Goal: Task Accomplishment & Management: Complete application form

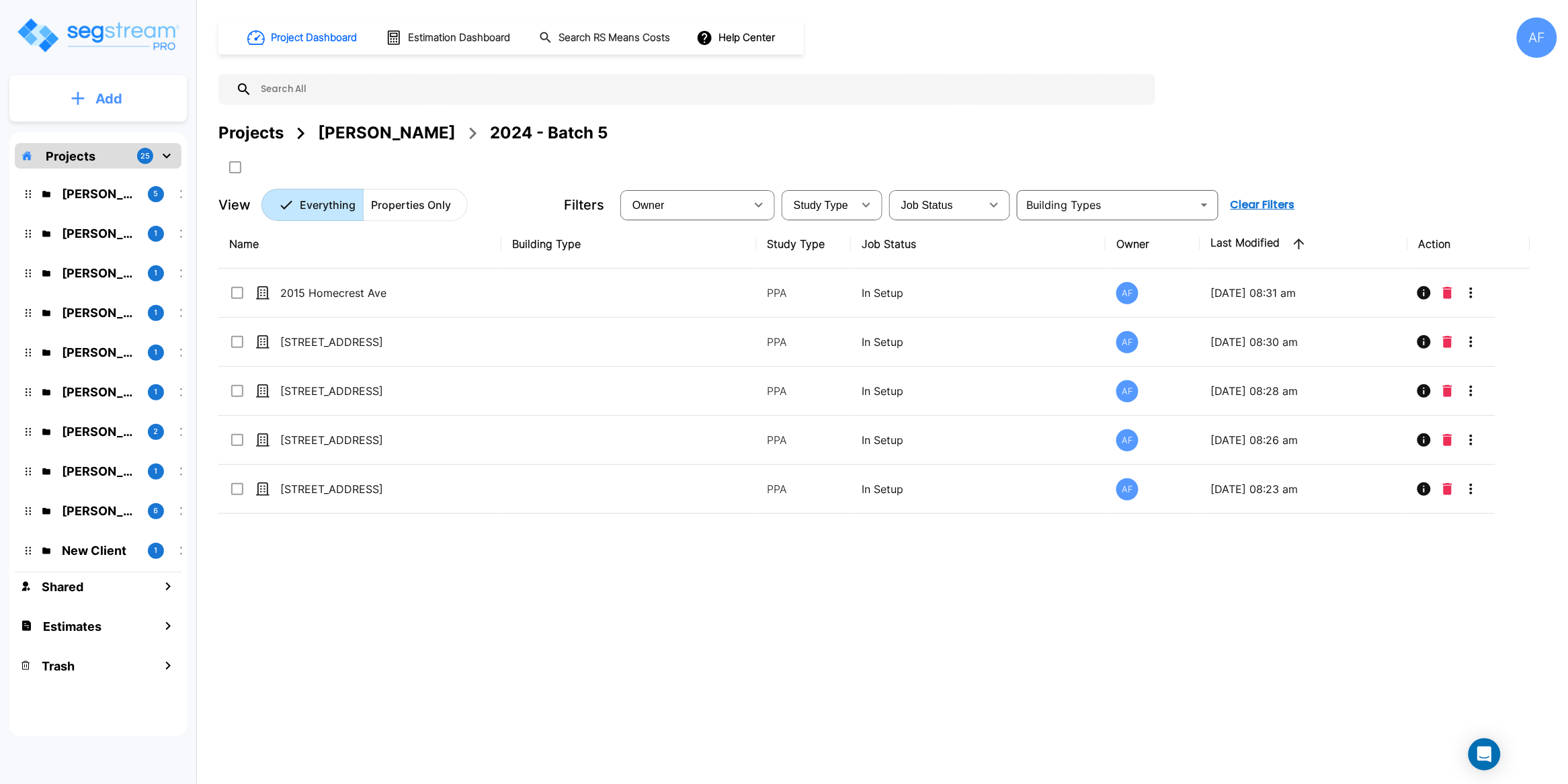
click at [115, 95] on p "Add" at bounding box center [108, 99] width 27 height 21
click at [372, 571] on div "Name Building Type Study Type Job Status Owner Last Modified Action 2015 Homecr…" at bounding box center [874, 463] width 1312 height 486
click at [83, 161] on p "Projects" at bounding box center [71, 156] width 50 height 18
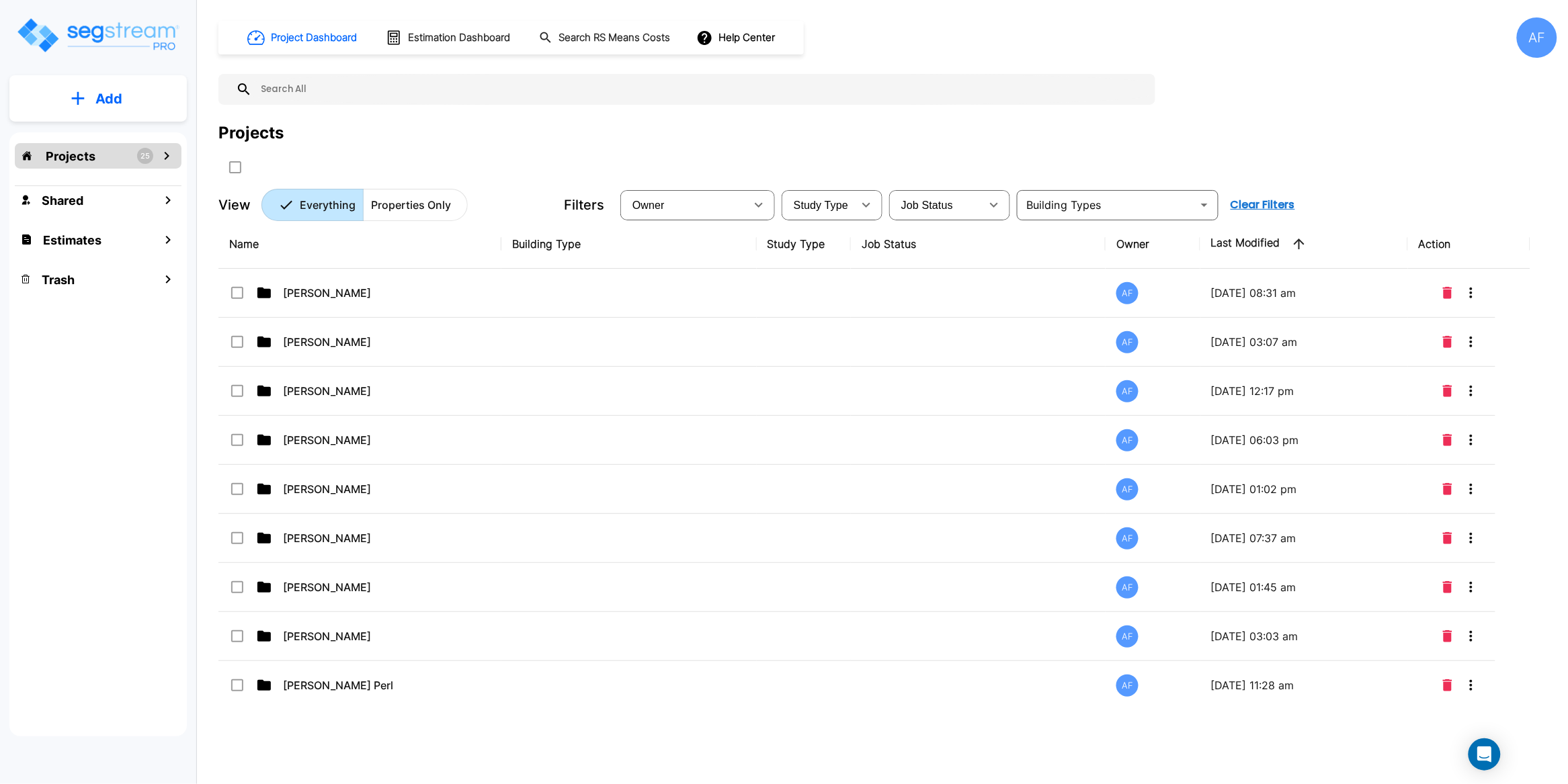
click at [107, 91] on p "Add" at bounding box center [108, 99] width 27 height 21
click at [120, 213] on p "Add Estimate" at bounding box center [106, 213] width 68 height 16
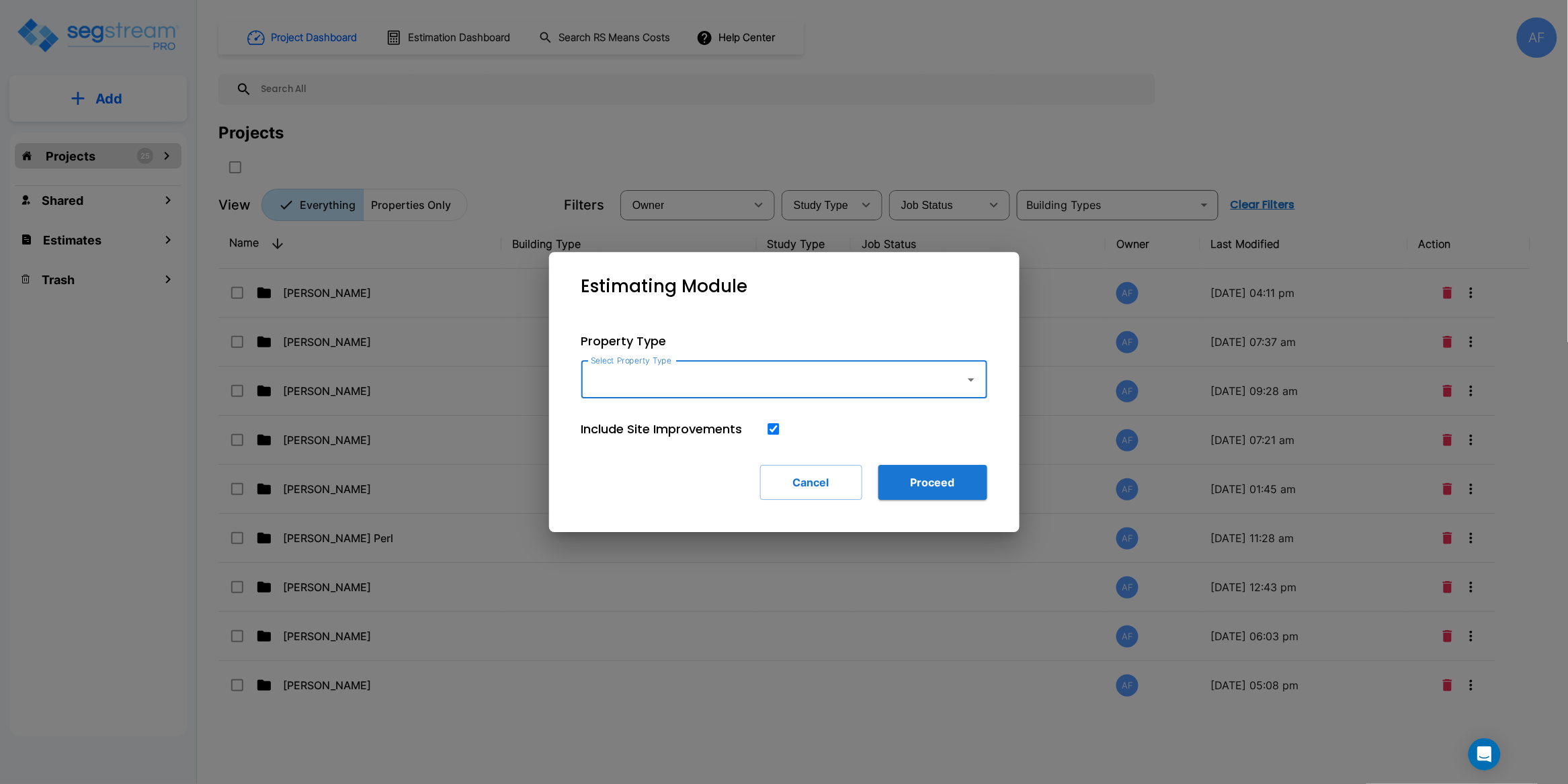
click at [717, 383] on input "Select Property Type" at bounding box center [770, 379] width 365 height 25
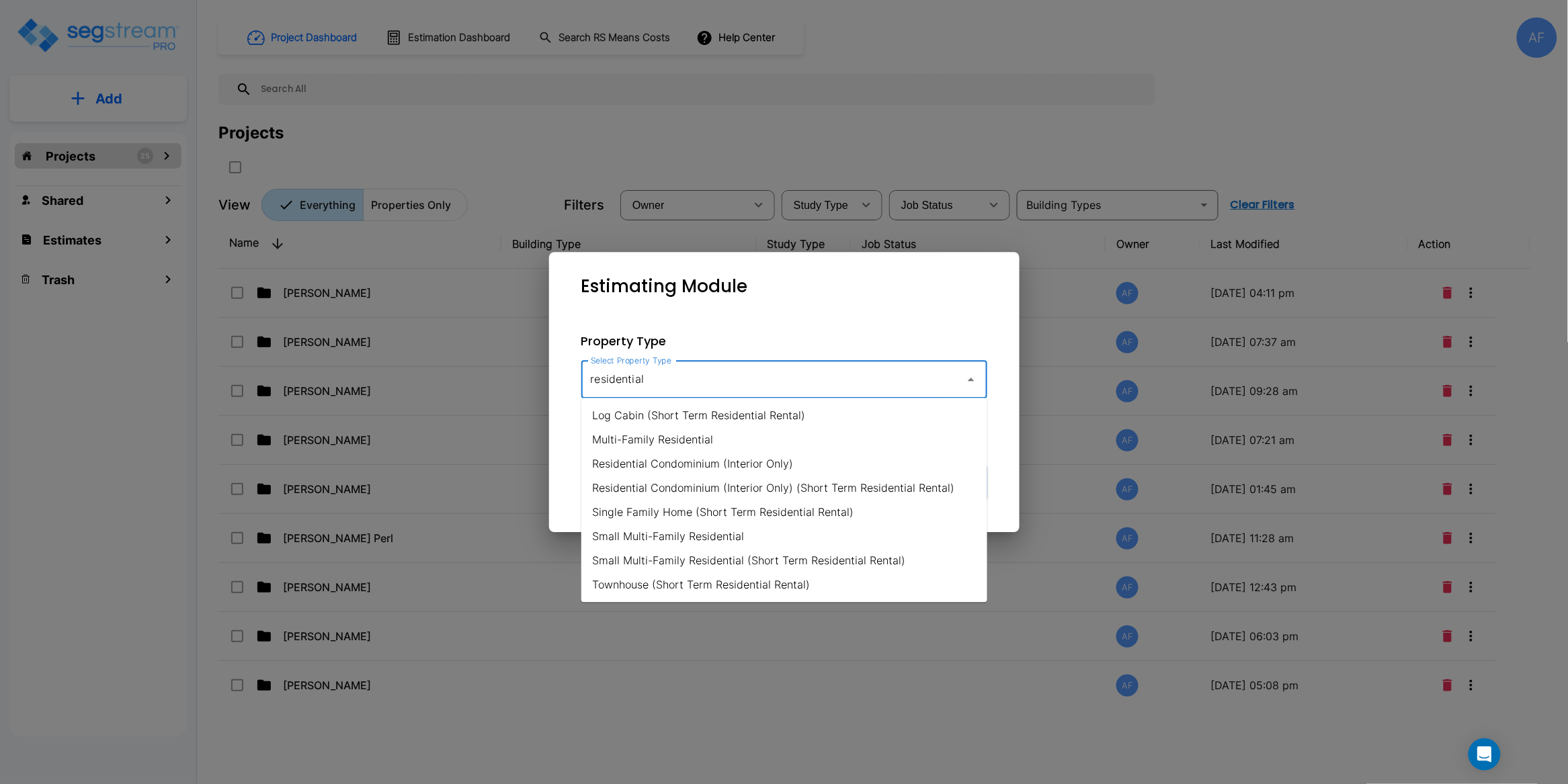
click at [707, 536] on li "Small Multi-Family Residential" at bounding box center [784, 536] width 406 height 24
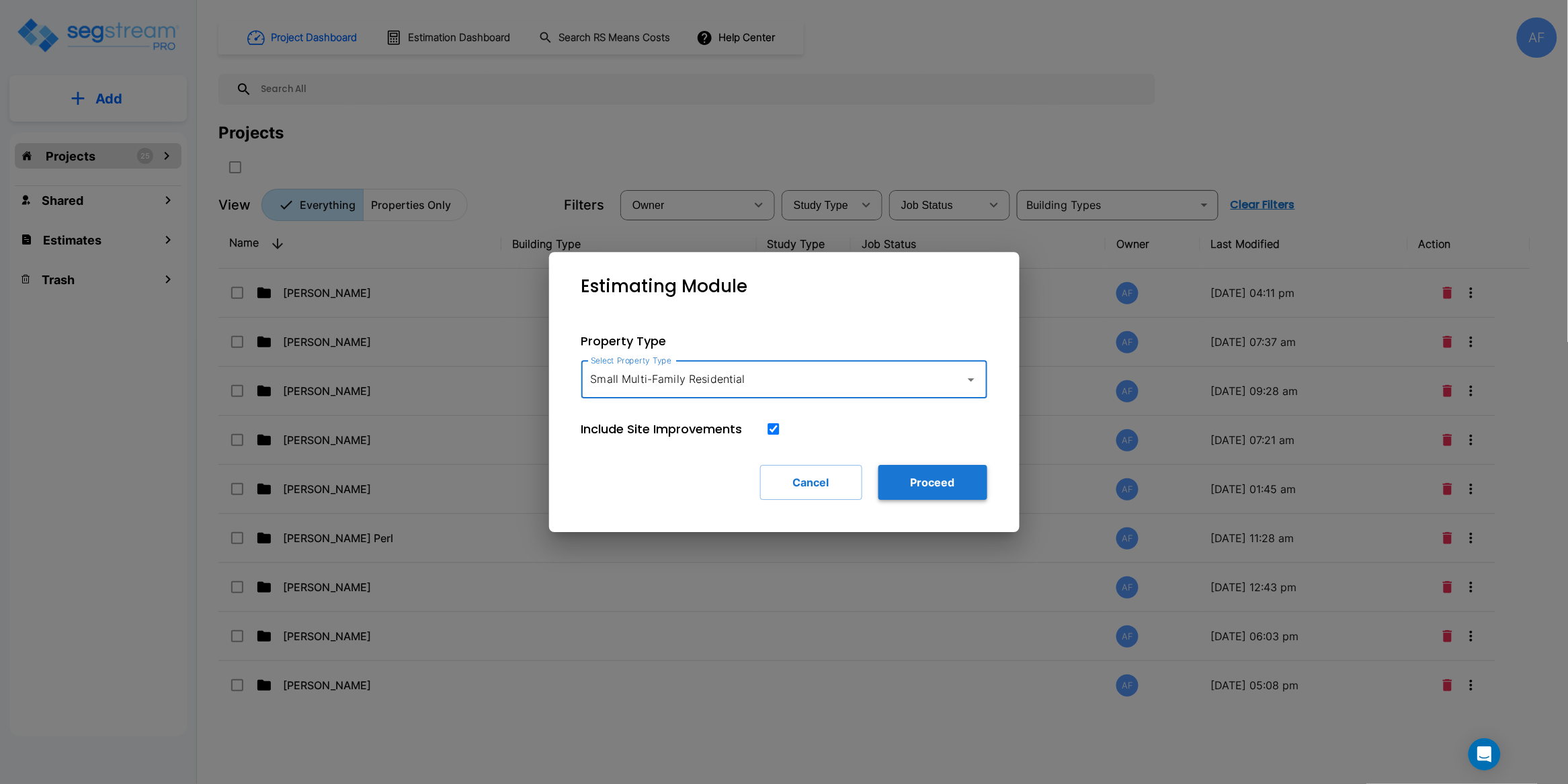
type input "Small Multi-Family Residential"
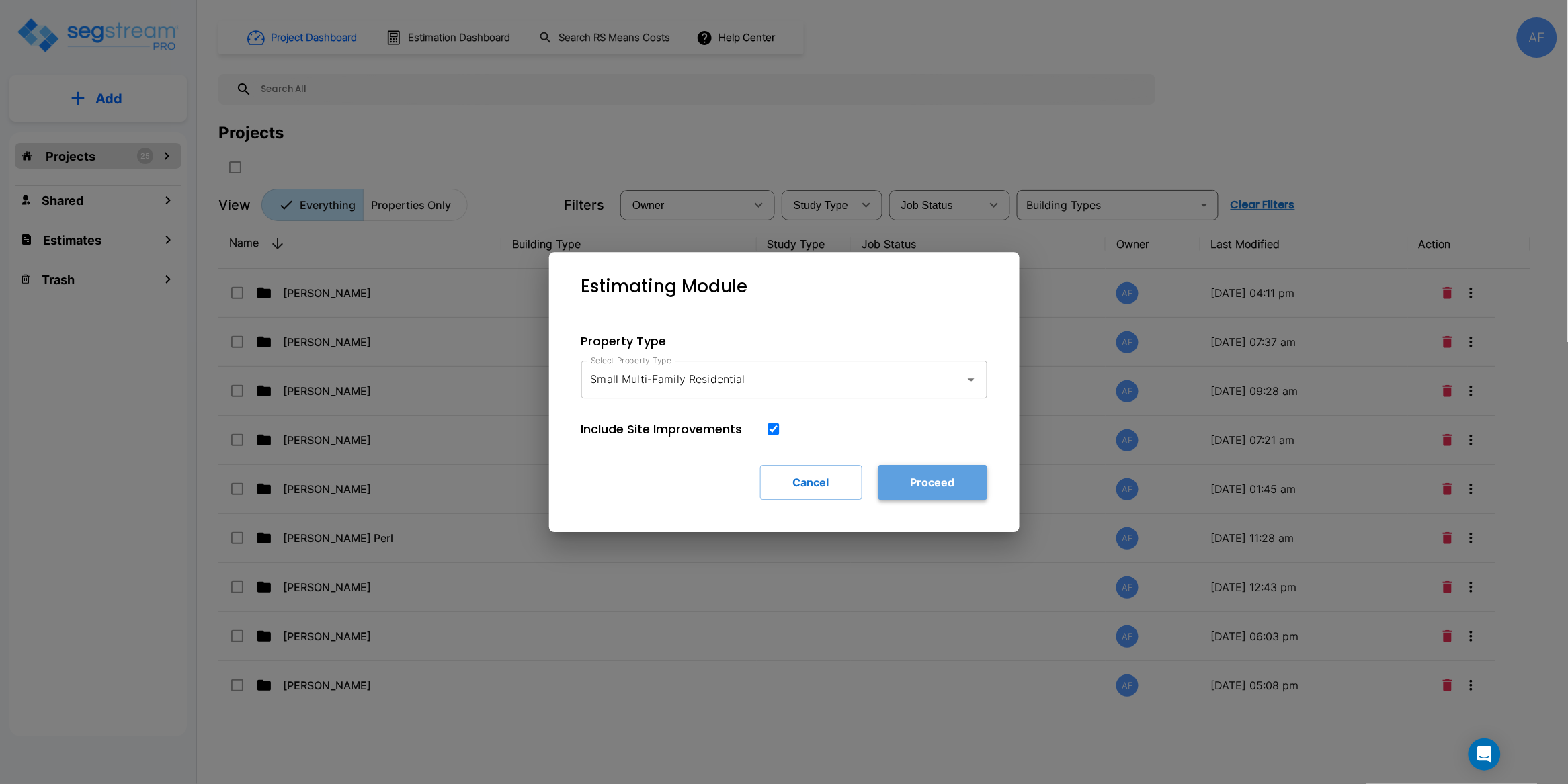
click at [949, 471] on button "Proceed" at bounding box center [933, 482] width 109 height 35
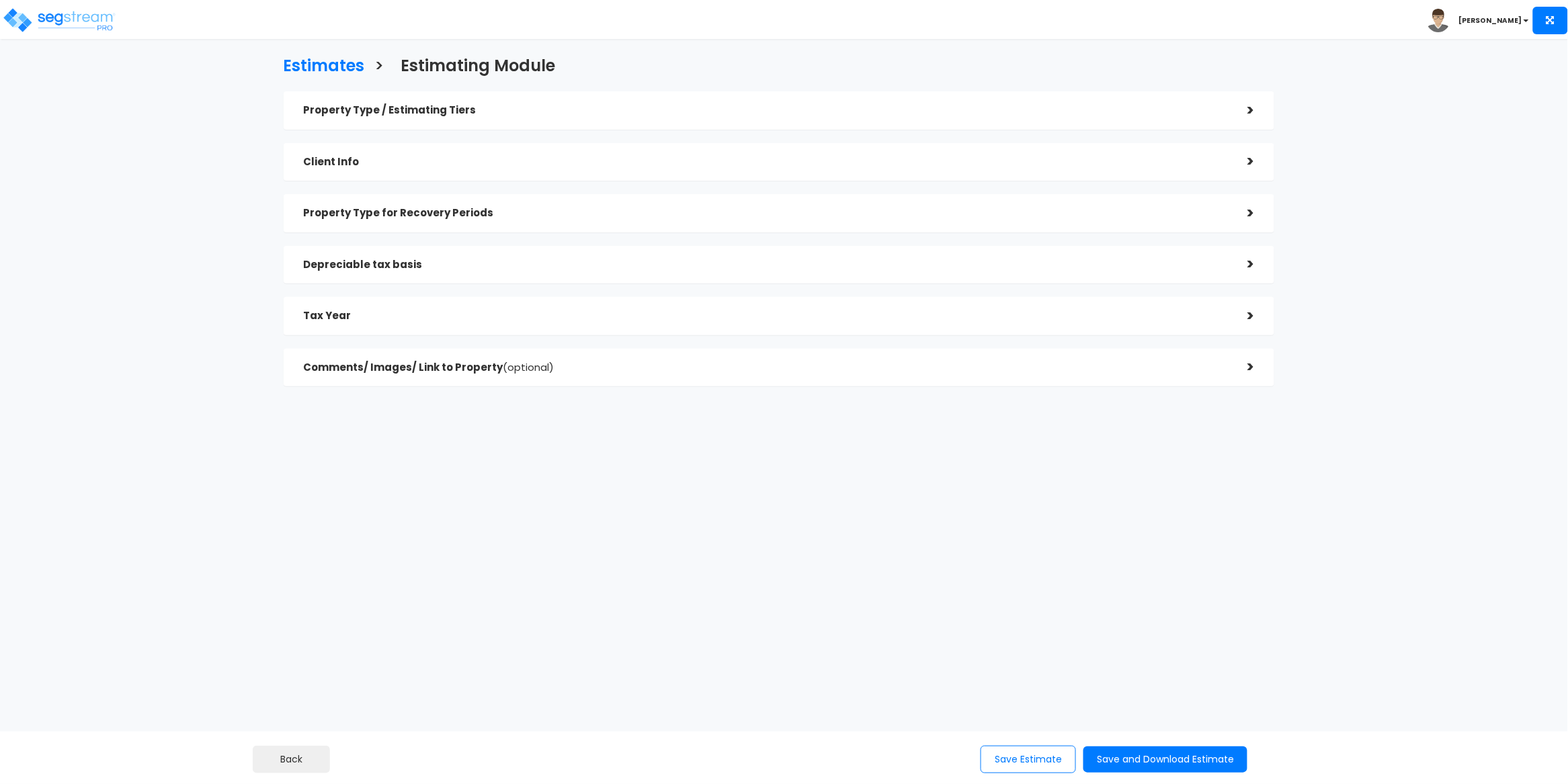
checkbox input "true"
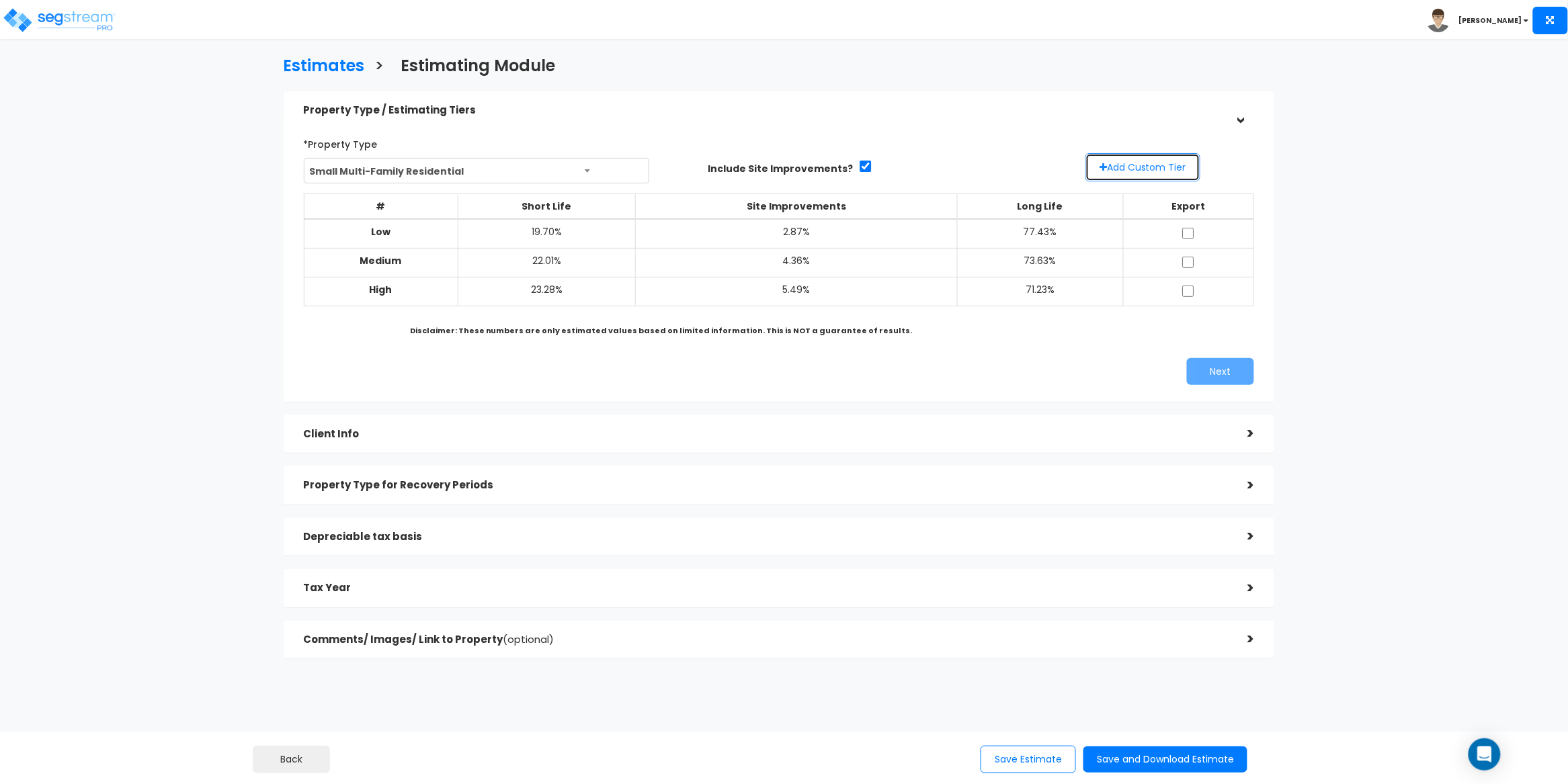
click at [1145, 164] on button "Add Custom Tier" at bounding box center [1143, 167] width 115 height 28
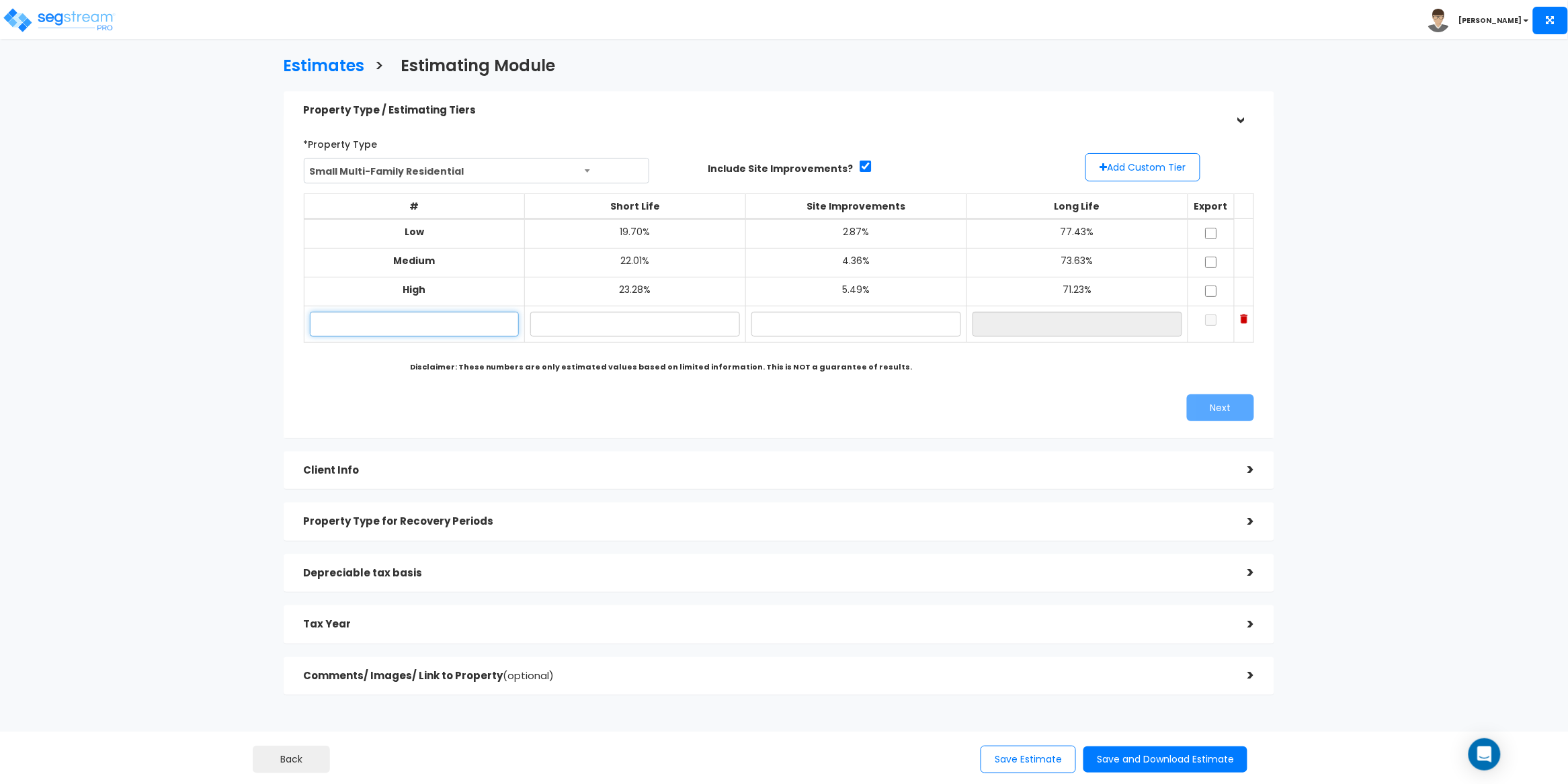
click at [362, 322] on input "text" at bounding box center [414, 324] width 209 height 25
type input "v"
paste input "4409 MORAVIA RD, BALTIMORE, MD 21206"
type input "4409 MORAVIA RD, BALTIMORE, MD 21206"
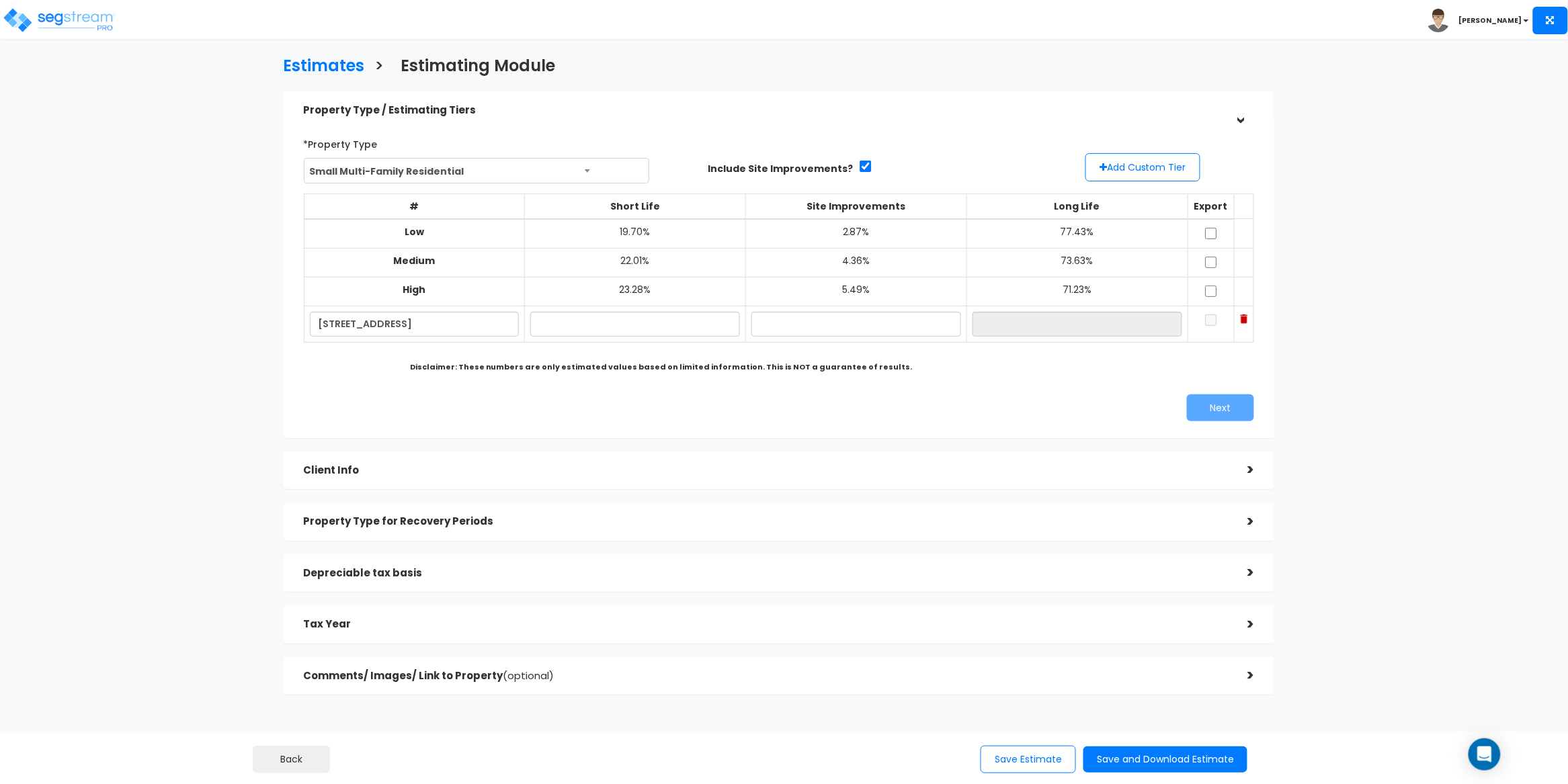
scroll to position [0, 0]
click at [598, 323] on input "text" at bounding box center [635, 324] width 209 height 25
paste input "20.65"
type input "20.65%"
click at [796, 323] on input "text" at bounding box center [856, 324] width 209 height 25
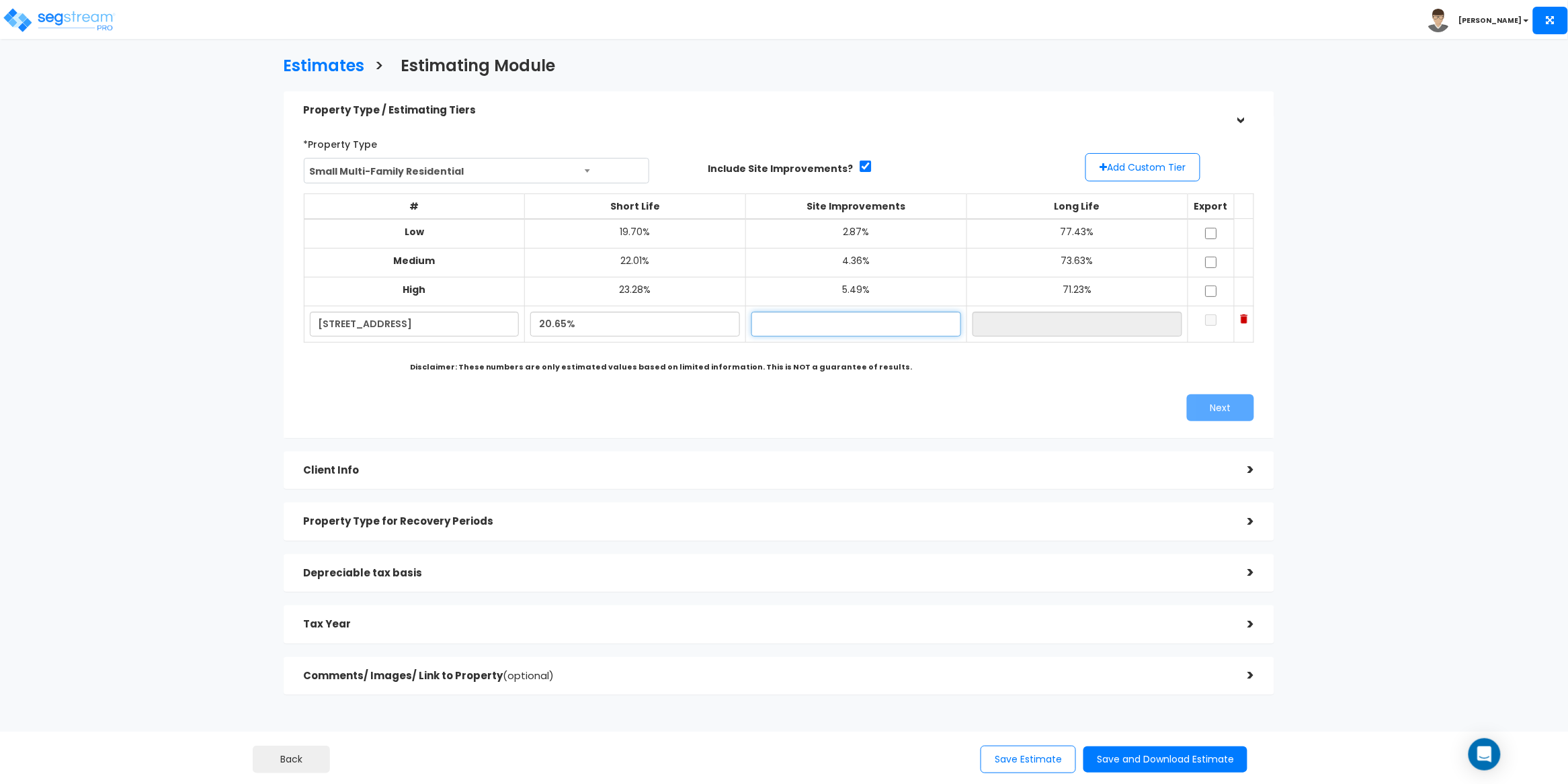
paste input "6.83"
type input "6.83%"
type input "72.52%"
click at [1060, 383] on div "*Property Type Small Multi-Family Residential Assisted/Senior Living Auto Repai…" at bounding box center [779, 277] width 972 height 301
click at [1204, 323] on input "checkbox" at bounding box center [1211, 320] width 13 height 11
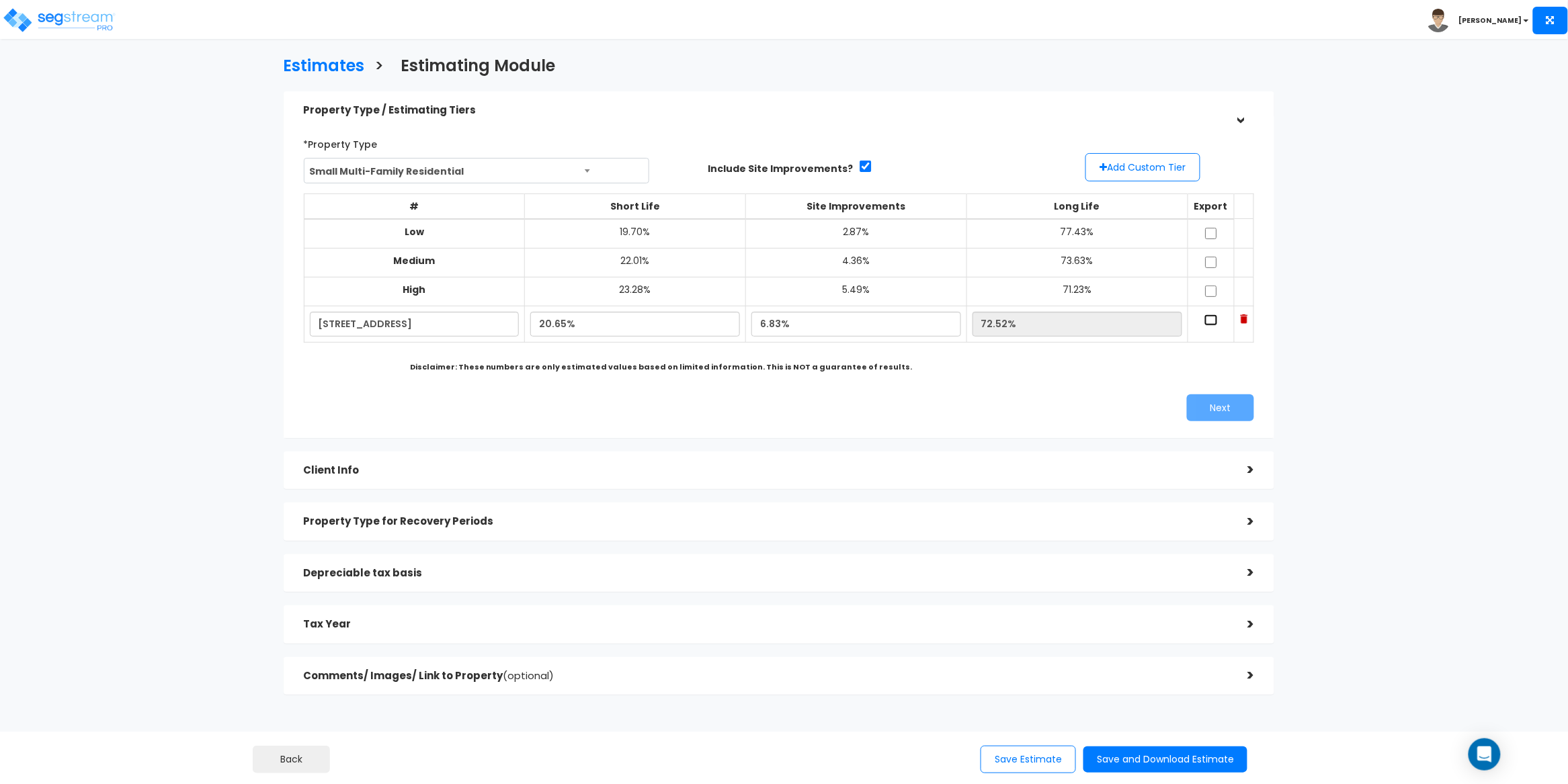
checkbox input "true"
click at [1236, 406] on button "Next" at bounding box center [1221, 407] width 67 height 27
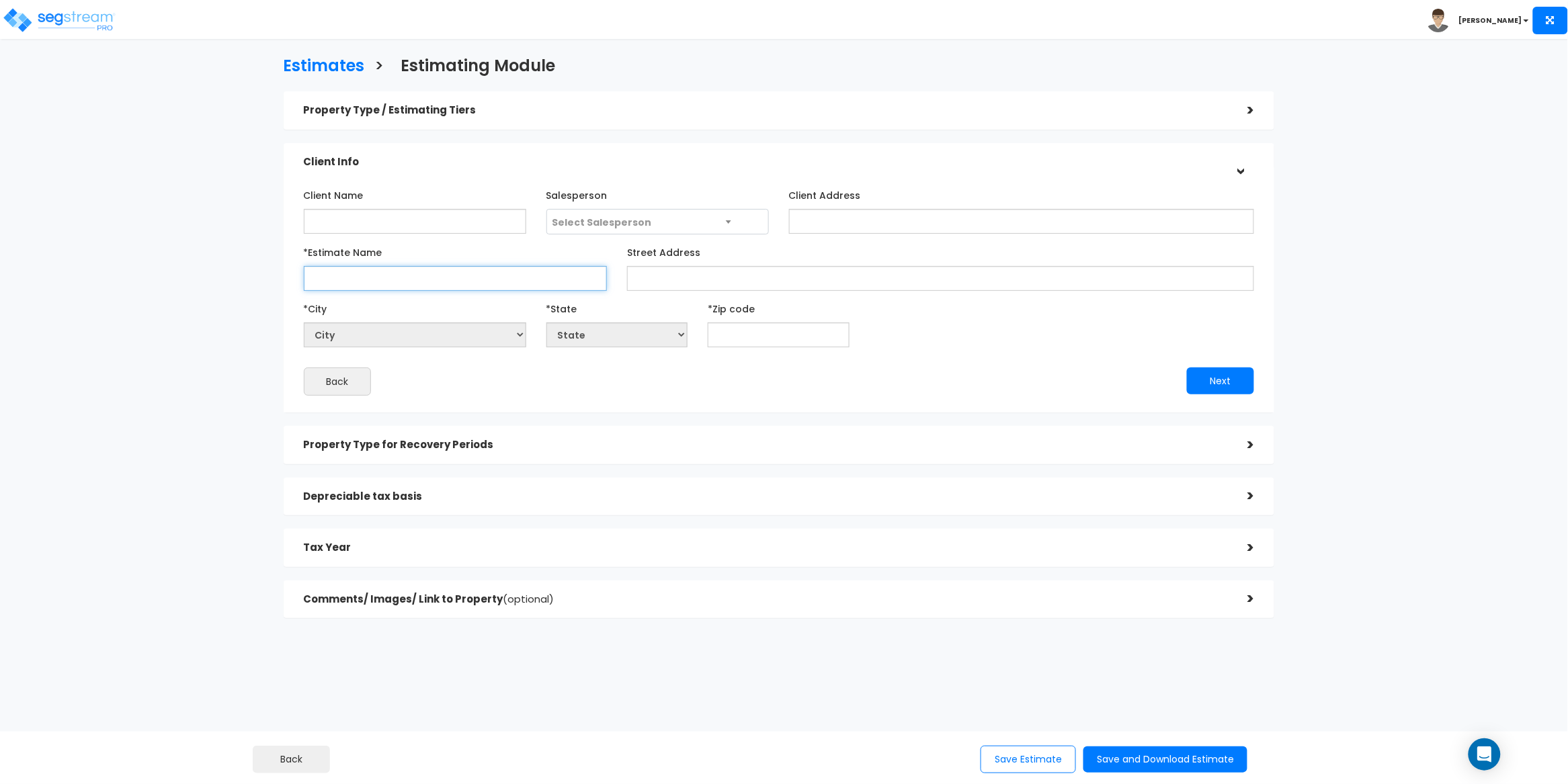
click at [335, 278] on input "*Estimate Name" at bounding box center [456, 278] width 304 height 25
paste input "4409 MORAVIA RD, BALTIMORE, MD 21206"
click at [494, 278] on input "4409 MORAVIA RD, BALTIMORE, MD 21206" at bounding box center [456, 278] width 304 height 25
type input "4409 MORAVIA RD, BALTIMORE, MD 21206"
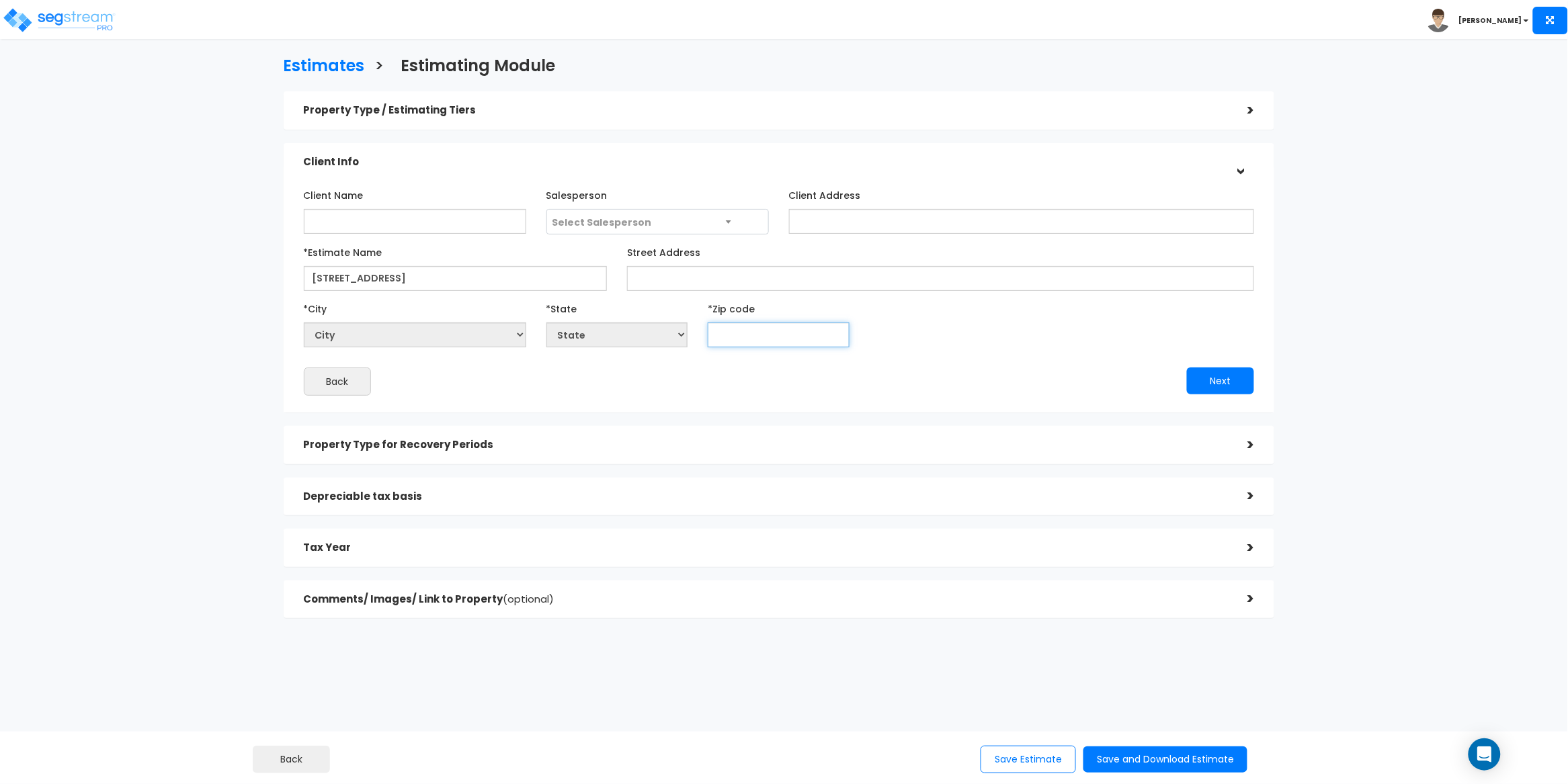
click at [740, 337] on input "text" at bounding box center [779, 335] width 142 height 25
paste input "21206"
type input "21206"
click at [907, 360] on div "Client Name Salesperson Select Salesperson Client Address" at bounding box center [779, 290] width 951 height 212
select select "MD"
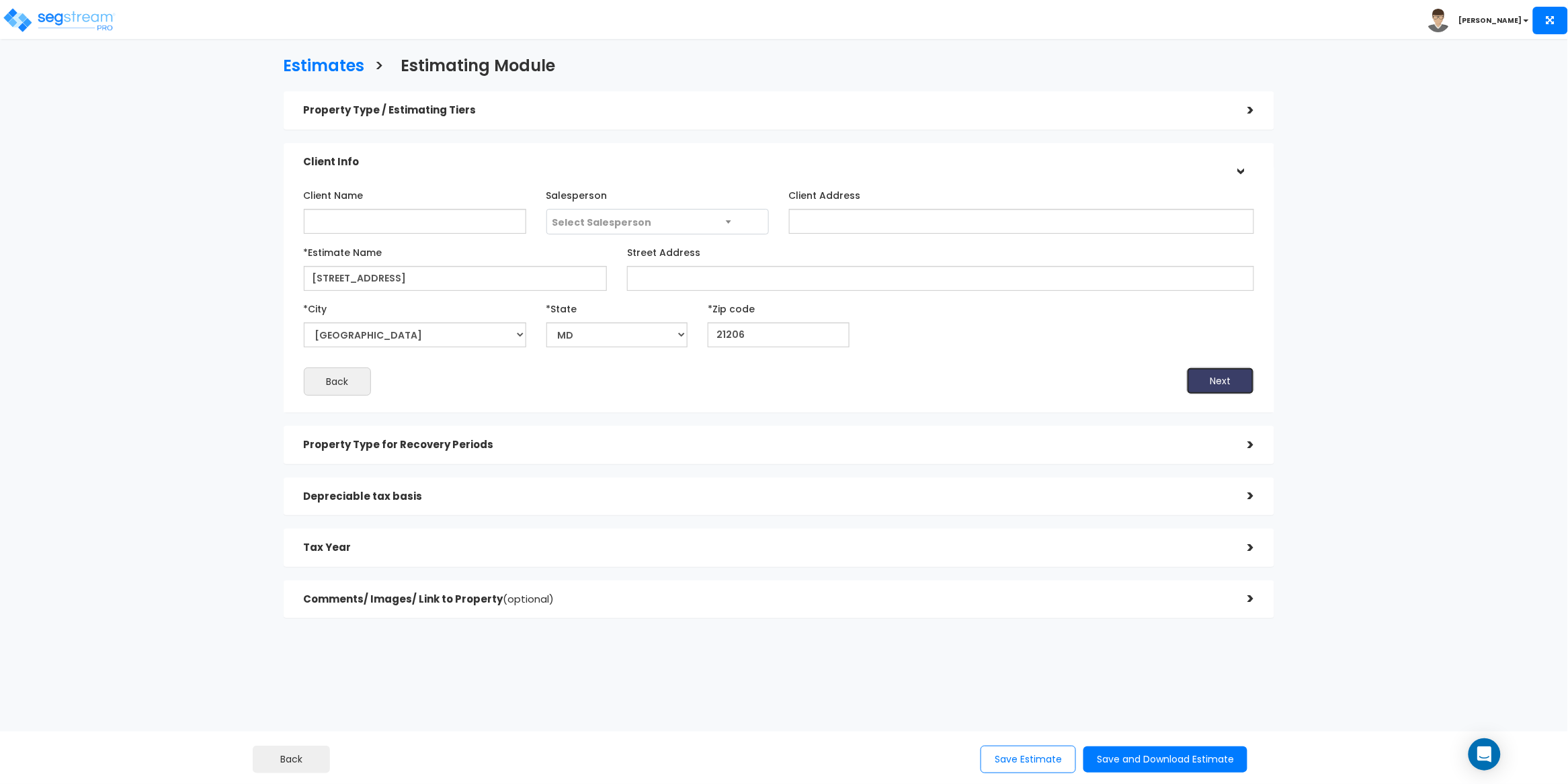
click at [1201, 386] on button "Next" at bounding box center [1221, 381] width 67 height 27
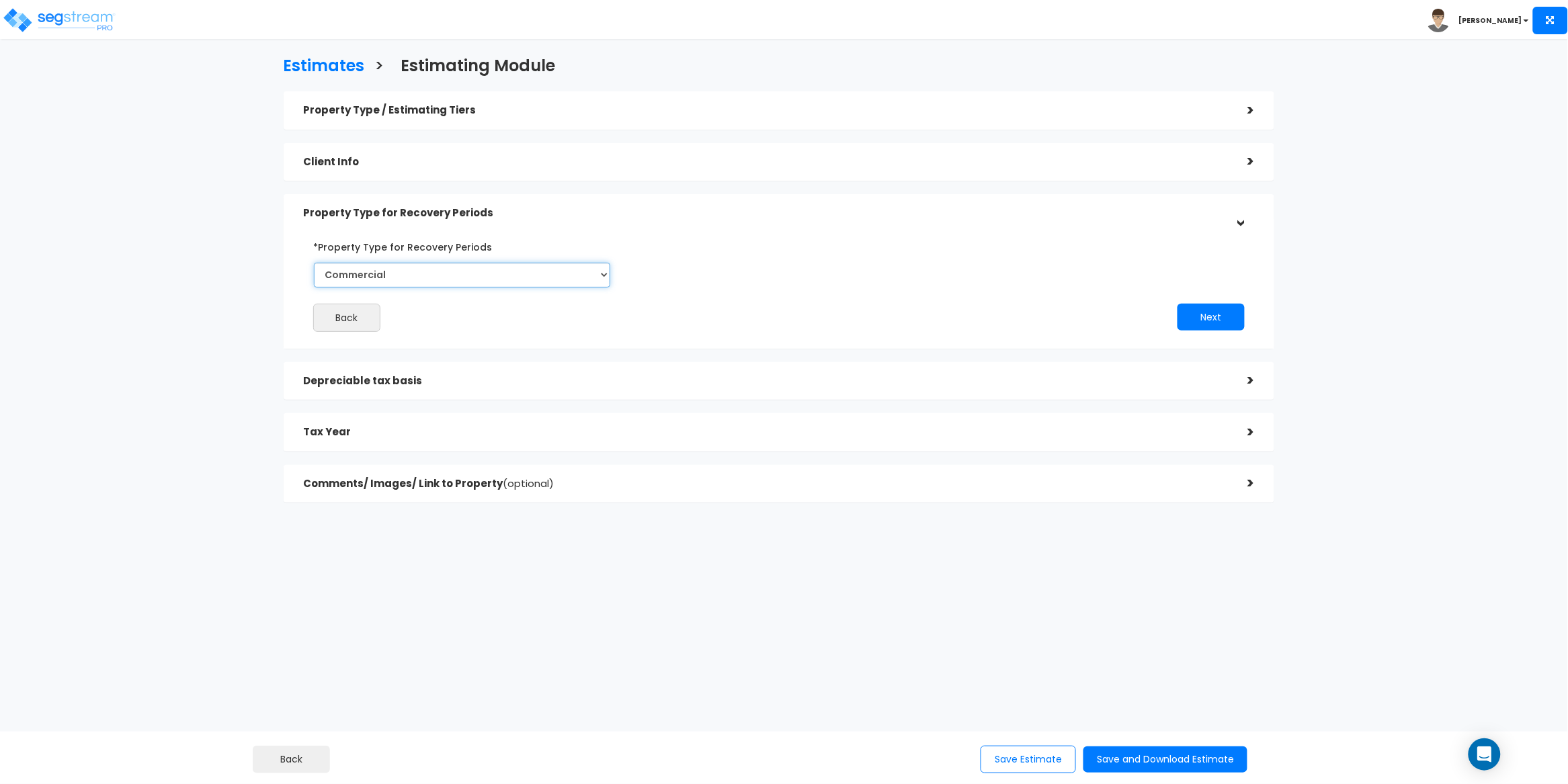
click at [513, 272] on select "Commercial Residential" at bounding box center [462, 275] width 297 height 25
select select "Residential"
click at [314, 263] on select "Commercial Residential" at bounding box center [462, 275] width 297 height 25
click at [790, 292] on div "Back Next" at bounding box center [779, 283] width 972 height 96
click at [1189, 315] on button "Next" at bounding box center [1212, 317] width 67 height 27
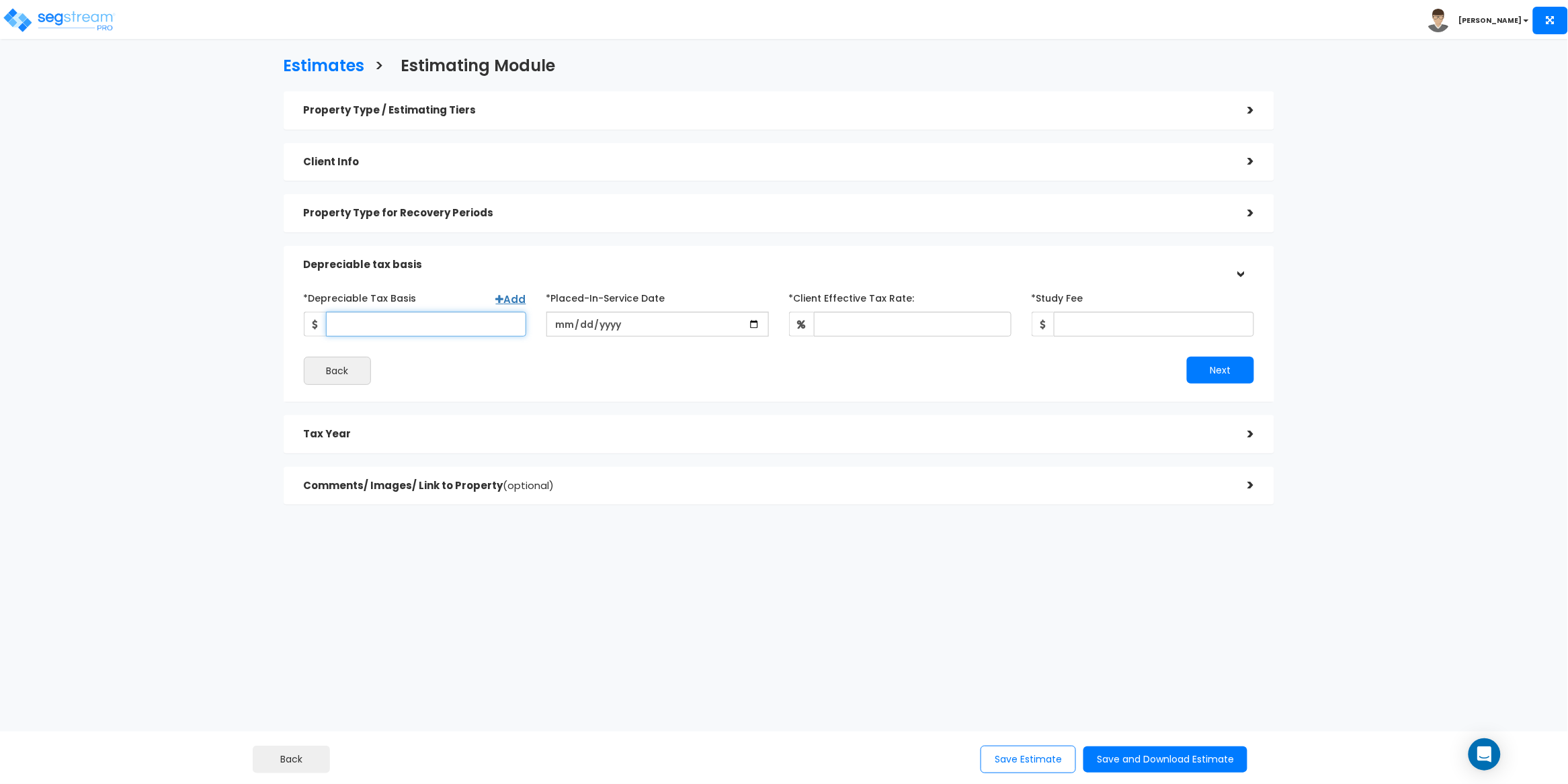
click at [354, 326] on input "*Depreciable Tax Basis" at bounding box center [426, 324] width 200 height 25
paste input "18,413,197.9"
type input "18,413,197.9"
click at [566, 321] on input "date" at bounding box center [657, 324] width 223 height 25
type input "[DATE]"
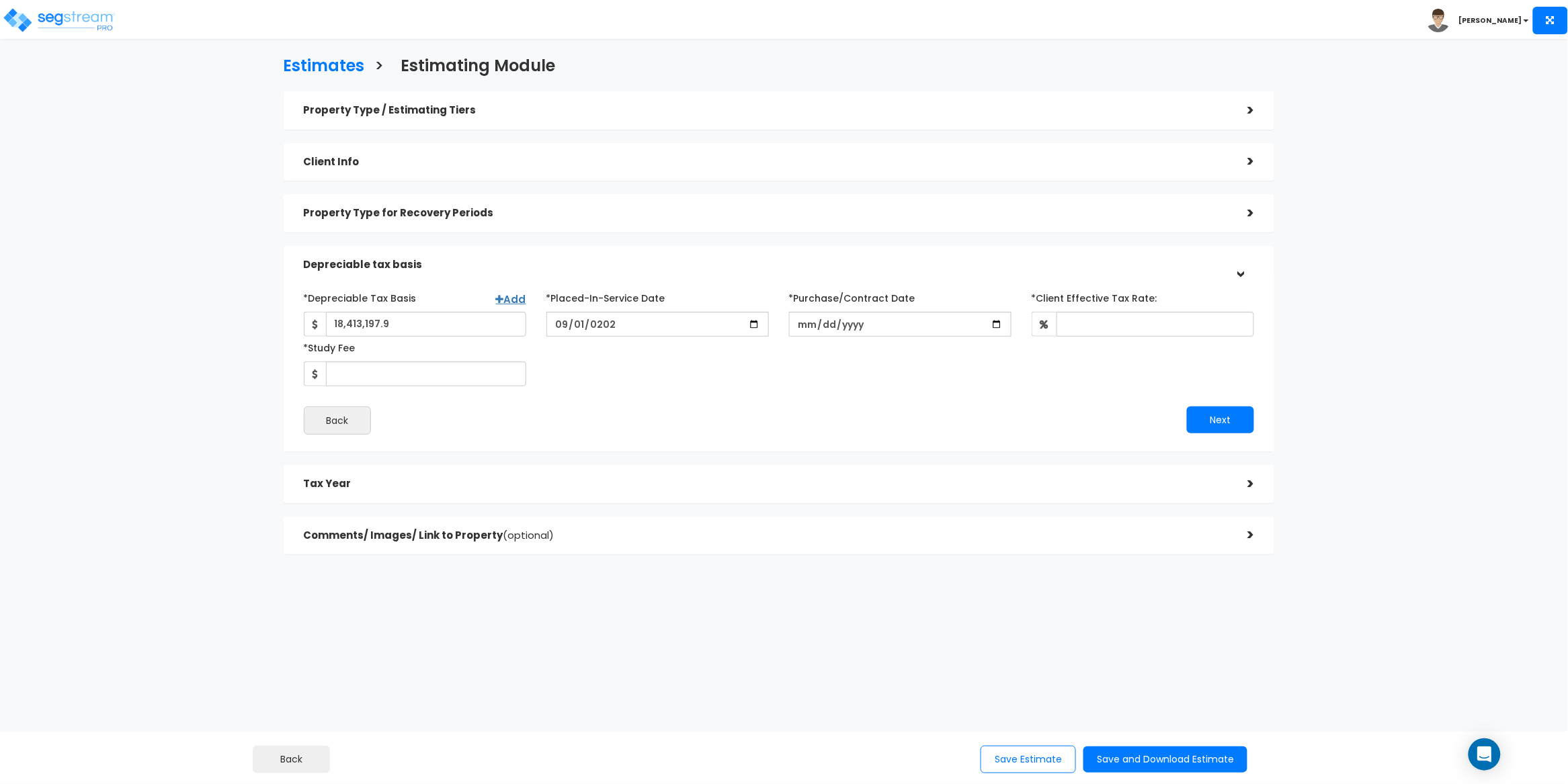
click at [628, 382] on div "*Depreciable Tax Basis Add 18,413,197.9 *Placed-In-Service Date 2025-09-01 *Pur…" at bounding box center [779, 336] width 972 height 99
click at [802, 325] on input "*Purchase/Contract Date" at bounding box center [900, 324] width 223 height 25
type input "[DATE]"
click at [844, 359] on div "*Depreciable Tax Basis Add 18,413,197.9 *Placed-In-Service Date 2025-09-01 *Pur…" at bounding box center [779, 336] width 972 height 99
click at [1115, 320] on input "*Client Effective Tax Rate:" at bounding box center [1155, 324] width 198 height 25
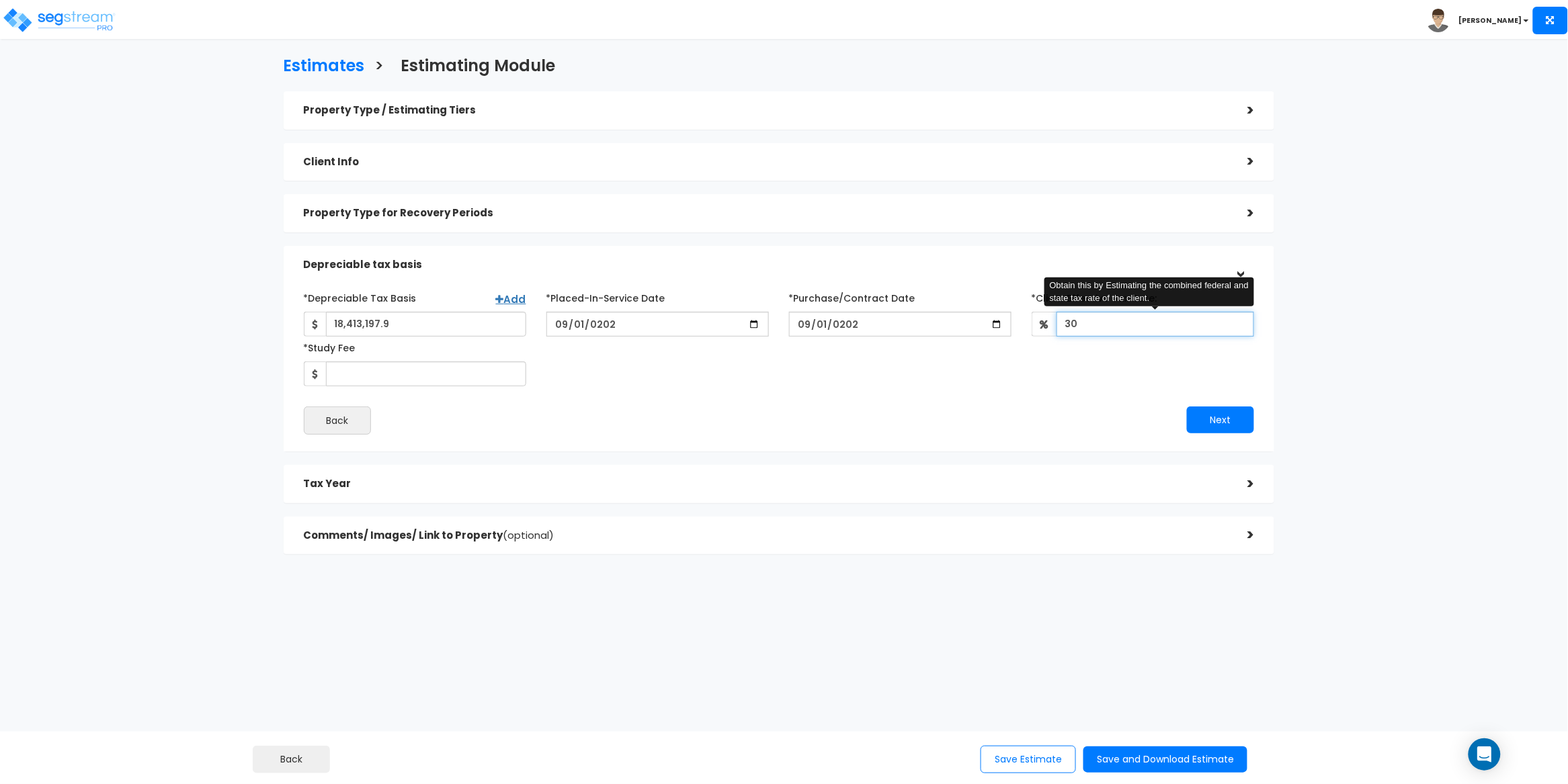
type input "30"
click at [1018, 387] on div "*Depreciable Tax Basis Add 18,413,197.9 *Placed-In-Service Date 30 Back" at bounding box center [779, 360] width 951 height 148
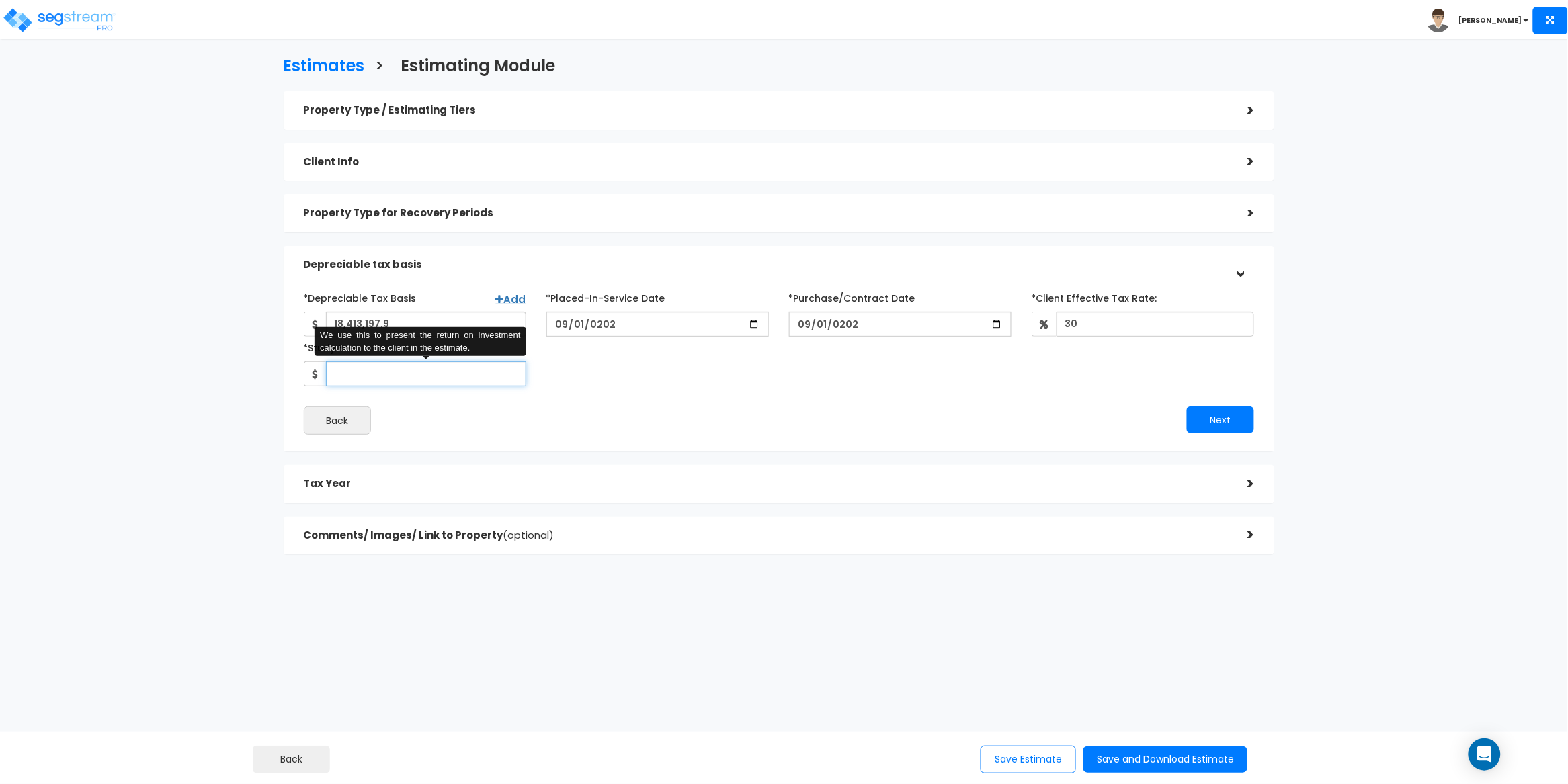
click at [404, 380] on input "*Study Fee" at bounding box center [426, 374] width 200 height 25
type input "3,500"
drag, startPoint x: 797, startPoint y: 416, endPoint x: 1120, endPoint y: 427, distance: 323.2
click at [797, 417] on div "Next" at bounding box center [1021, 420] width 485 height 27
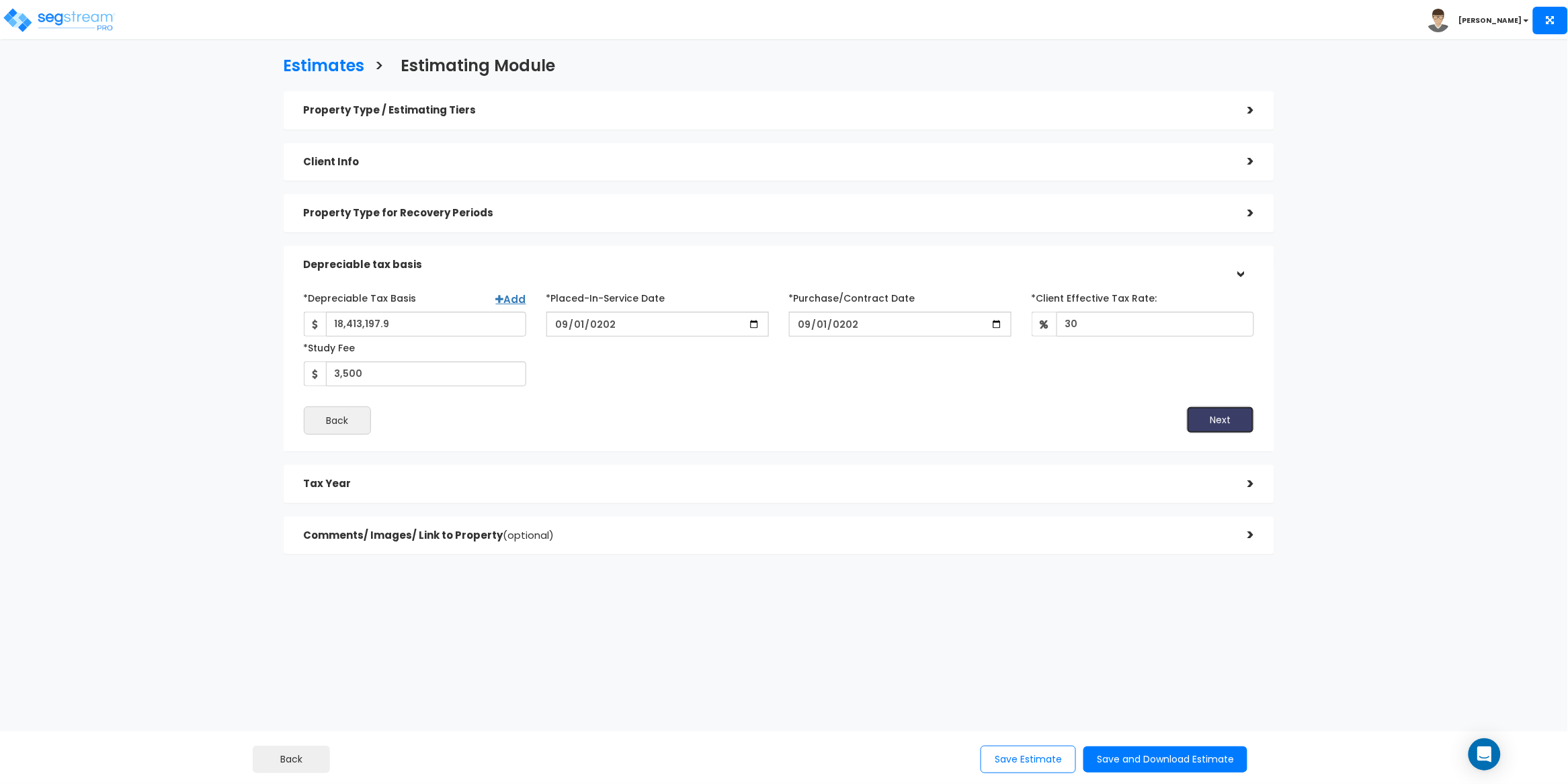
click at [1214, 423] on button "Next" at bounding box center [1221, 420] width 67 height 27
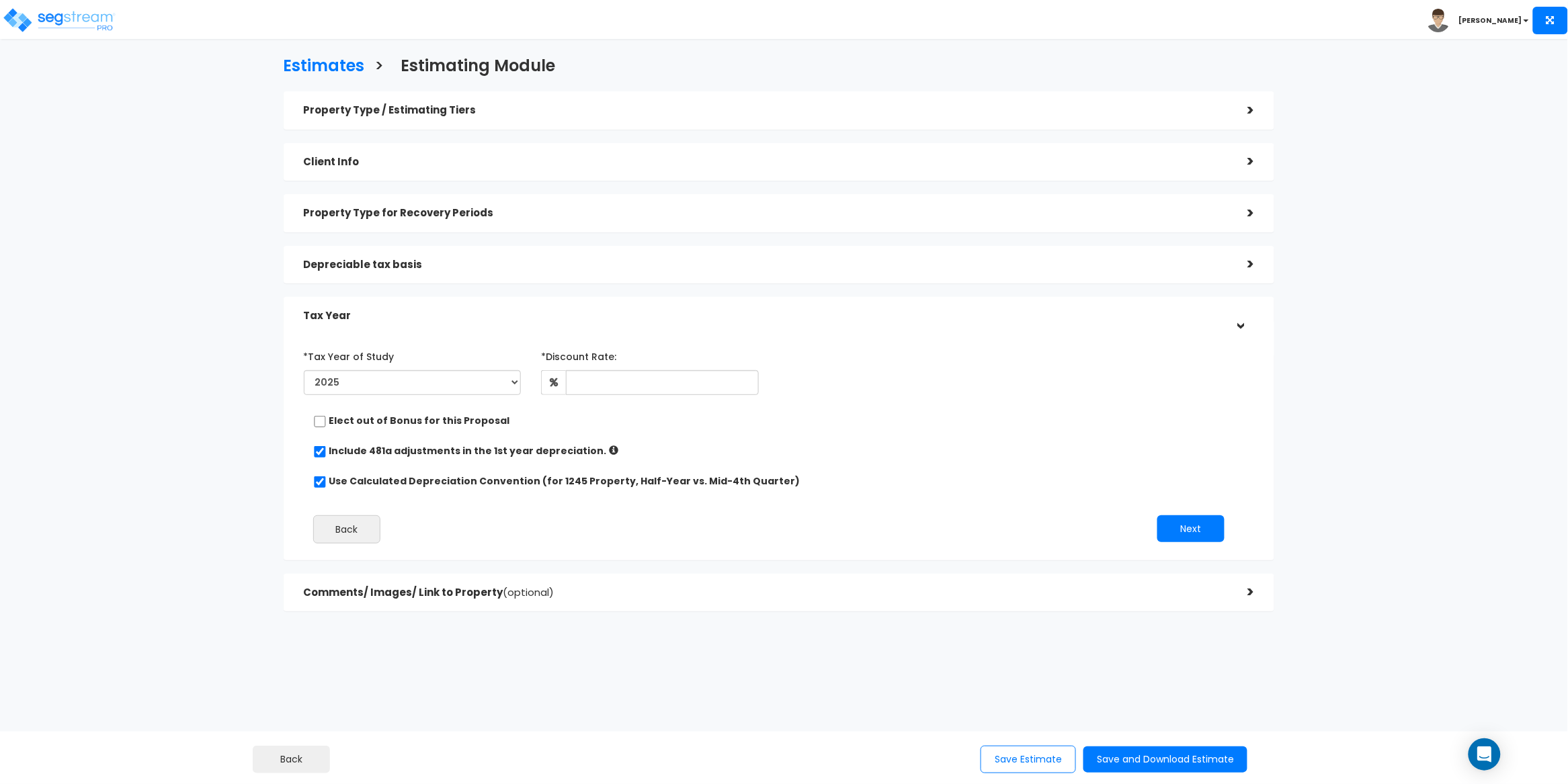
click at [878, 397] on div "*Tax Year of Study 2025 2026 Prior Accumulated Depreciation" at bounding box center [770, 373] width 951 height 55
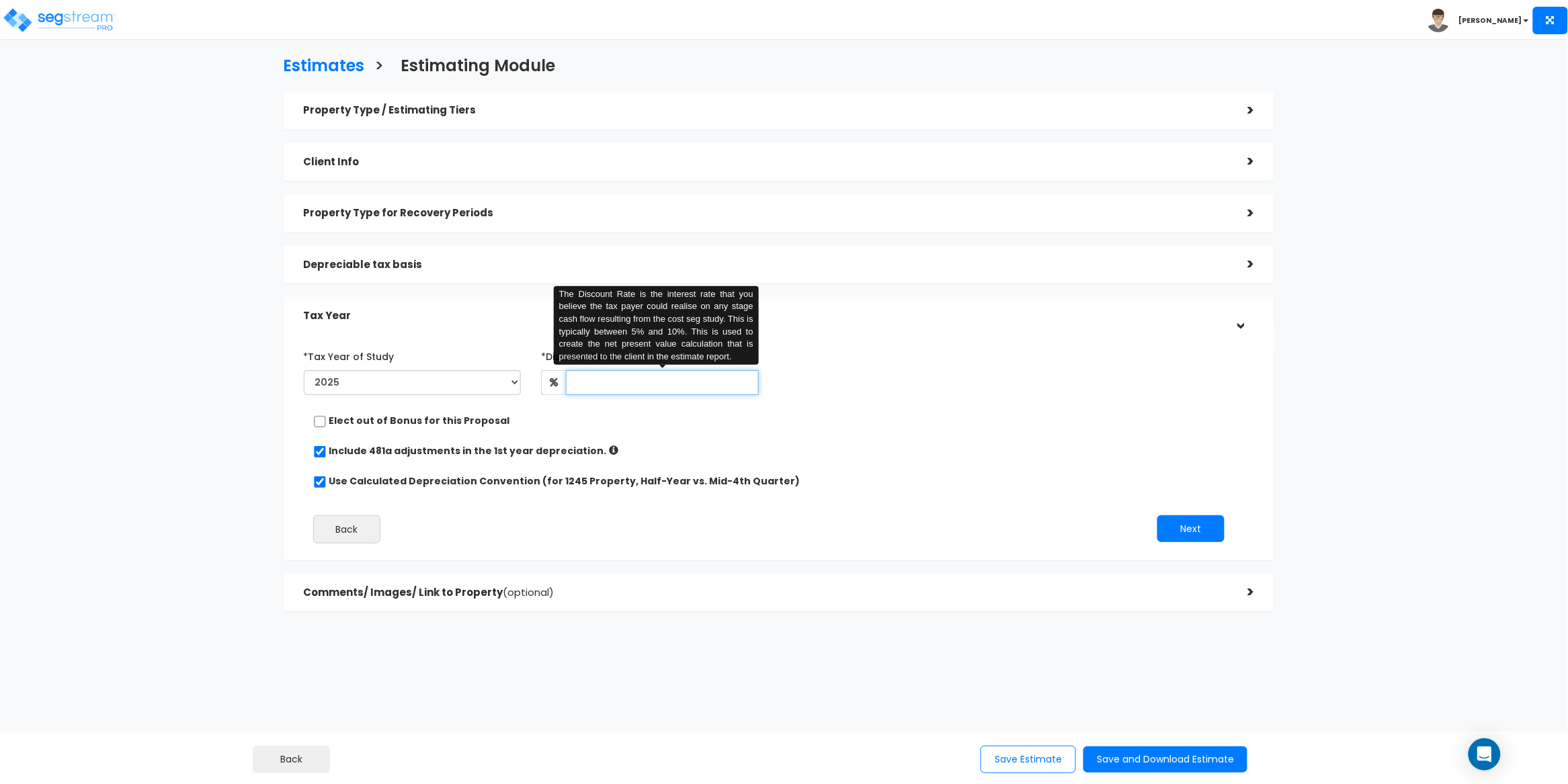
click at [599, 387] on input "text" at bounding box center [662, 383] width 193 height 25
type input "5"
click at [993, 470] on div "*Tax Year of Study 2025 2026 Prior Accumulated Depreciation *Discount Rate:" at bounding box center [770, 449] width 951 height 222
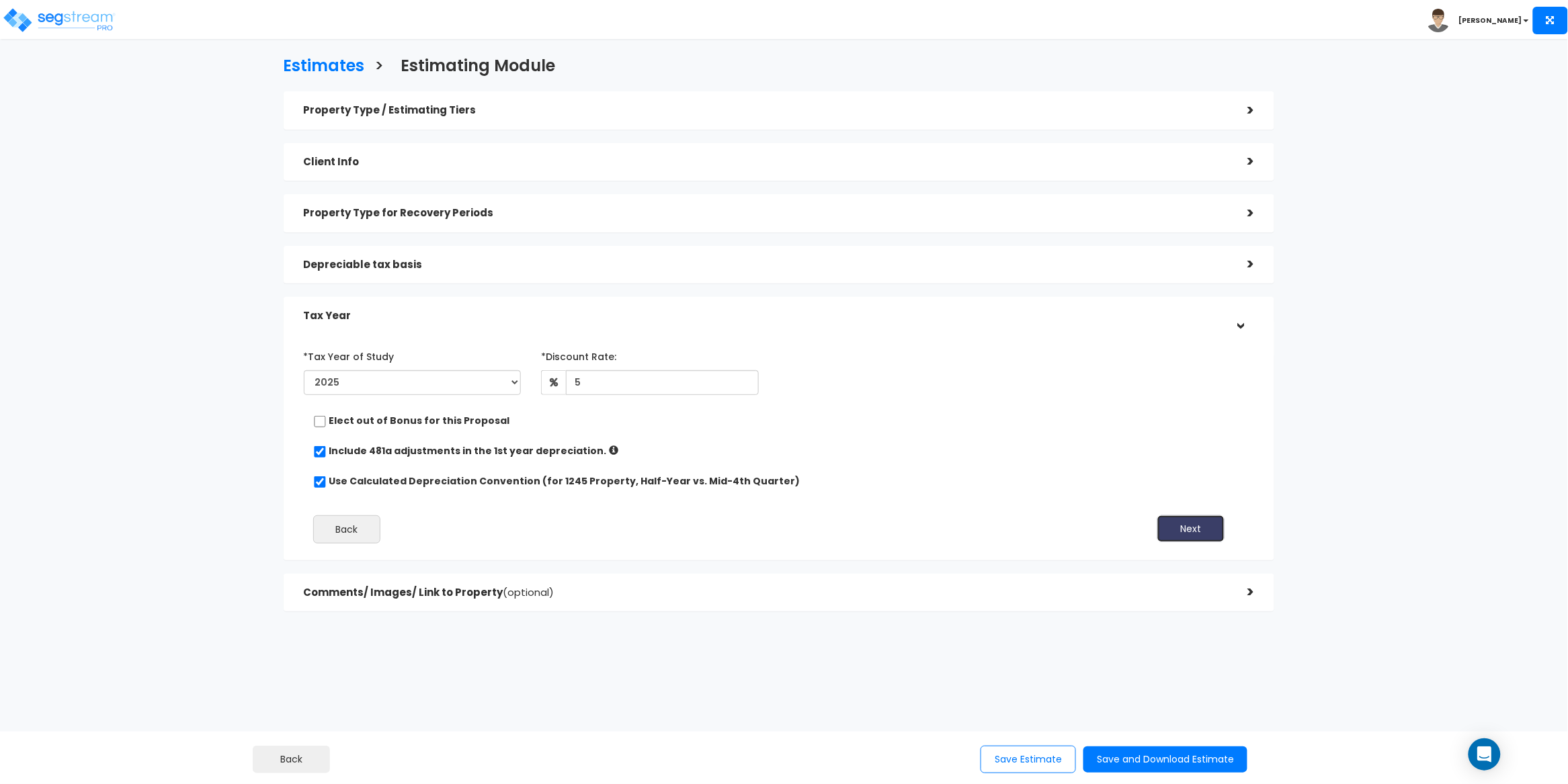
click at [1201, 530] on button "Next" at bounding box center [1191, 529] width 67 height 27
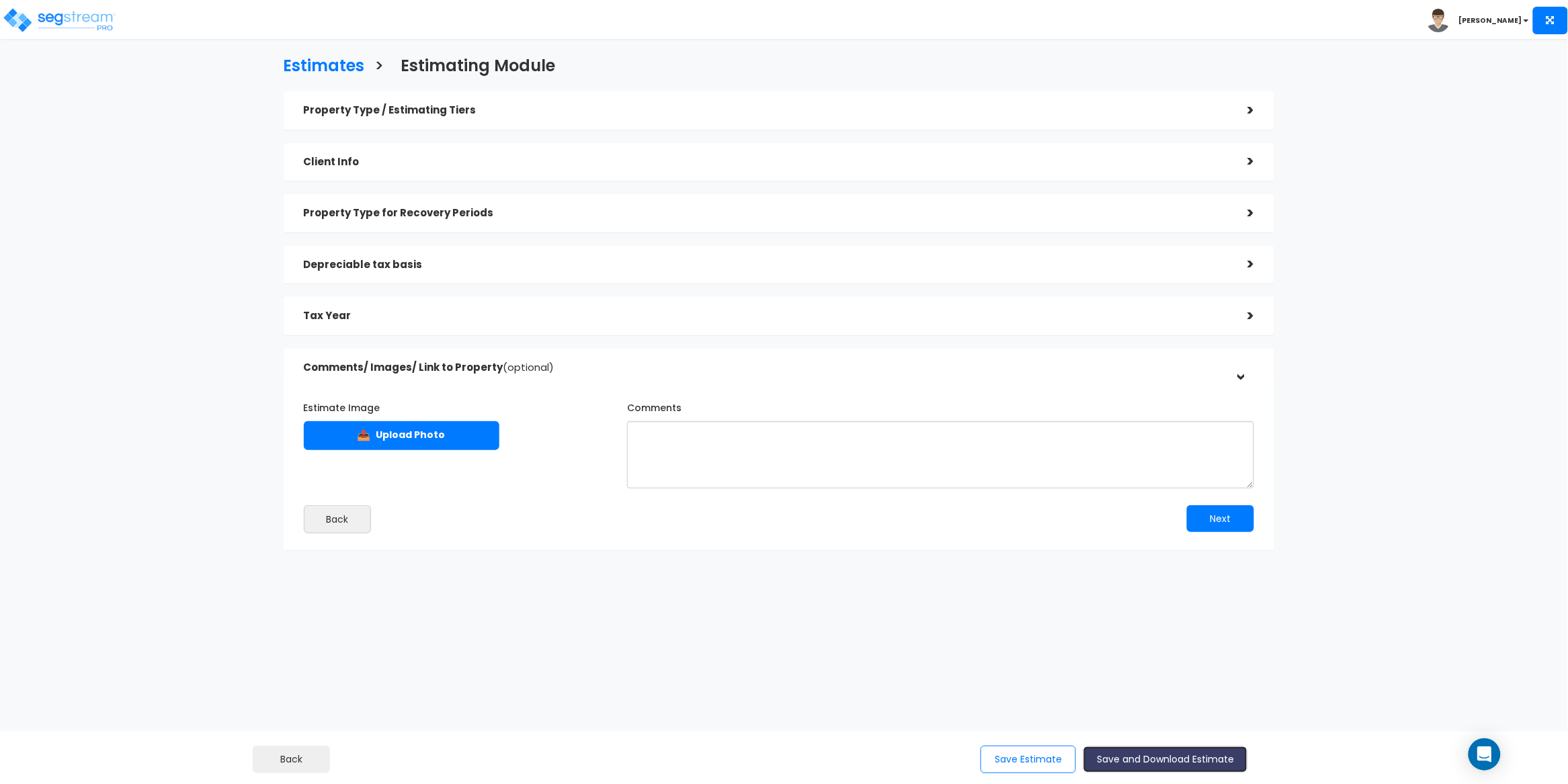
click at [1143, 761] on button "Save and Download Estimate" at bounding box center [1166, 759] width 164 height 26
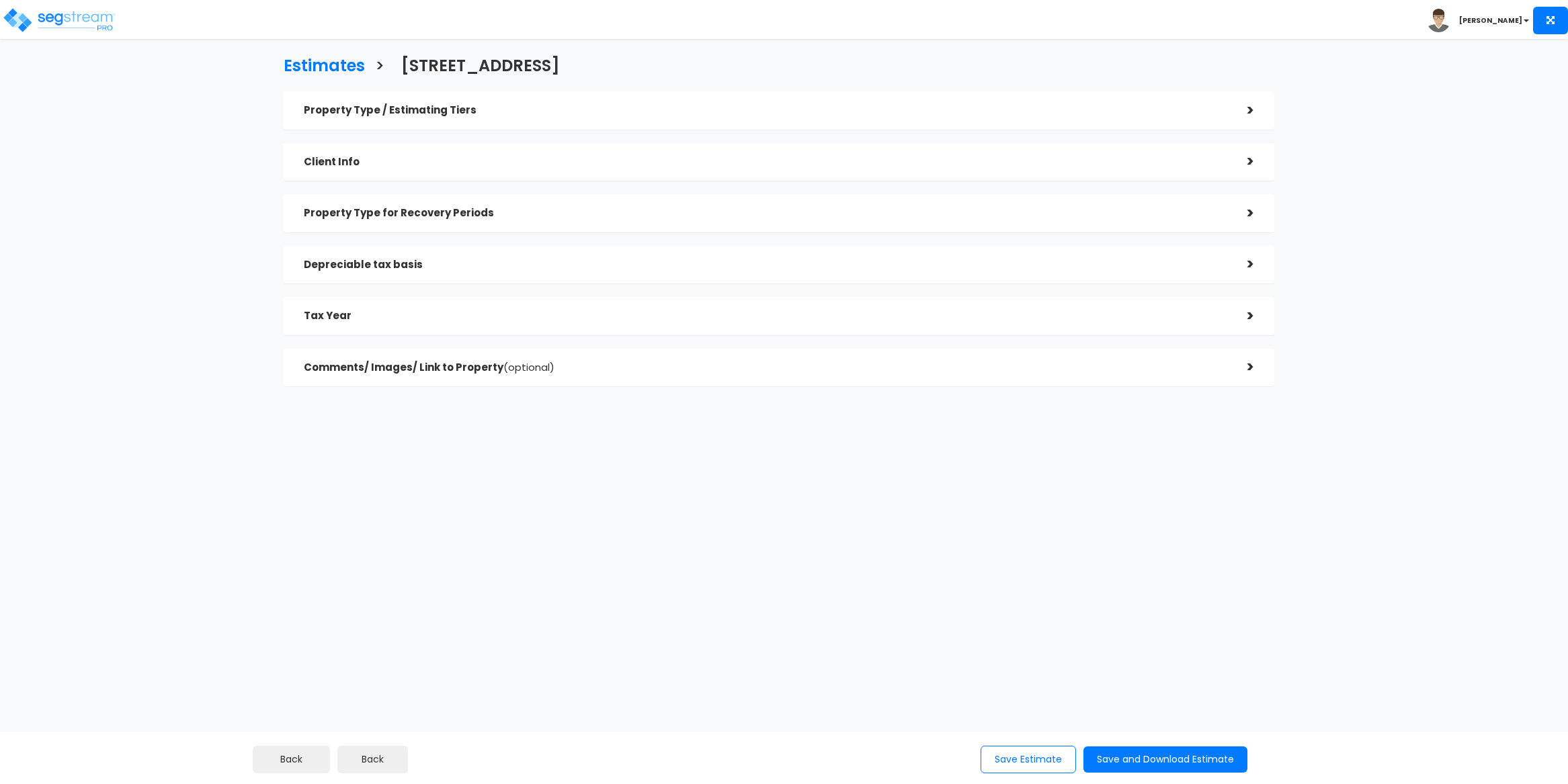
select select "MD"
checkbox input "true"
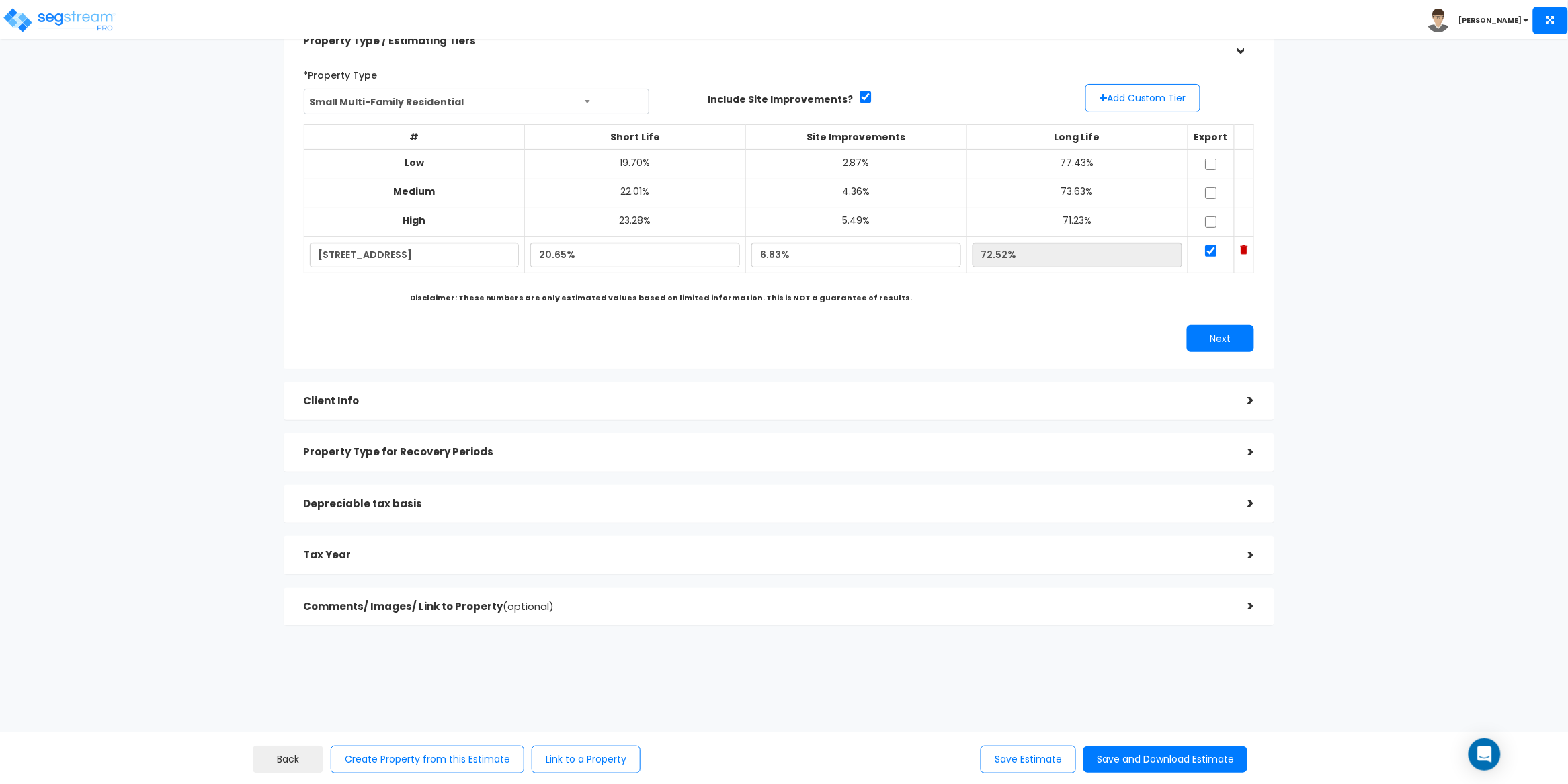
click at [699, 389] on div "Client Info" at bounding box center [766, 401] width 924 height 25
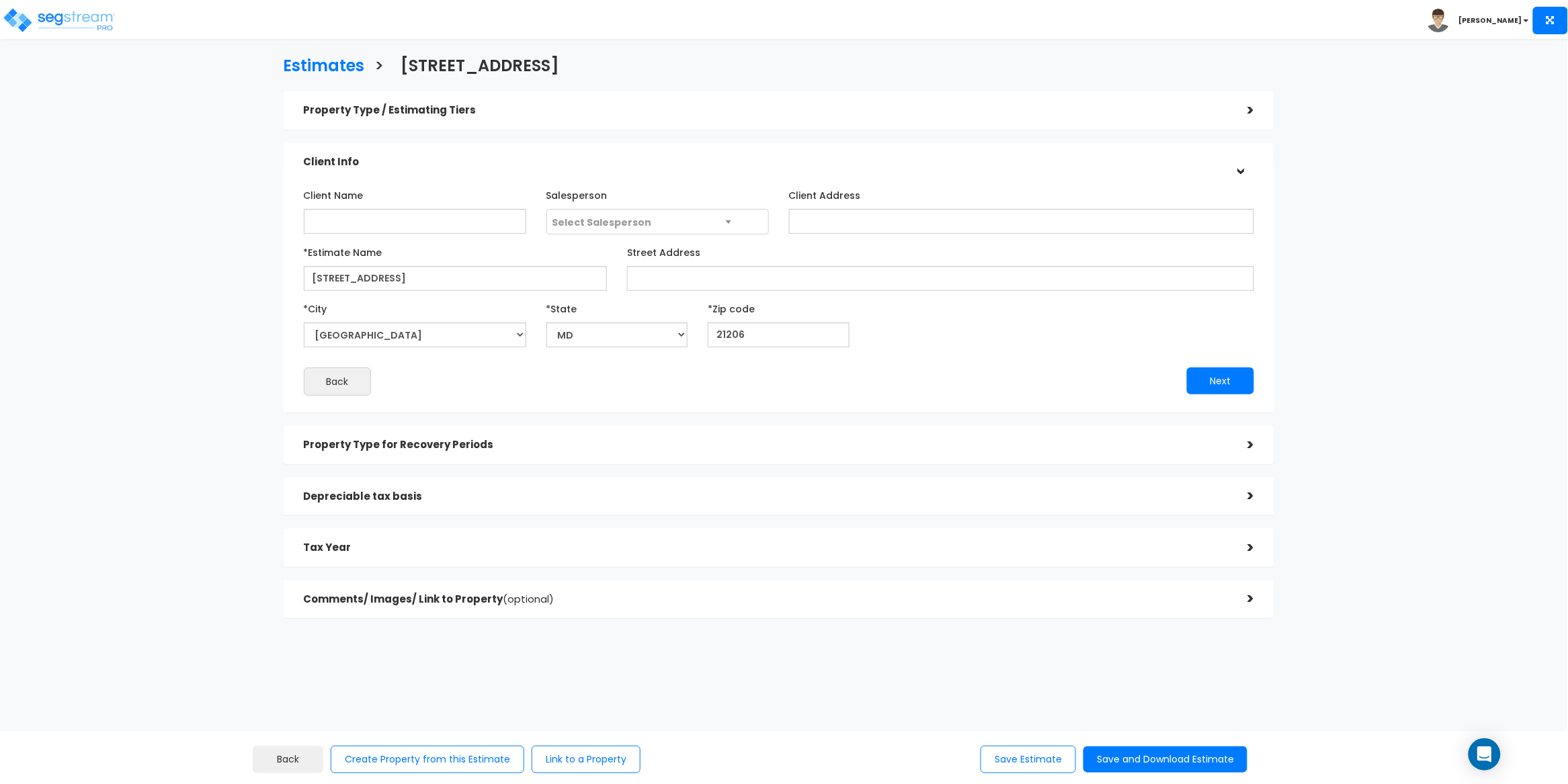
click at [697, 105] on h5 "Property Type / Estimating Tiers" at bounding box center [766, 111] width 924 height 11
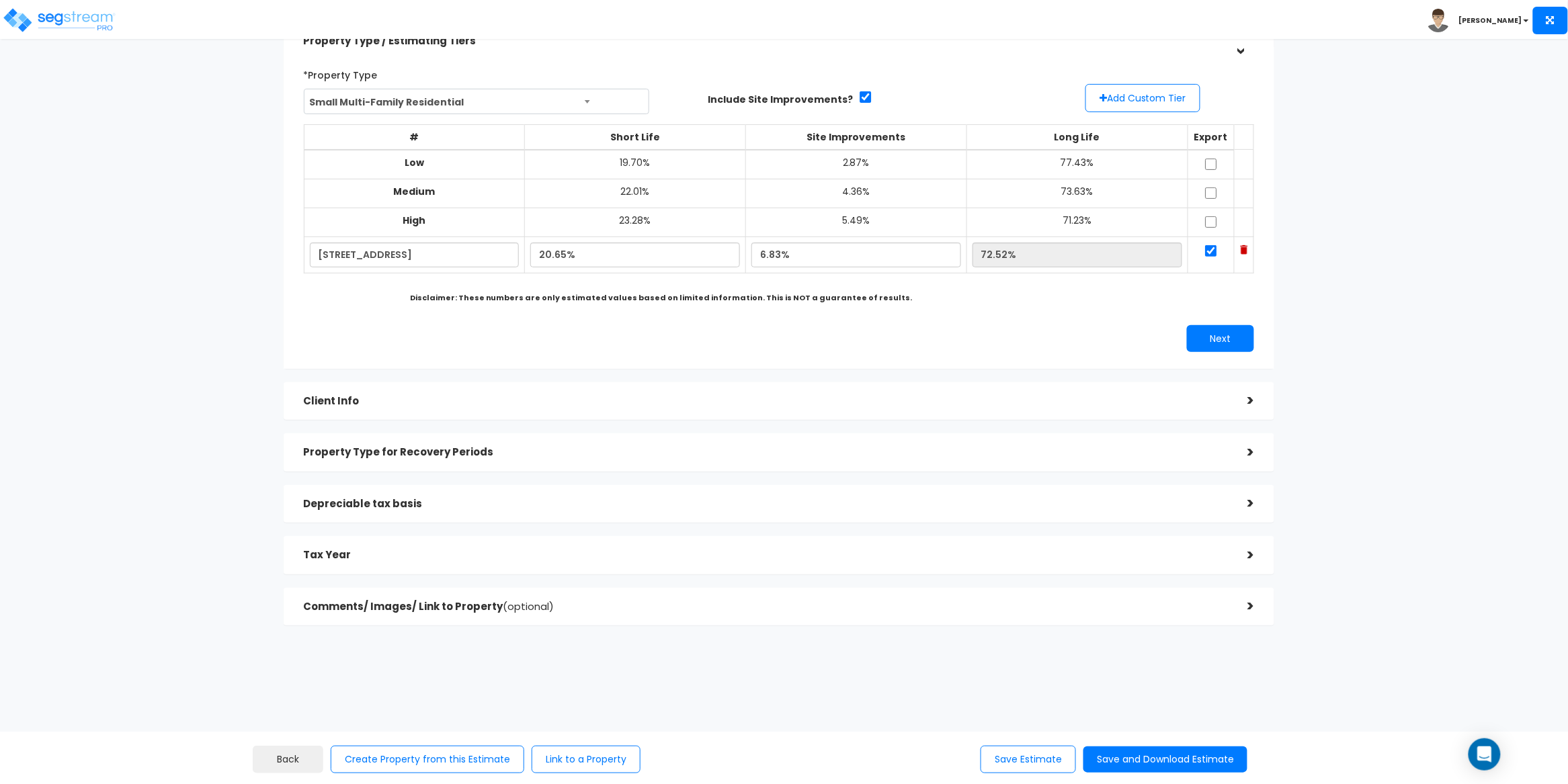
click at [591, 387] on div "Client Info >" at bounding box center [779, 401] width 991 height 39
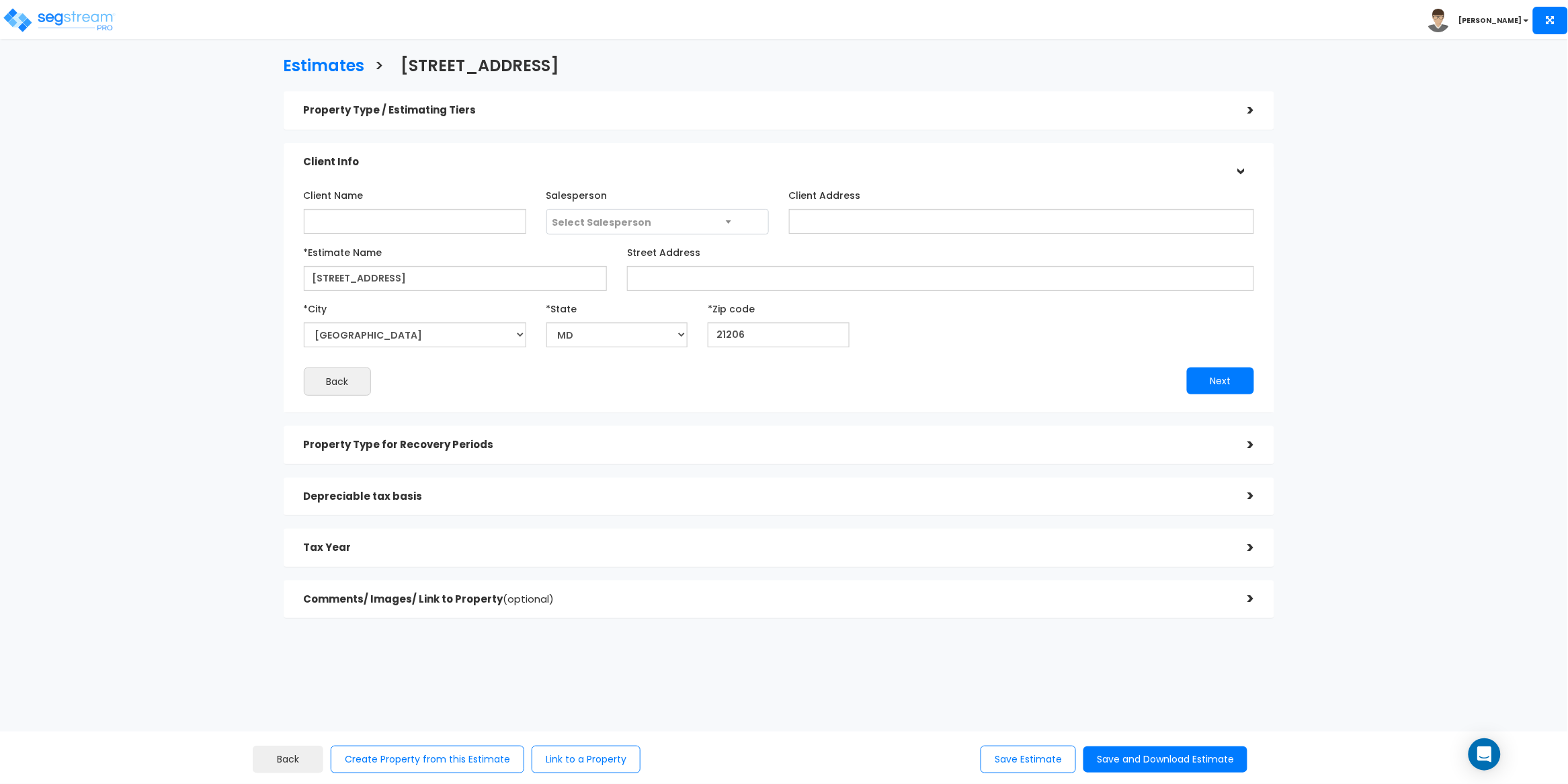
click at [595, 442] on h5 "Property Type for Recovery Periods" at bounding box center [766, 445] width 924 height 11
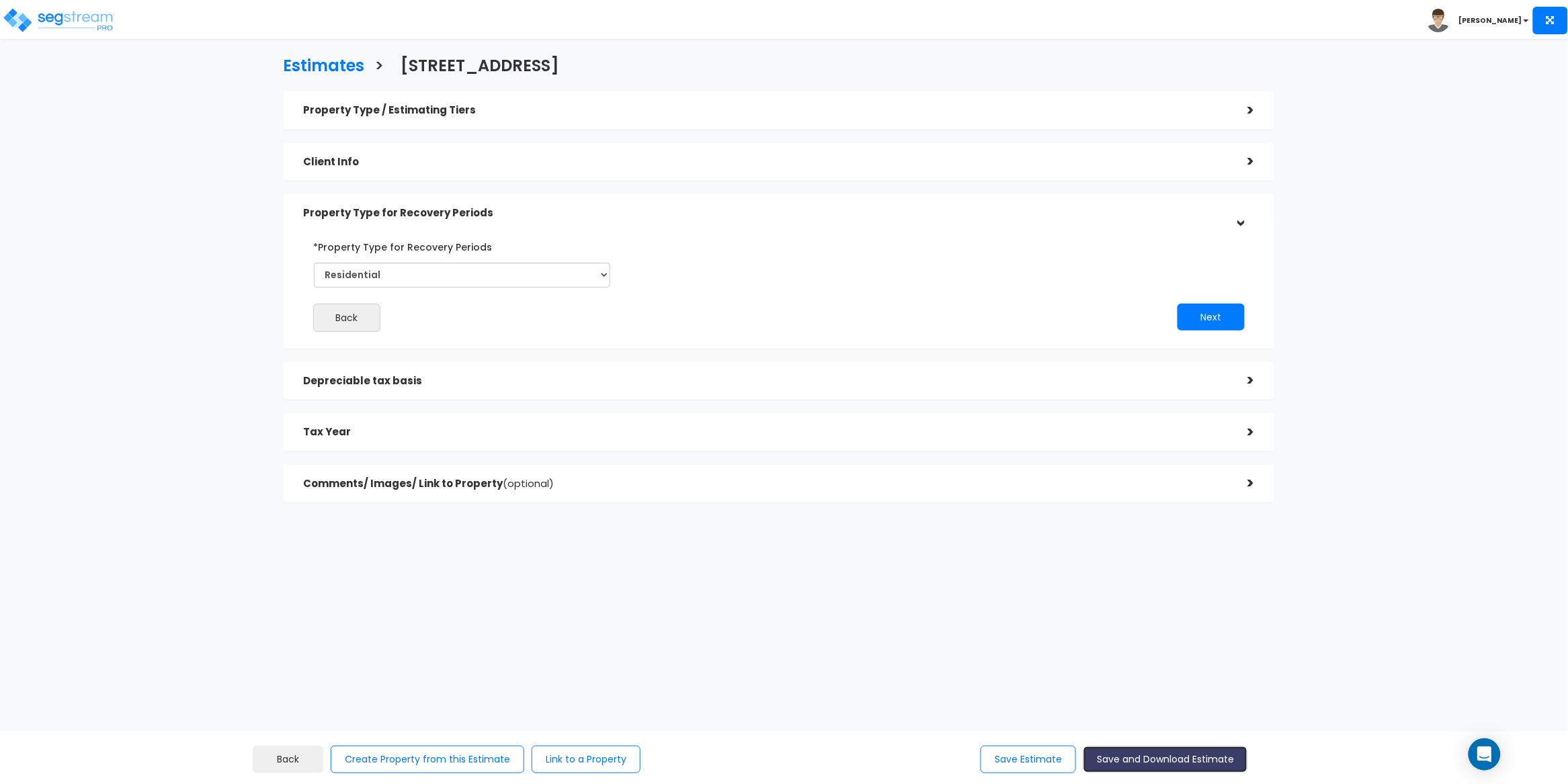
click at [1127, 768] on button "Save and Download Estimate" at bounding box center [1166, 759] width 164 height 26
click at [191, 165] on div "Estimates > 4409 MORAVIA RD, BALTIMORE, MD 21206 Property Type / Estimating Tie…" at bounding box center [779, 283] width 1290 height 758
click at [100, 24] on img at bounding box center [58, 20] width 114 height 27
click at [99, 19] on img at bounding box center [58, 20] width 114 height 27
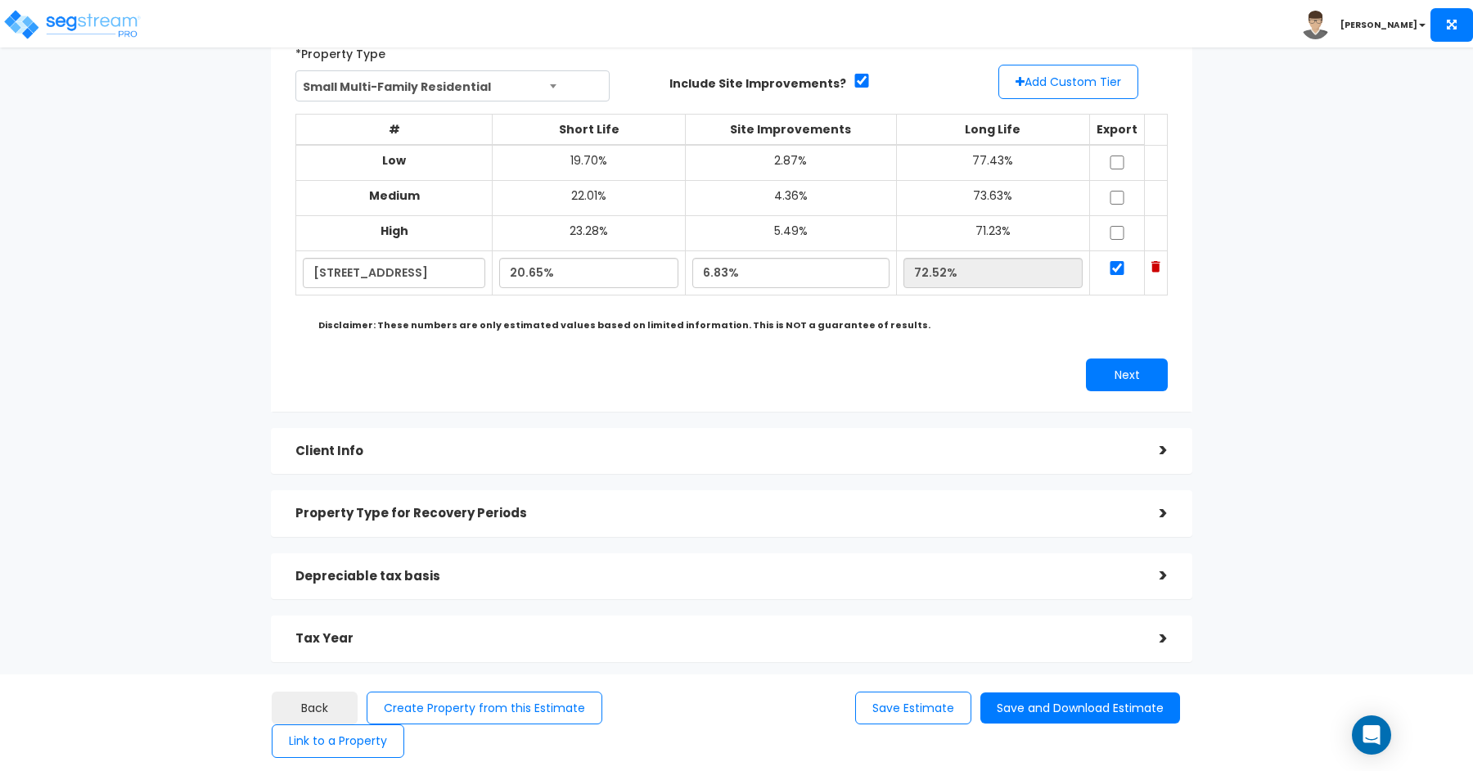
scroll to position [127, 0]
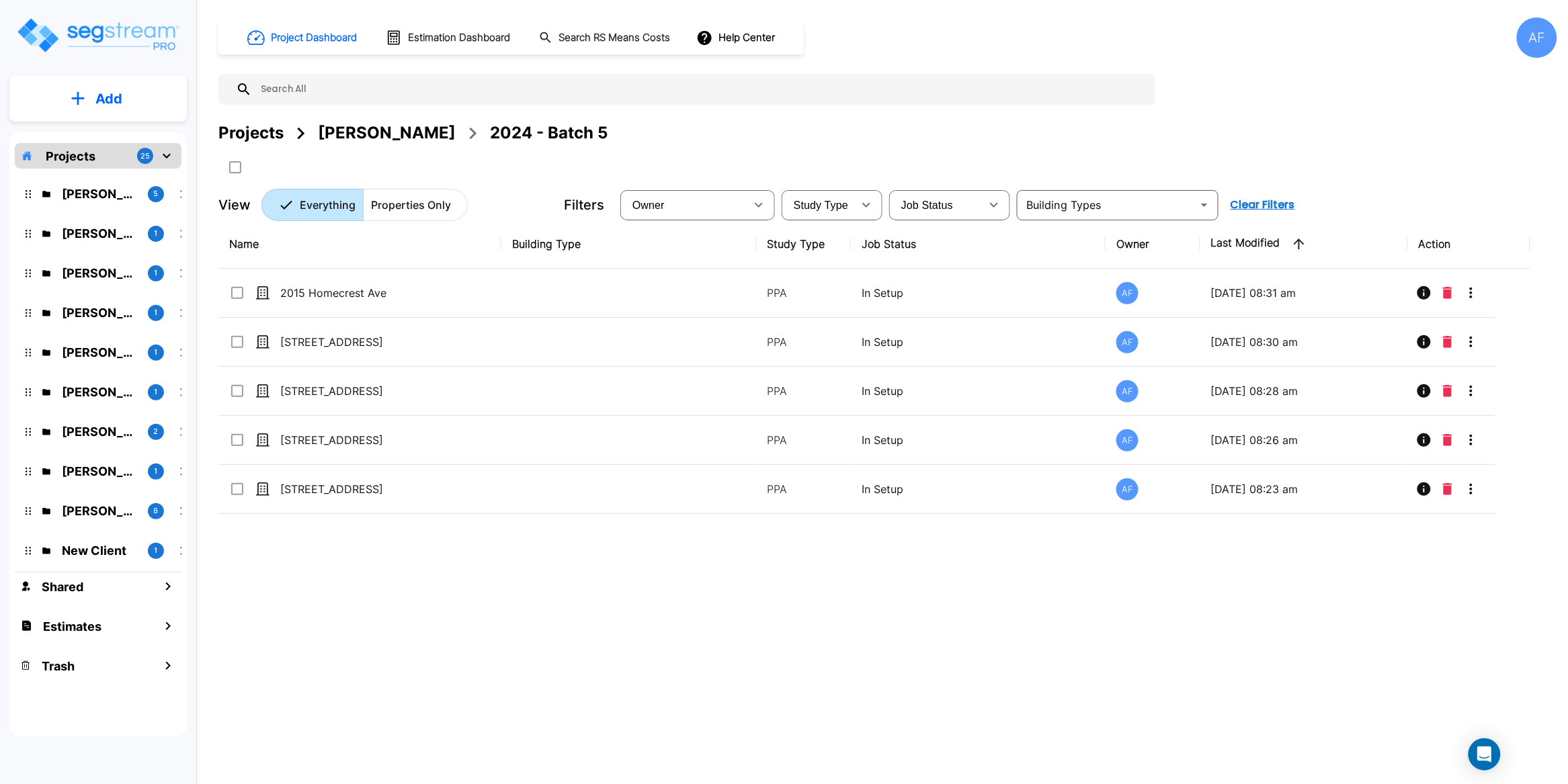
click at [109, 105] on p "Add" at bounding box center [108, 99] width 27 height 21
click at [690, 144] on div "Projects [PERSON_NAME] 2024 - Batch 5" at bounding box center [888, 132] width 1339 height 24
click at [79, 158] on p "Projects" at bounding box center [71, 156] width 50 height 18
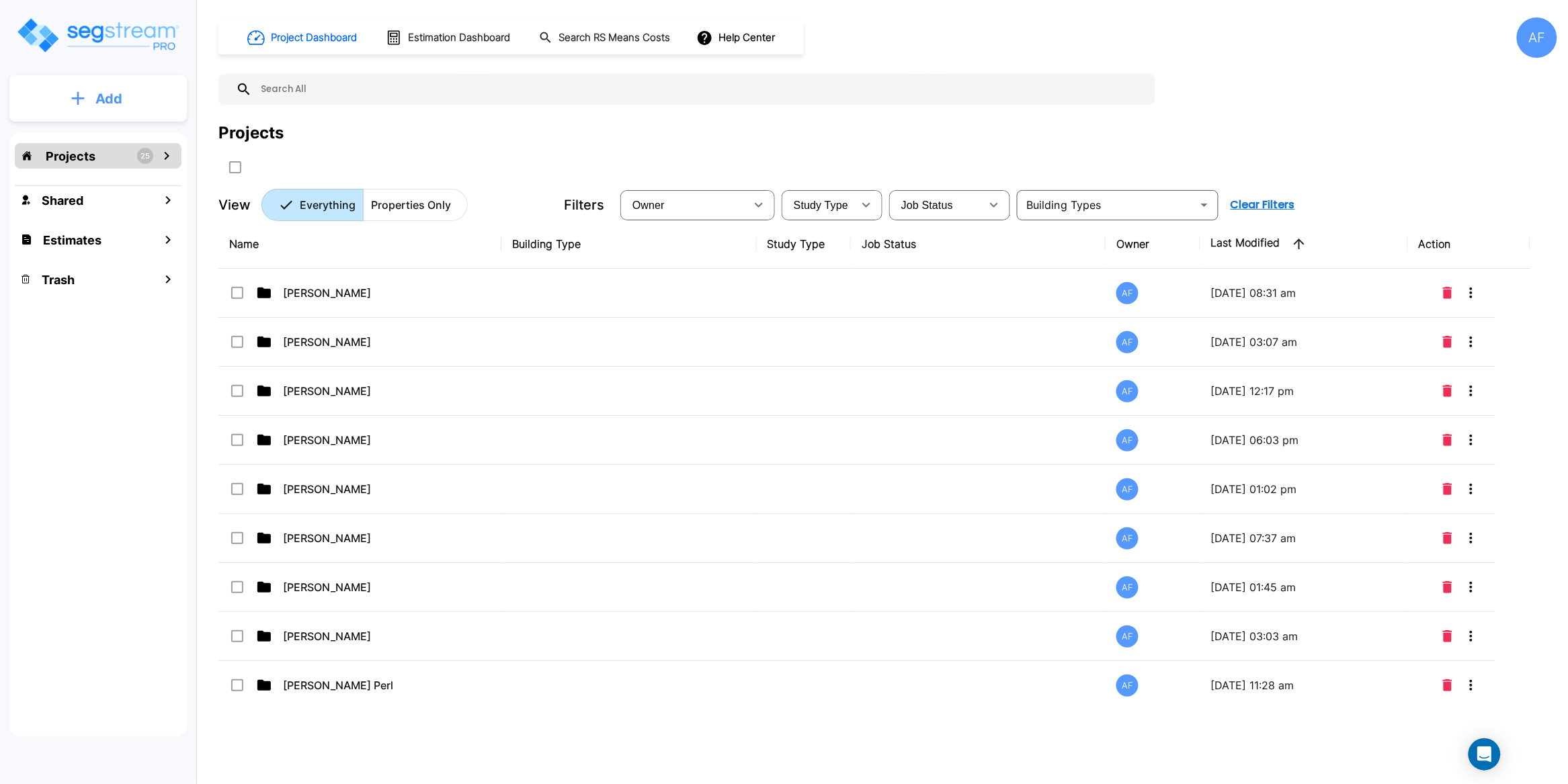
click at [102, 98] on p "Add" at bounding box center [108, 99] width 27 height 21
click at [106, 213] on p "Add Estimate" at bounding box center [106, 213] width 68 height 16
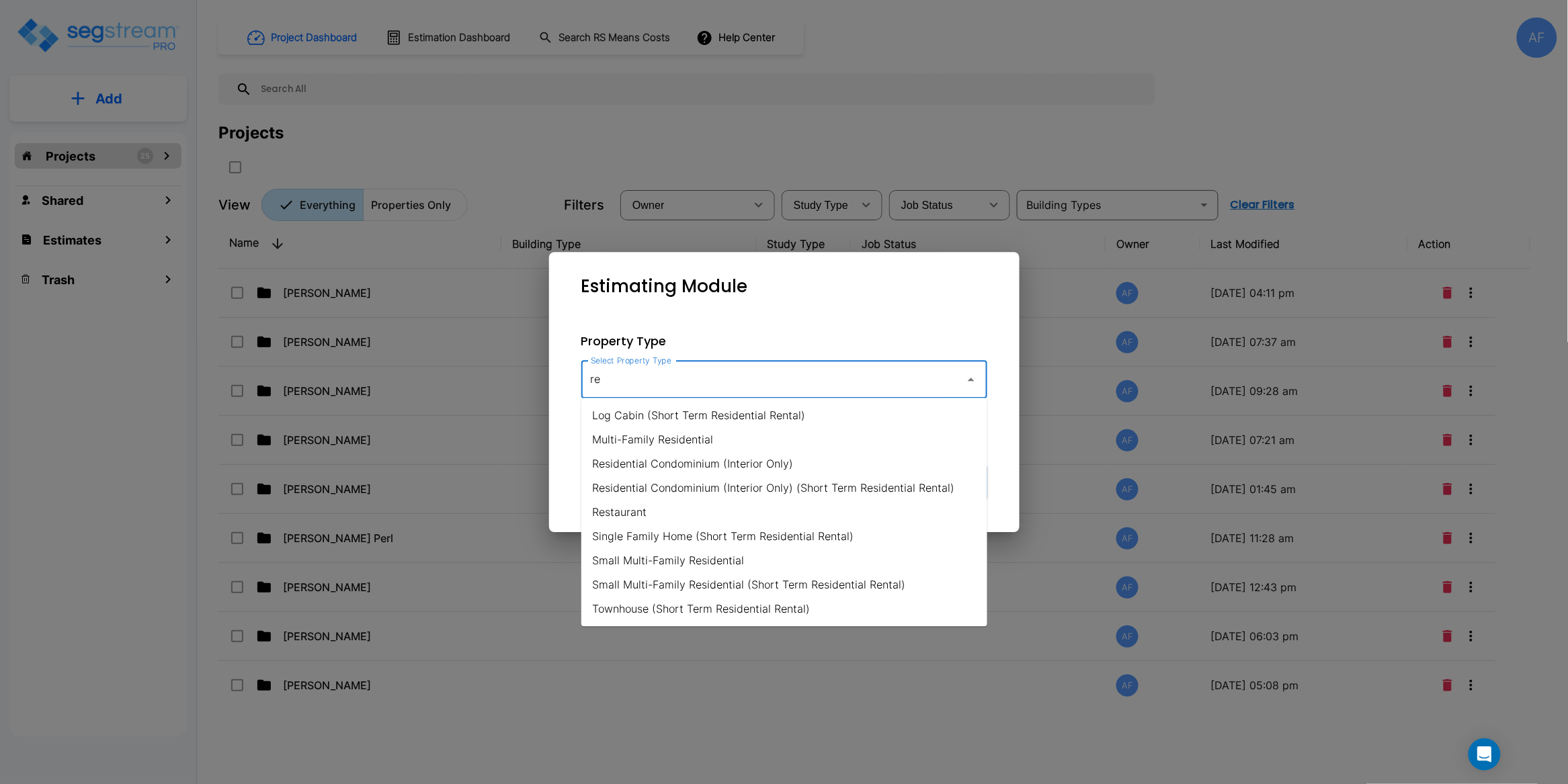
type input "r"
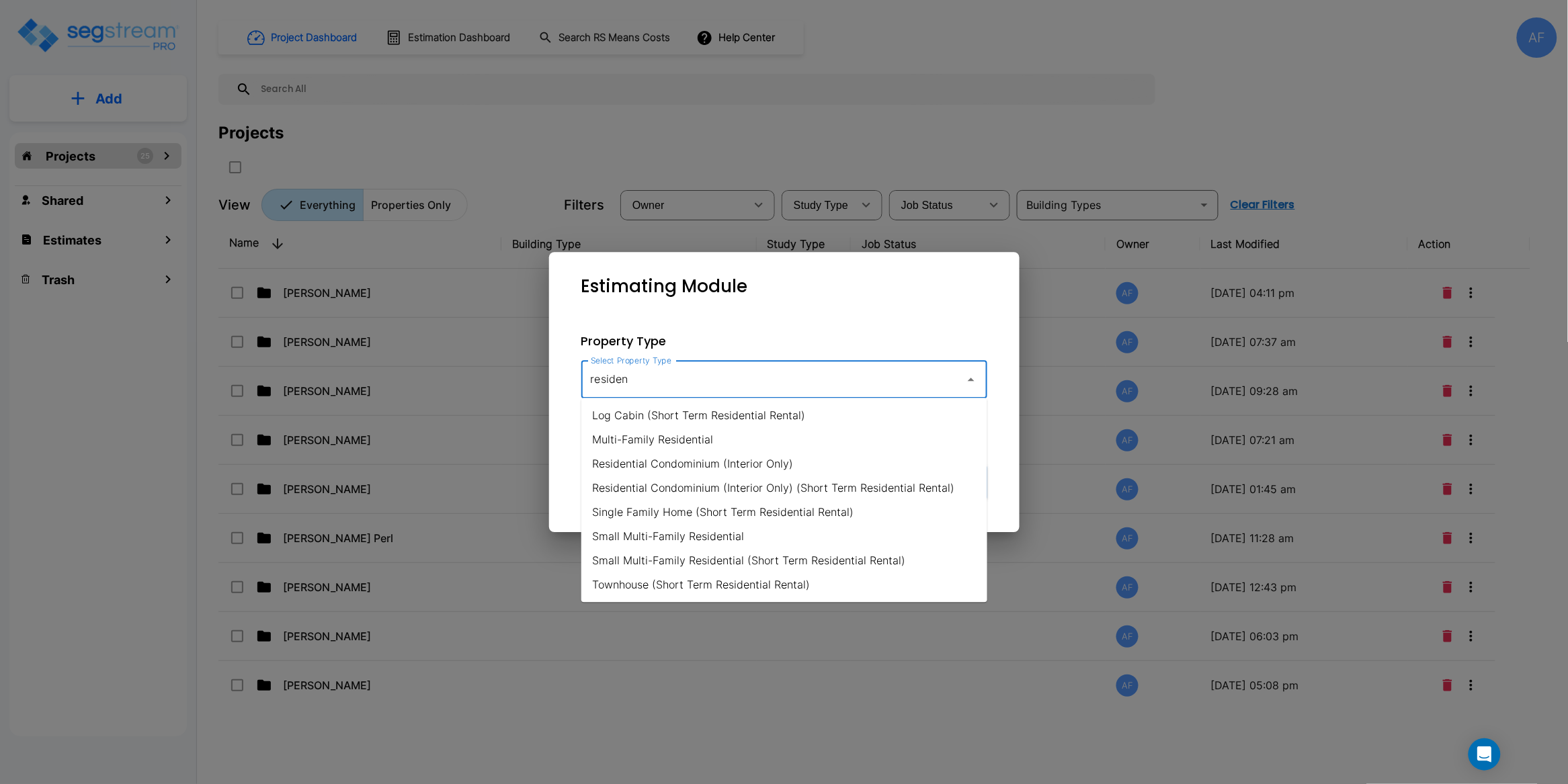
click at [705, 542] on li "Small Multi-Family Residential" at bounding box center [784, 536] width 406 height 24
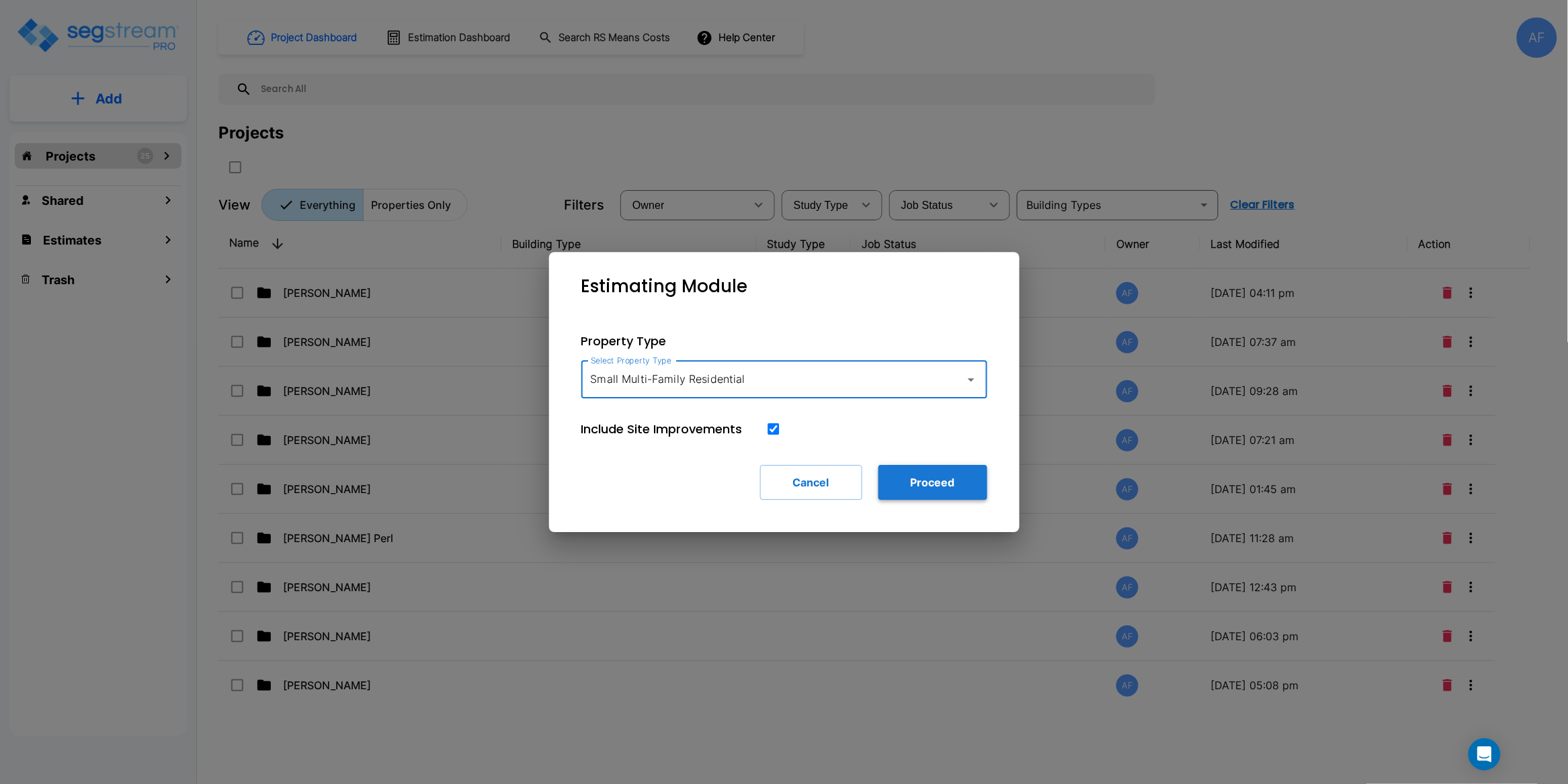
type input "Small Multi-Family Residential"
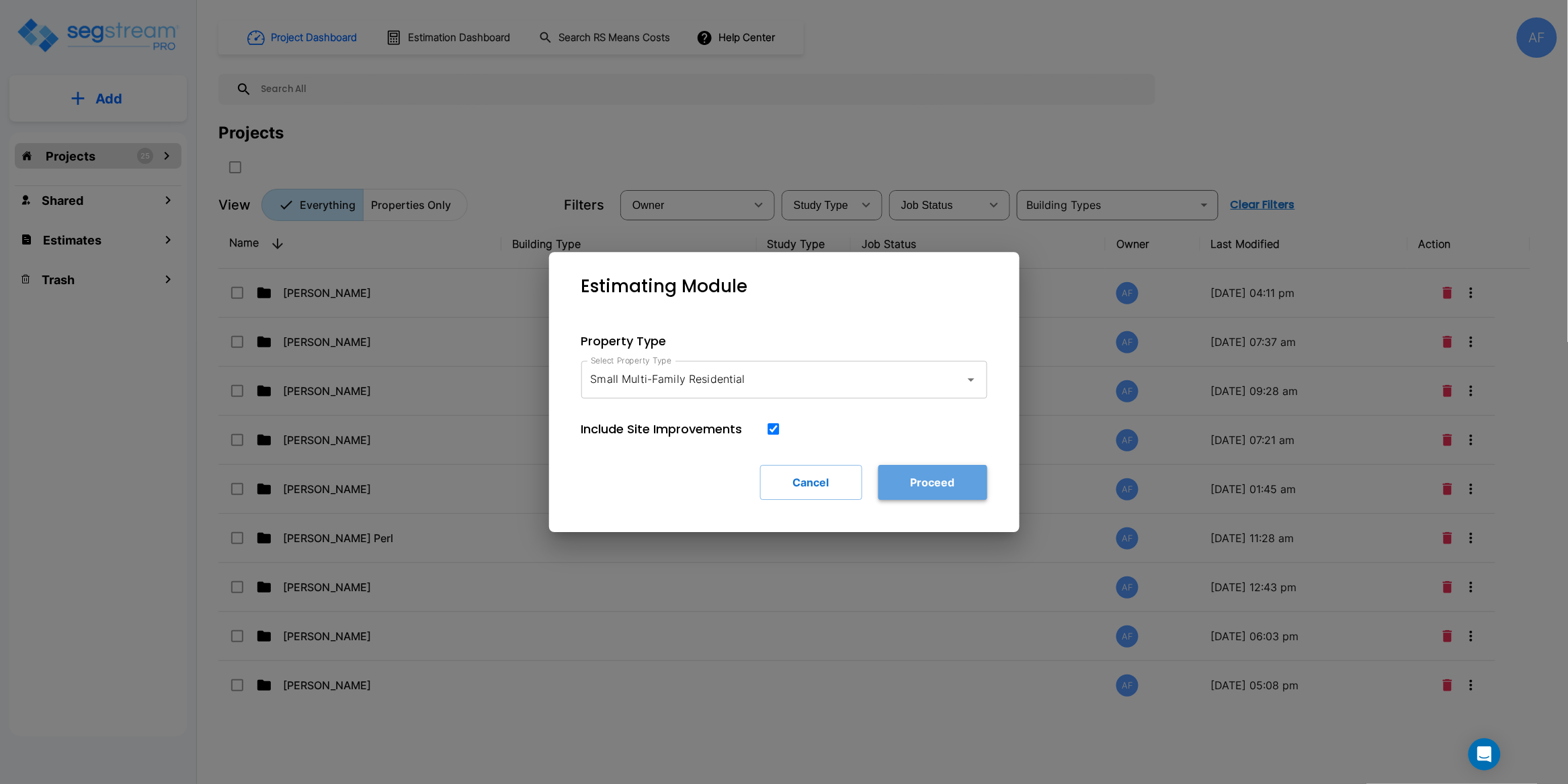
click at [972, 475] on button "Proceed" at bounding box center [933, 482] width 109 height 35
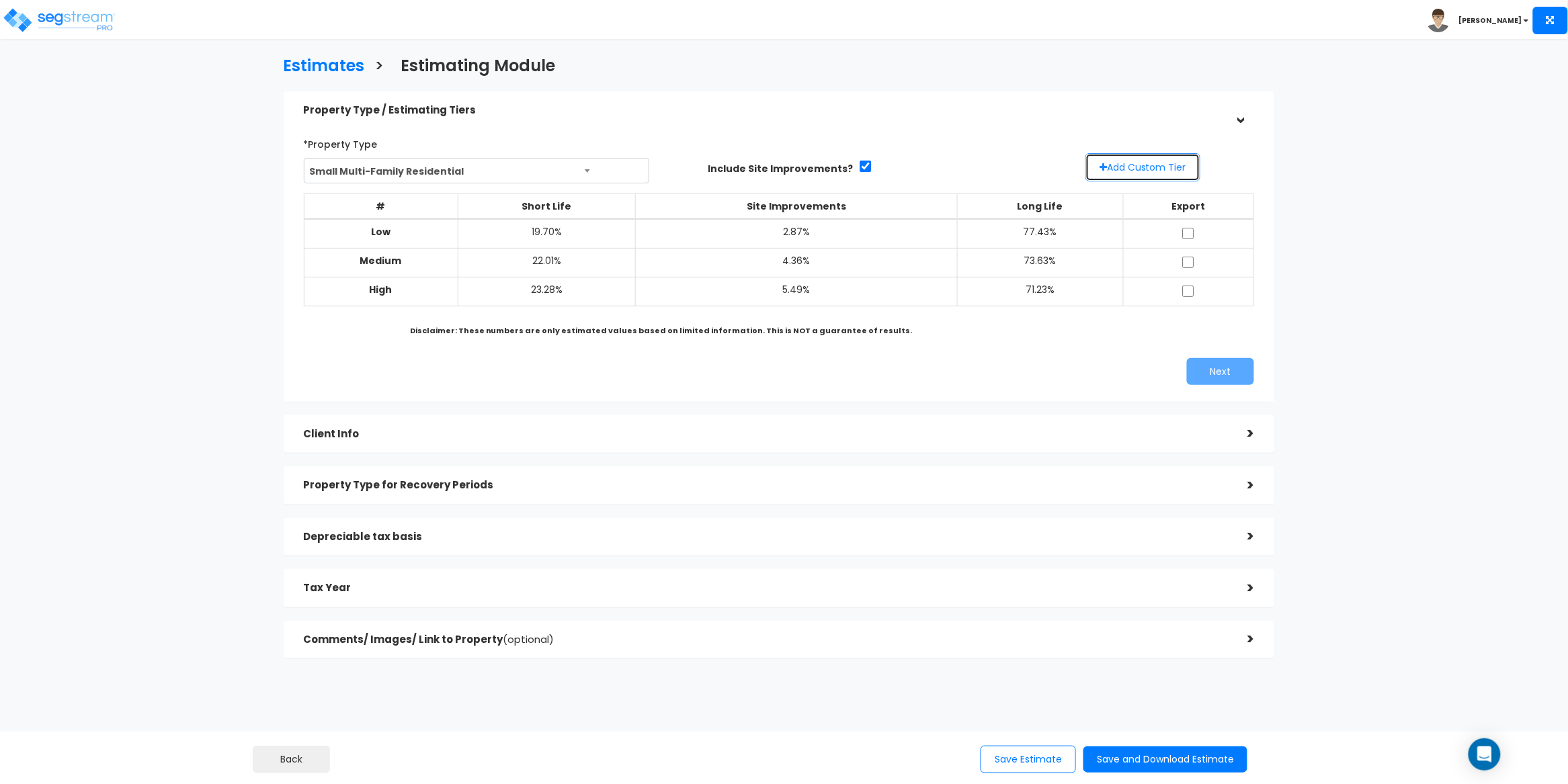
click at [1161, 162] on button "Add Custom Tier" at bounding box center [1143, 167] width 115 height 28
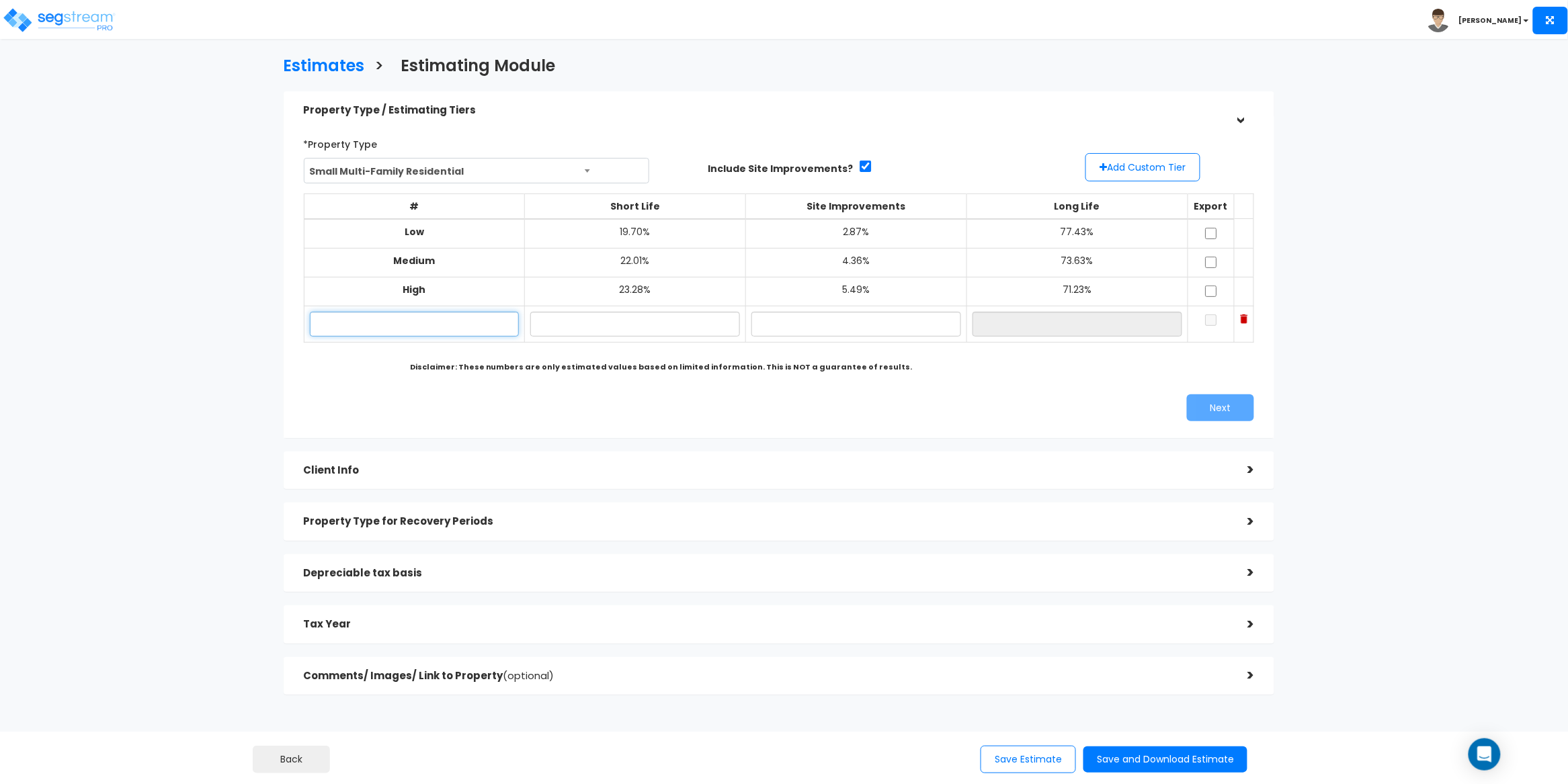
click at [442, 319] on input "text" at bounding box center [414, 324] width 209 height 25
paste input "[STREET_ADDRESS]"
type input "[STREET_ADDRESS]"
click at [601, 316] on input "text" at bounding box center [635, 324] width 209 height 25
paste input "24.76"
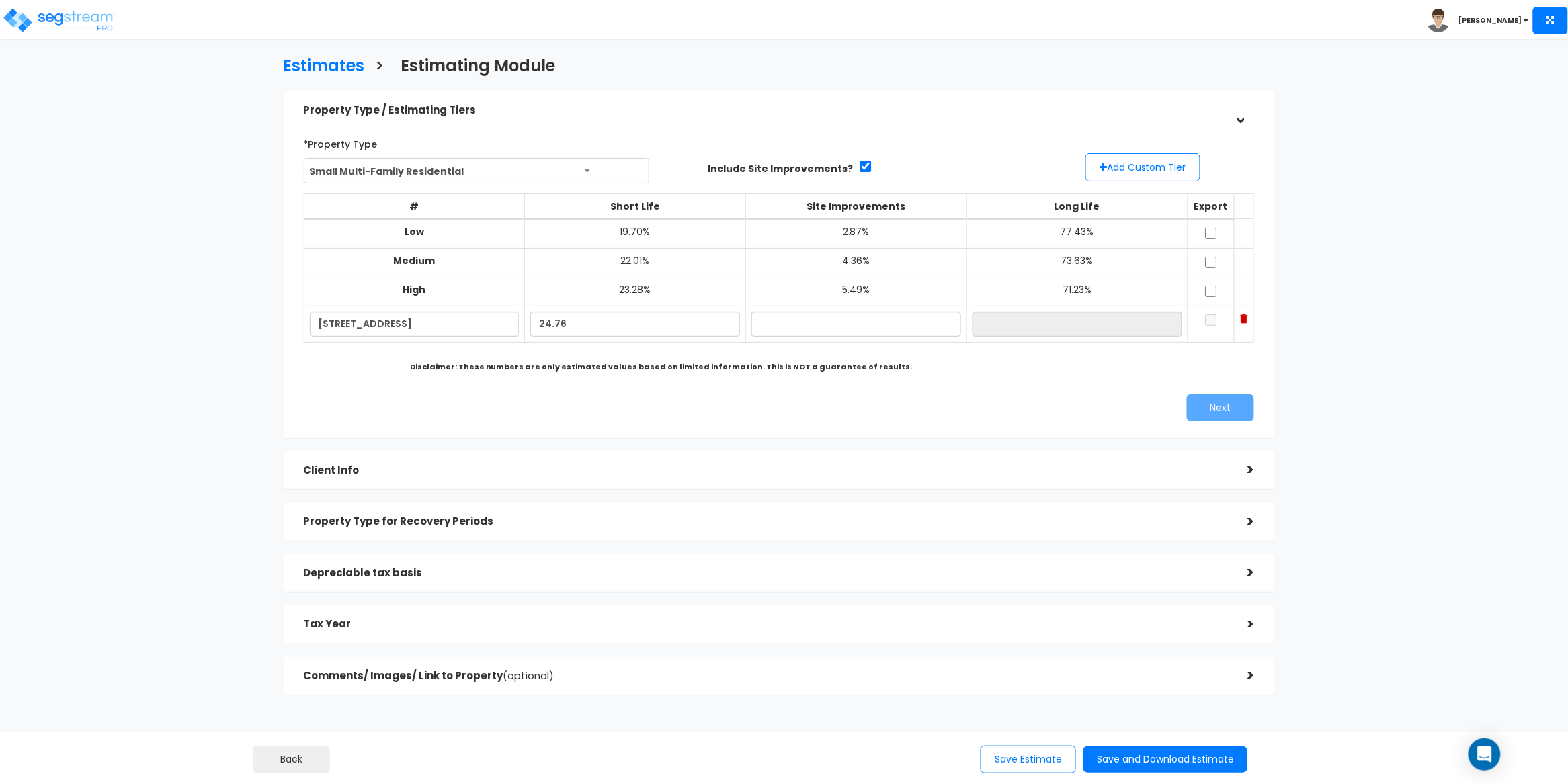
type input "24.76%"
click at [793, 323] on input "text" at bounding box center [856, 324] width 209 height 25
paste input "7.98"
type input "7.98%"
type input "67.26%"
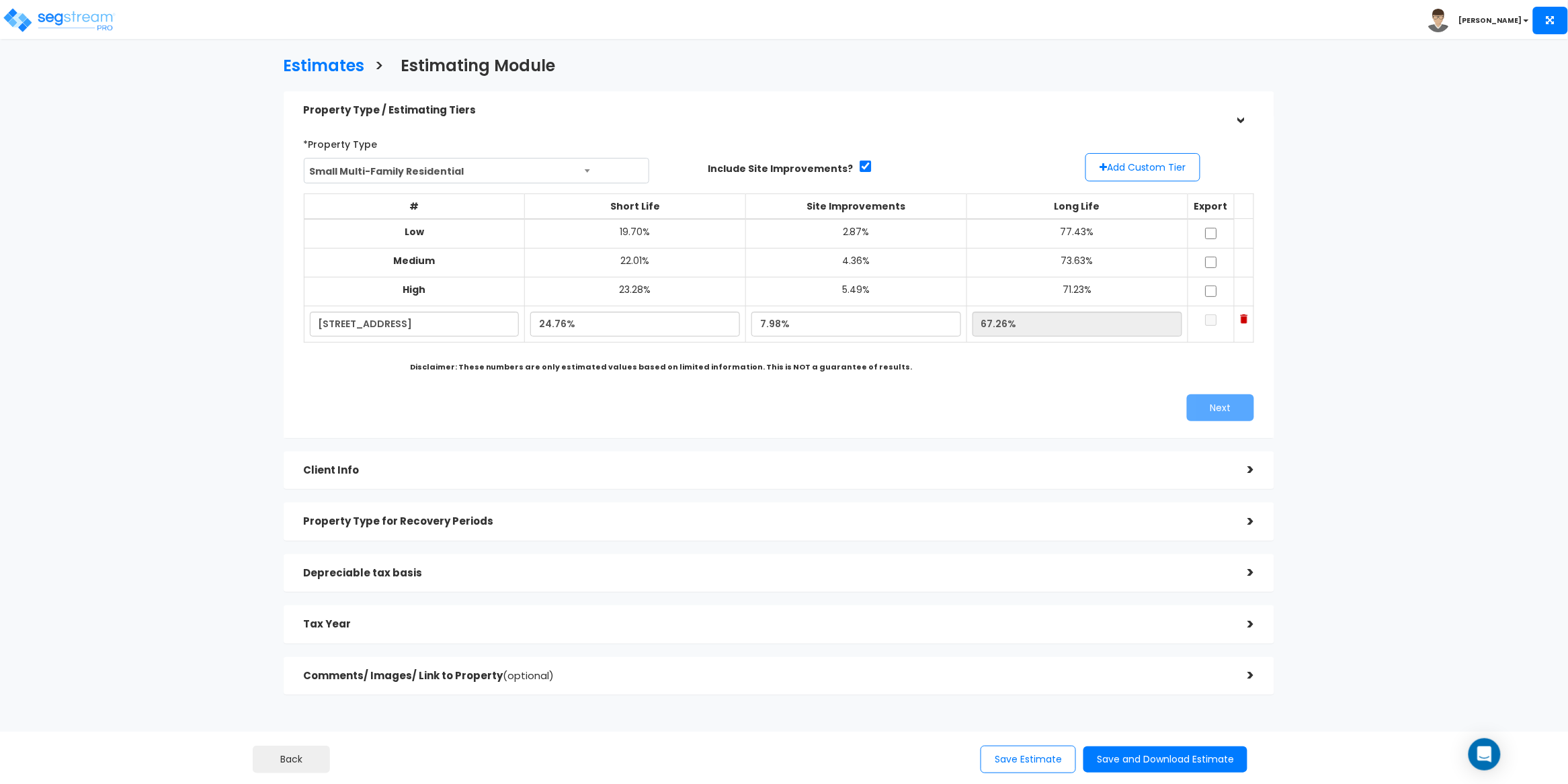
click at [1081, 347] on div "# Short Life Site Improvements Long Life Export Low 19.70% 2.87% 77.43% Medium …" at bounding box center [779, 275] width 962 height 174
click at [1204, 325] on input "checkbox" at bounding box center [1211, 320] width 13 height 11
checkbox input "true"
click at [1226, 407] on button "Next" at bounding box center [1221, 407] width 67 height 27
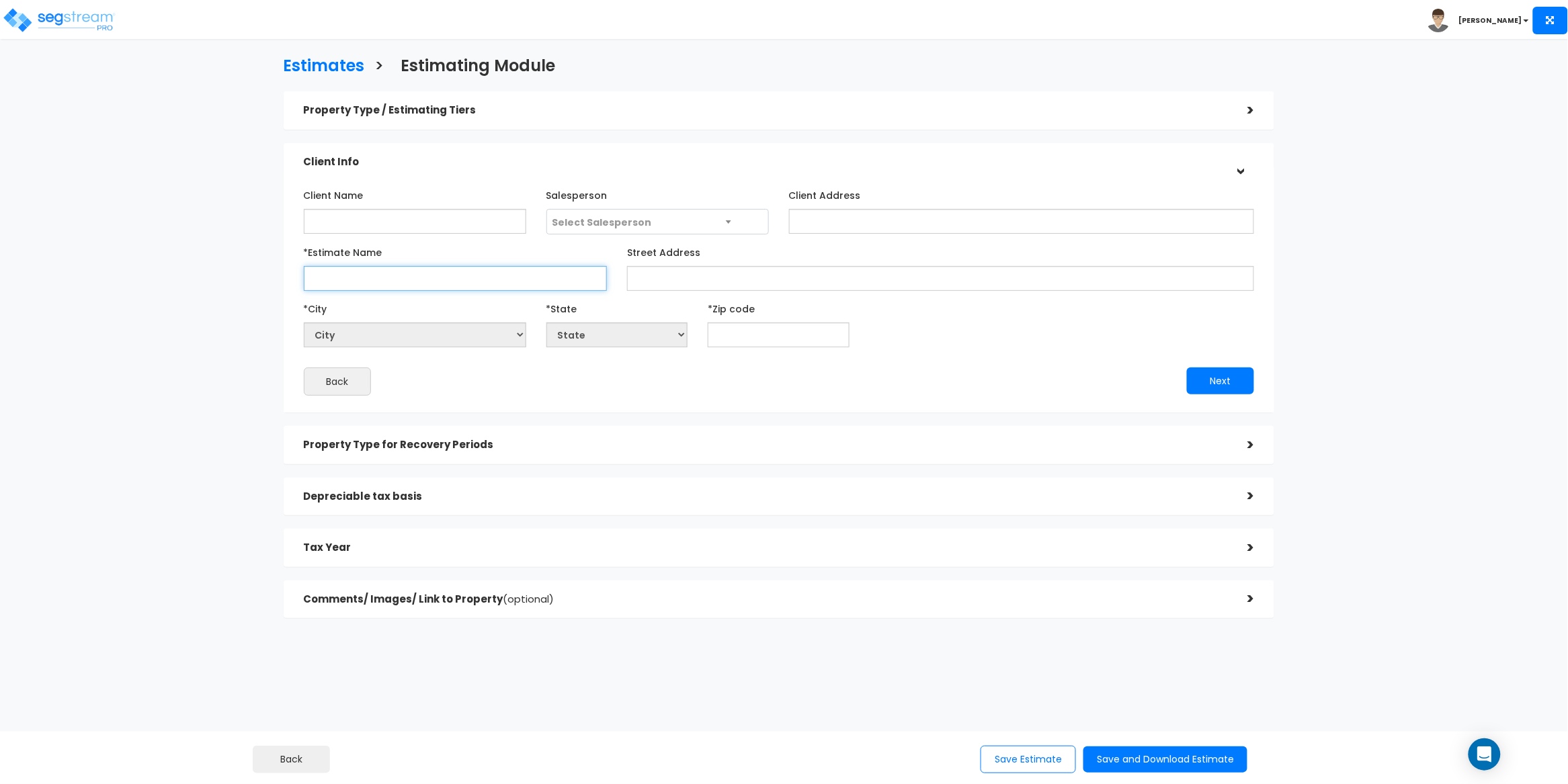
click at [353, 277] on input "*Estimate Name" at bounding box center [456, 278] width 304 height 25
paste input "[STREET_ADDRESS]"
type input "[STREET_ADDRESS]"
click at [738, 279] on input "Street Address" at bounding box center [941, 278] width 628 height 25
paste input "[STREET_ADDRESS]"
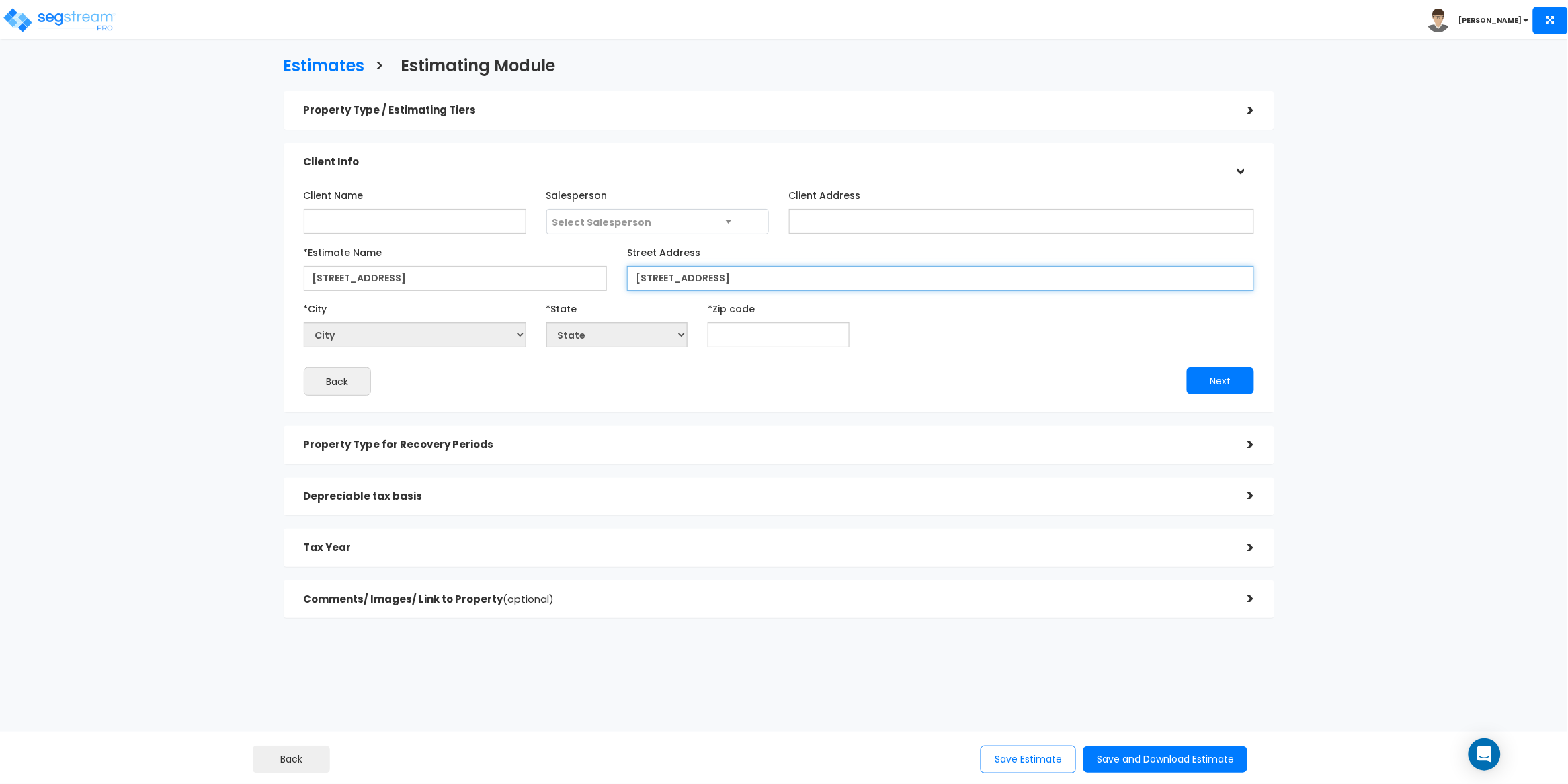
click at [790, 281] on input "[STREET_ADDRESS]" at bounding box center [941, 278] width 628 height 25
type input "[STREET_ADDRESS]"
click at [785, 332] on input "text" at bounding box center [779, 335] width 142 height 25
paste input "77708"
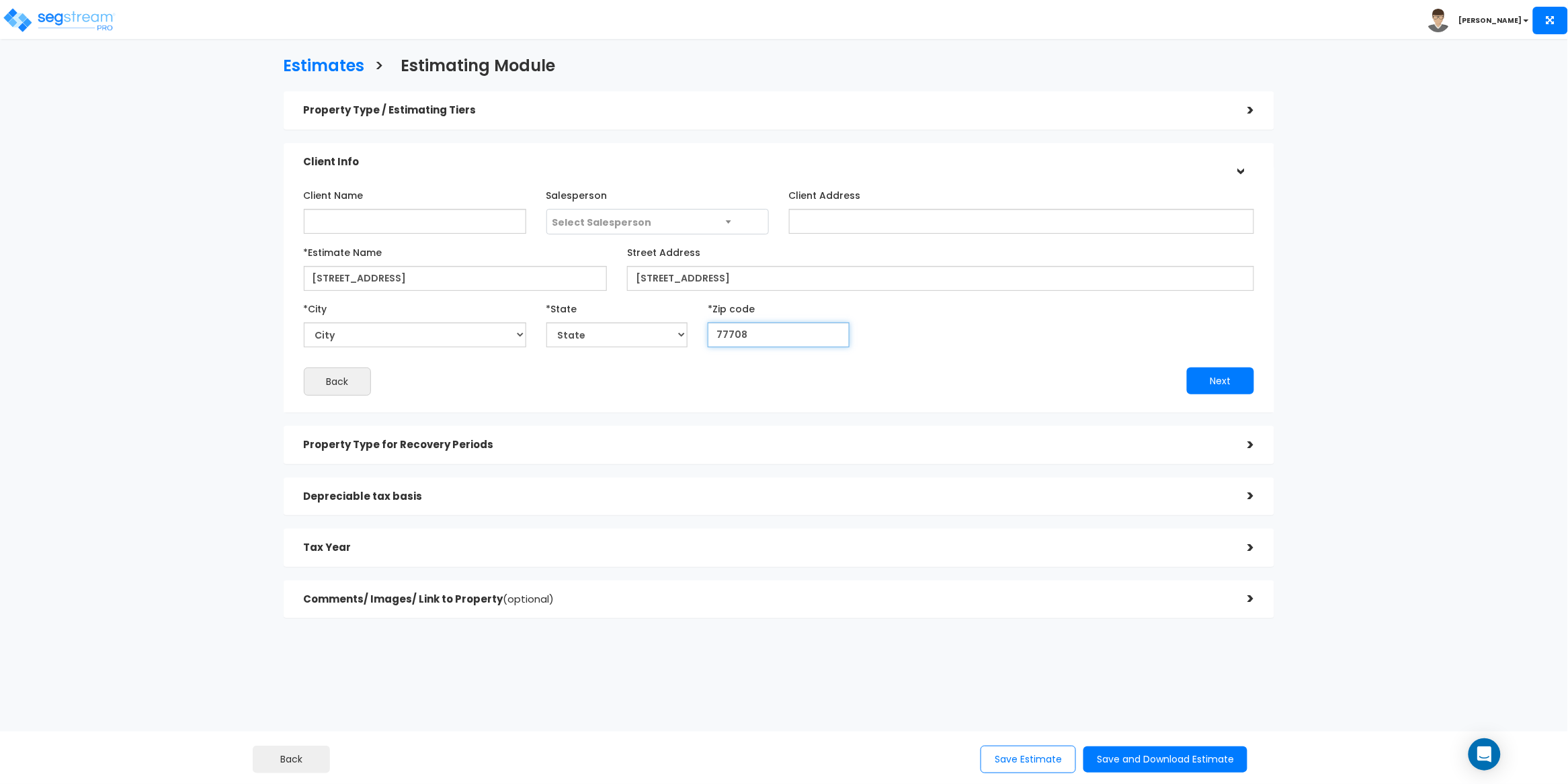
type input "77708"
click at [943, 332] on div "*City City *State State National Average AB AK AL AR" at bounding box center [779, 323] width 972 height 50
select select "[GEOGRAPHIC_DATA]"
click at [866, 273] on input "[STREET_ADDRESS]" at bounding box center [941, 278] width 628 height 25
drag, startPoint x: 894, startPoint y: 280, endPoint x: 715, endPoint y: 282, distance: 179.0
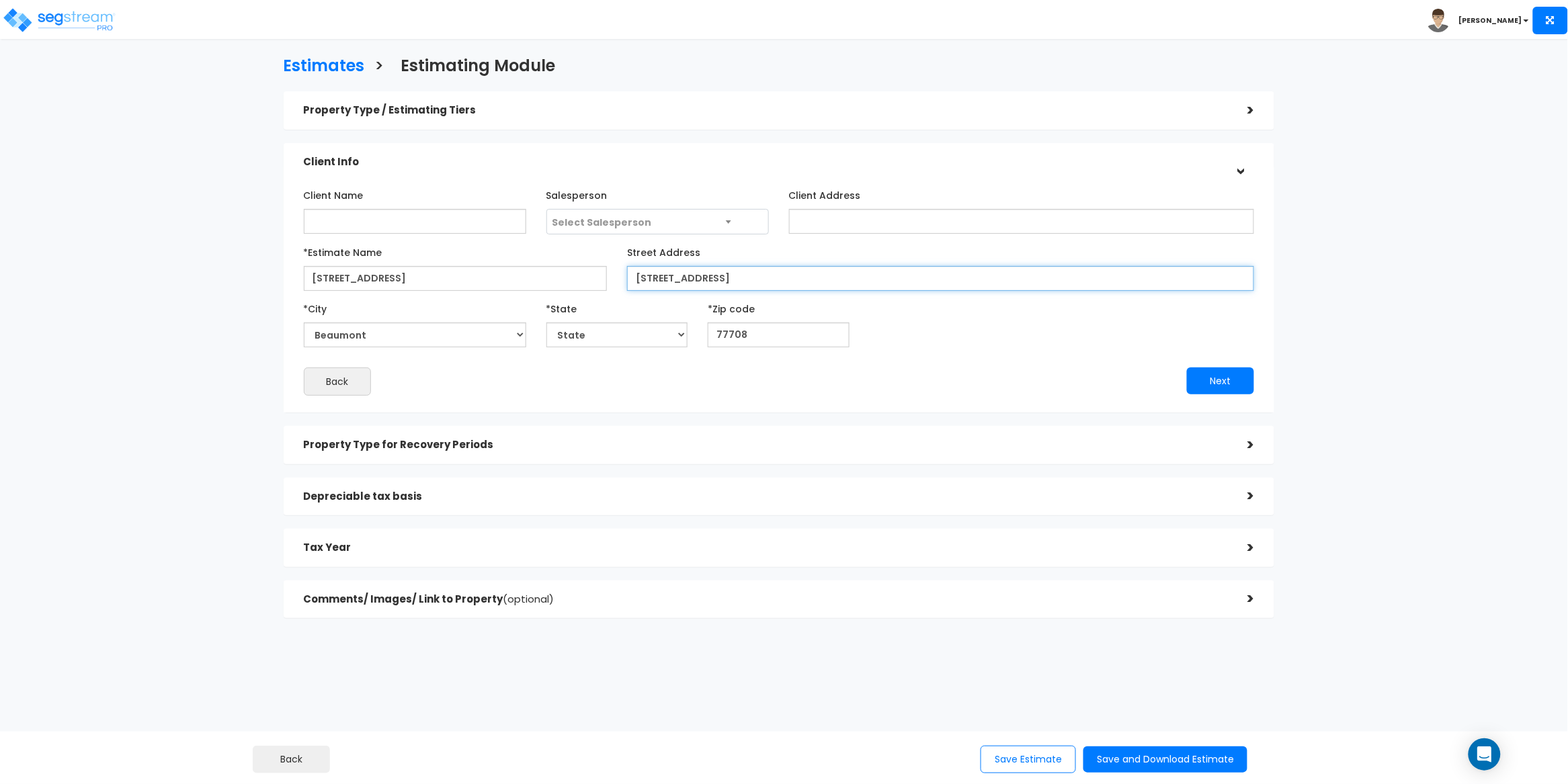
click at [709, 275] on input "[STREET_ADDRESS]" at bounding box center [941, 278] width 628 height 25
type input "[STREET_ADDRESS][PERSON_NAME]"
click at [871, 318] on div "*City City Abbott Abernathy Abilene Ace Ackerly Addison Adkins Adrian Afton Agu…" at bounding box center [779, 323] width 972 height 50
click at [1236, 387] on button "Next" at bounding box center [1221, 381] width 67 height 27
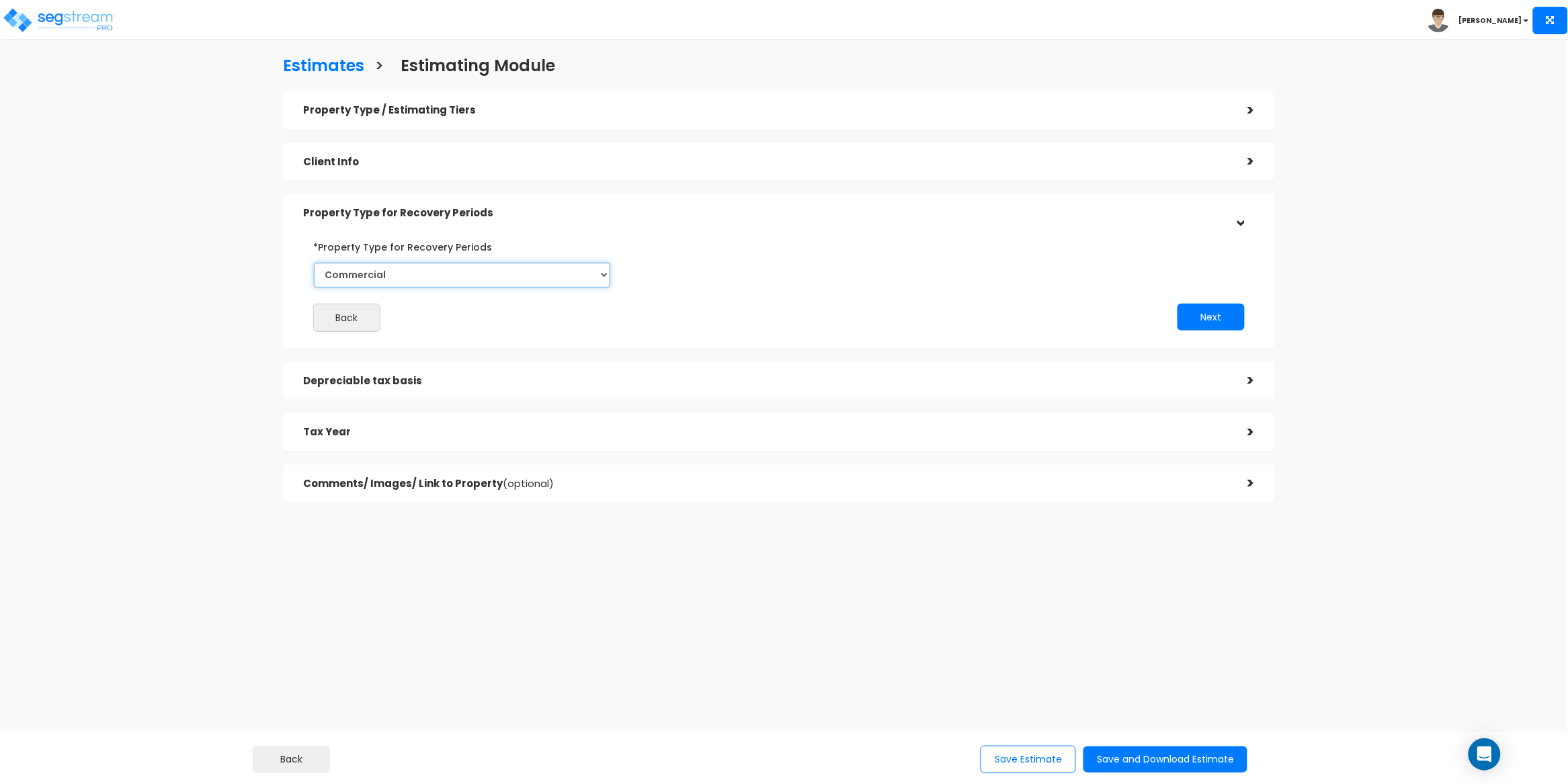
click at [493, 281] on select "Commercial Residential" at bounding box center [462, 275] width 297 height 25
select select "Residential"
click at [314, 263] on select "Commercial Residential" at bounding box center [462, 275] width 297 height 25
click at [790, 296] on div "Back Next" at bounding box center [779, 283] width 972 height 96
click at [1217, 319] on button "Next" at bounding box center [1212, 317] width 67 height 27
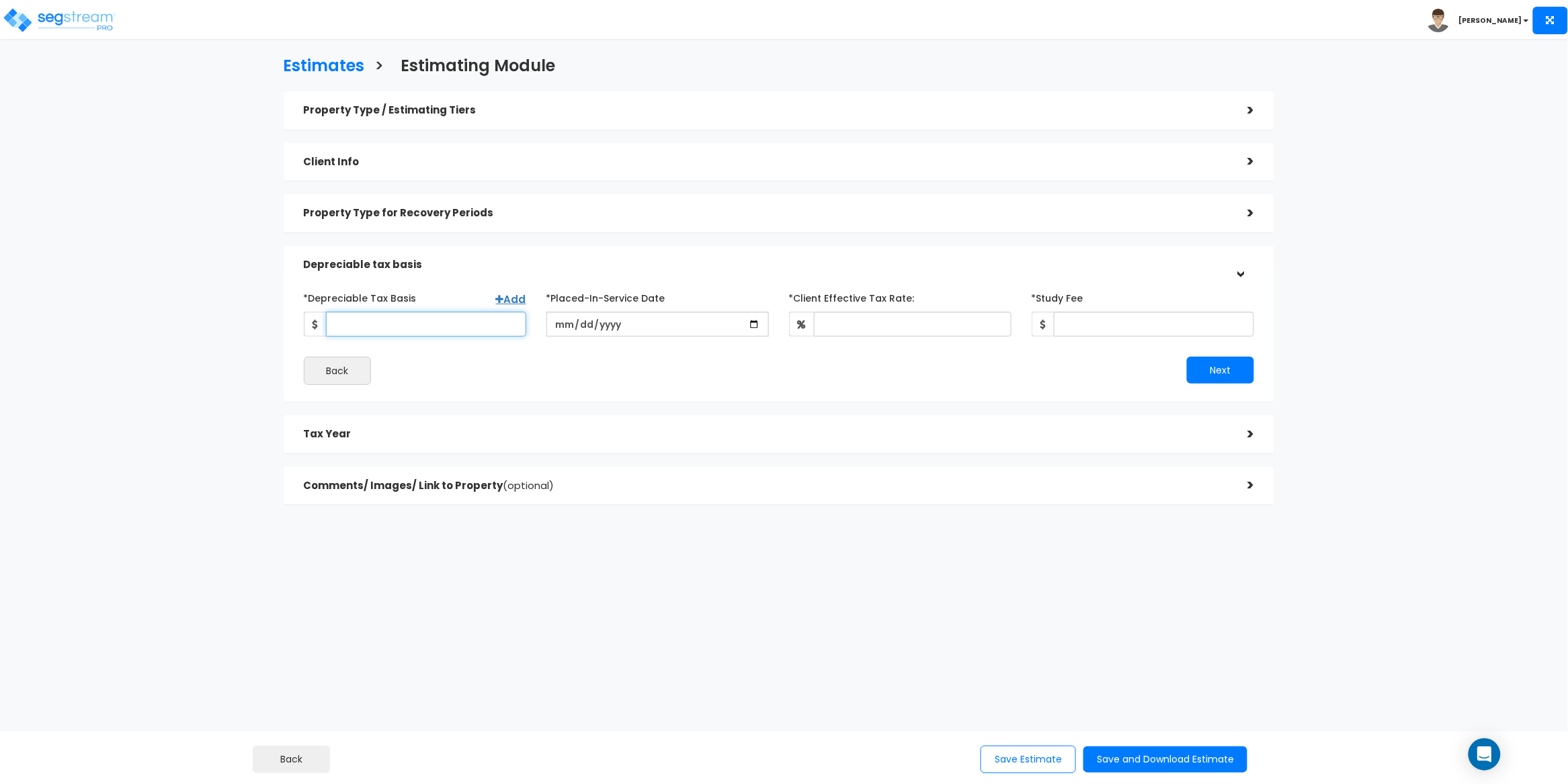
click at [338, 318] on input "*Depreciable Tax Basis" at bounding box center [426, 324] width 200 height 25
paste input "13,421,500"
type input "13,421,500"
click at [561, 324] on input "date" at bounding box center [657, 324] width 223 height 25
type input "[DATE]"
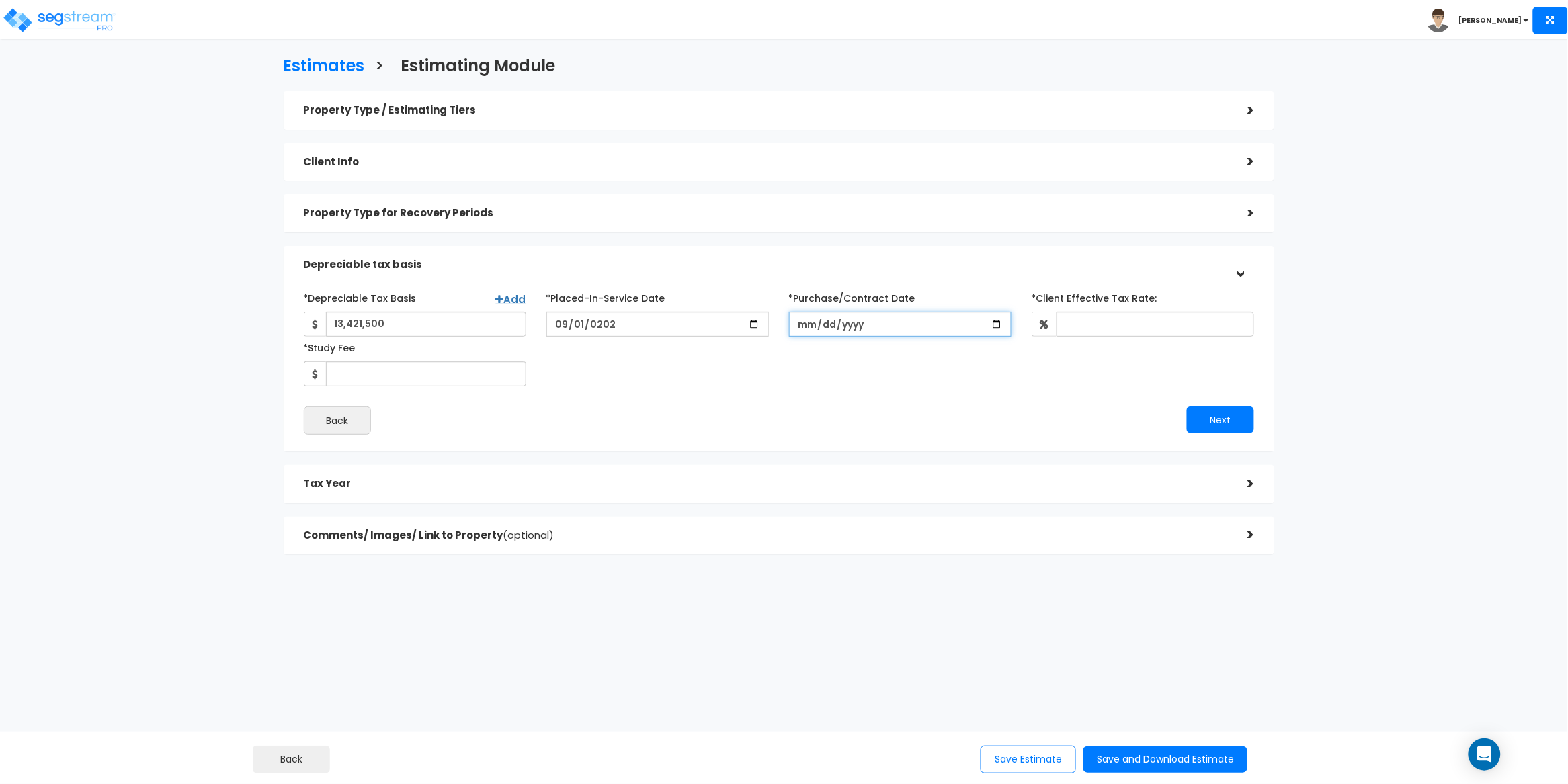
click at [809, 323] on input "*Purchase/Contract Date" at bounding box center [900, 324] width 223 height 25
type input "[DATE]"
click at [891, 378] on div "*Depreciable Tax Basis Add 13,421,500 *Placed-In-Service Date 2025-09-01 *Purch…" at bounding box center [779, 336] width 972 height 99
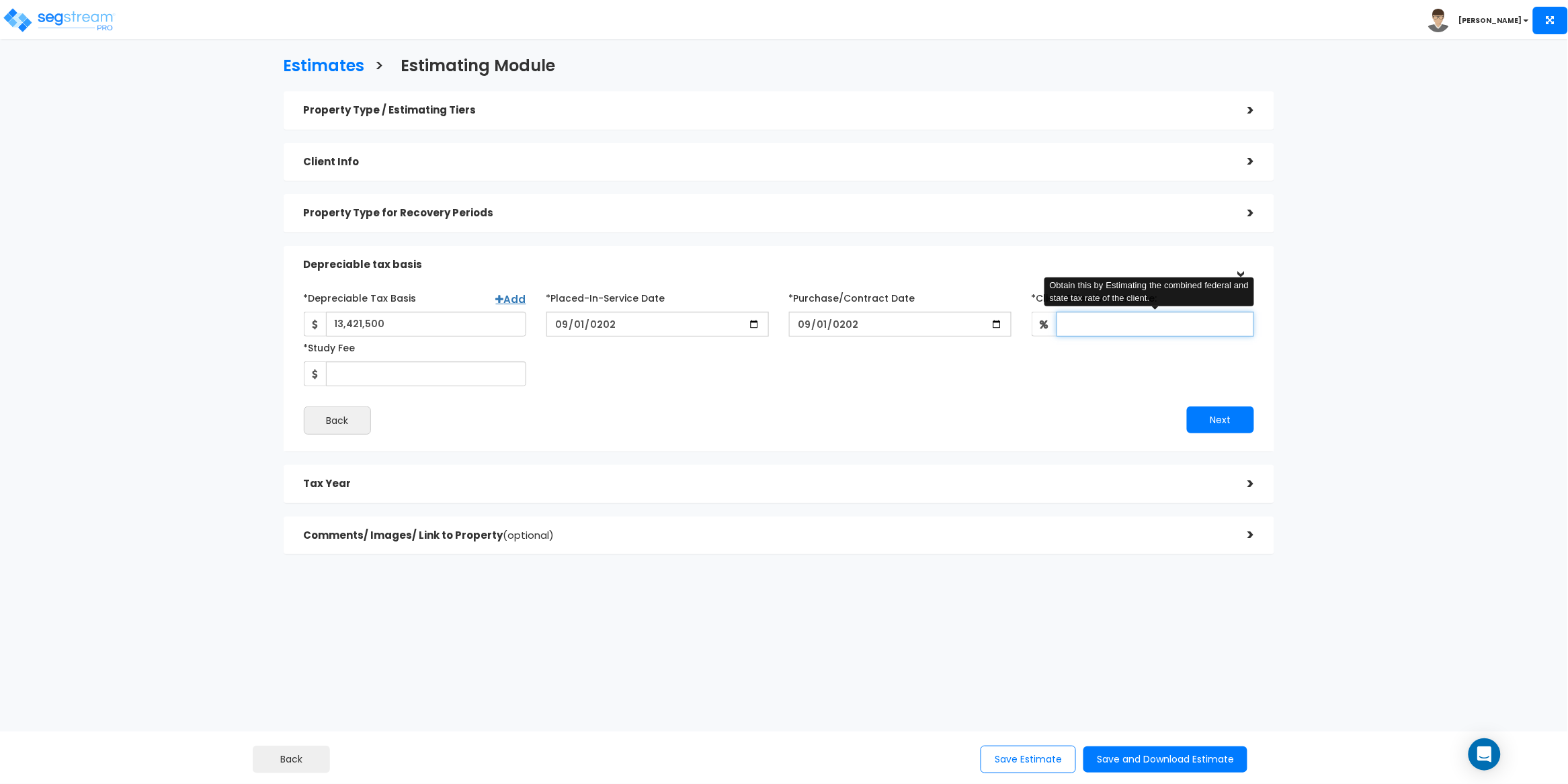
click at [1099, 318] on input "*Client Effective Tax Rate:" at bounding box center [1155, 324] width 198 height 25
click at [1086, 384] on div "*Depreciable Tax Basis Add 13,421,500 *Placed-In-Service Date 2025-09-01 *Purch…" at bounding box center [779, 336] width 972 height 99
click at [1129, 376] on div "*Depreciable Tax Basis Add 13,421,500 *Placed-In-Service Date 2025-09-01 *Purch…" at bounding box center [779, 336] width 972 height 99
click at [1098, 323] on input "*Client Effective Tax Rate:" at bounding box center [1155, 324] width 198 height 25
type input "30"
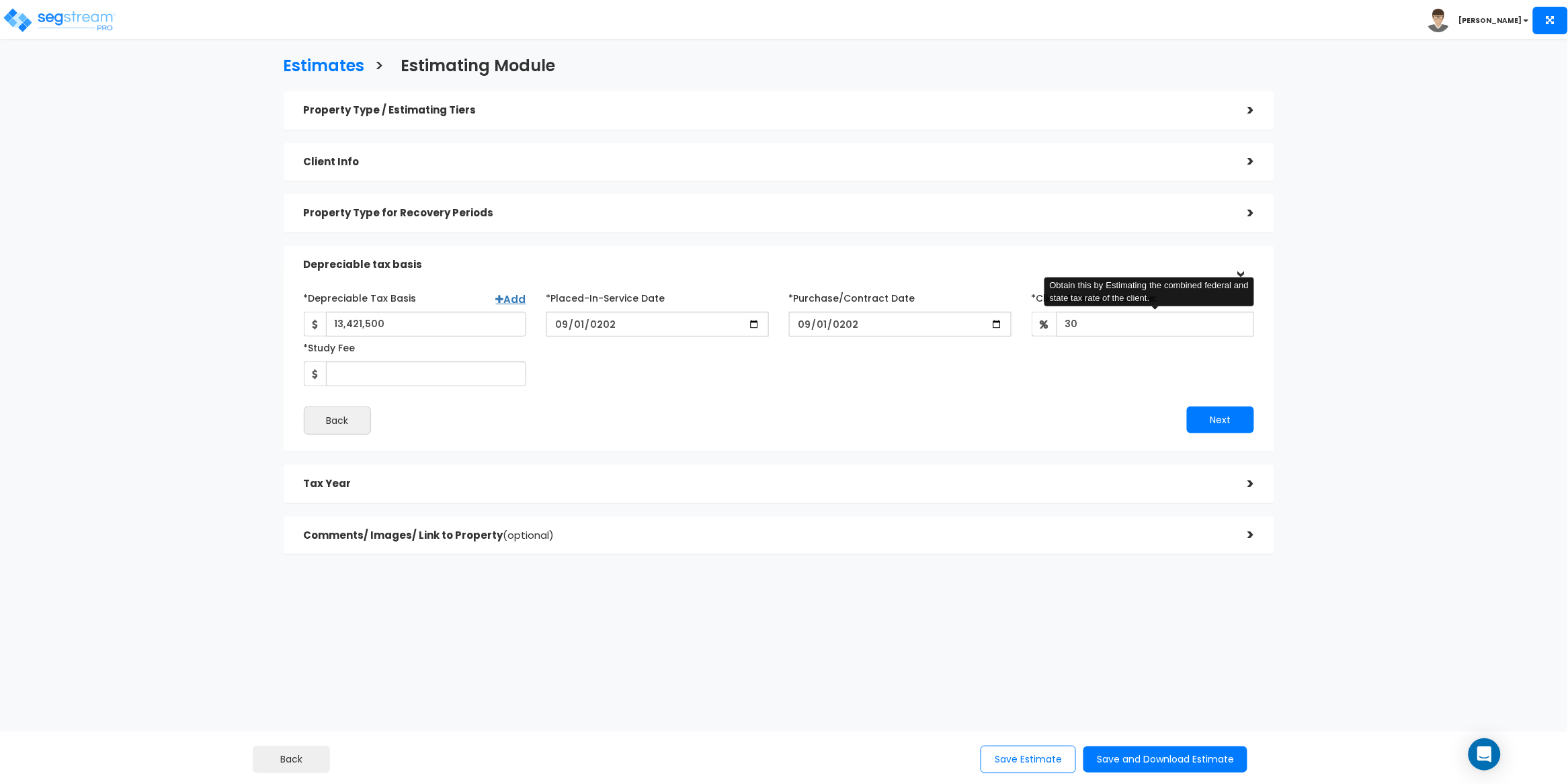
drag, startPoint x: 842, startPoint y: 429, endPoint x: 746, endPoint y: 426, distance: 96.0
click at [841, 429] on div "Next" at bounding box center [1021, 420] width 485 height 27
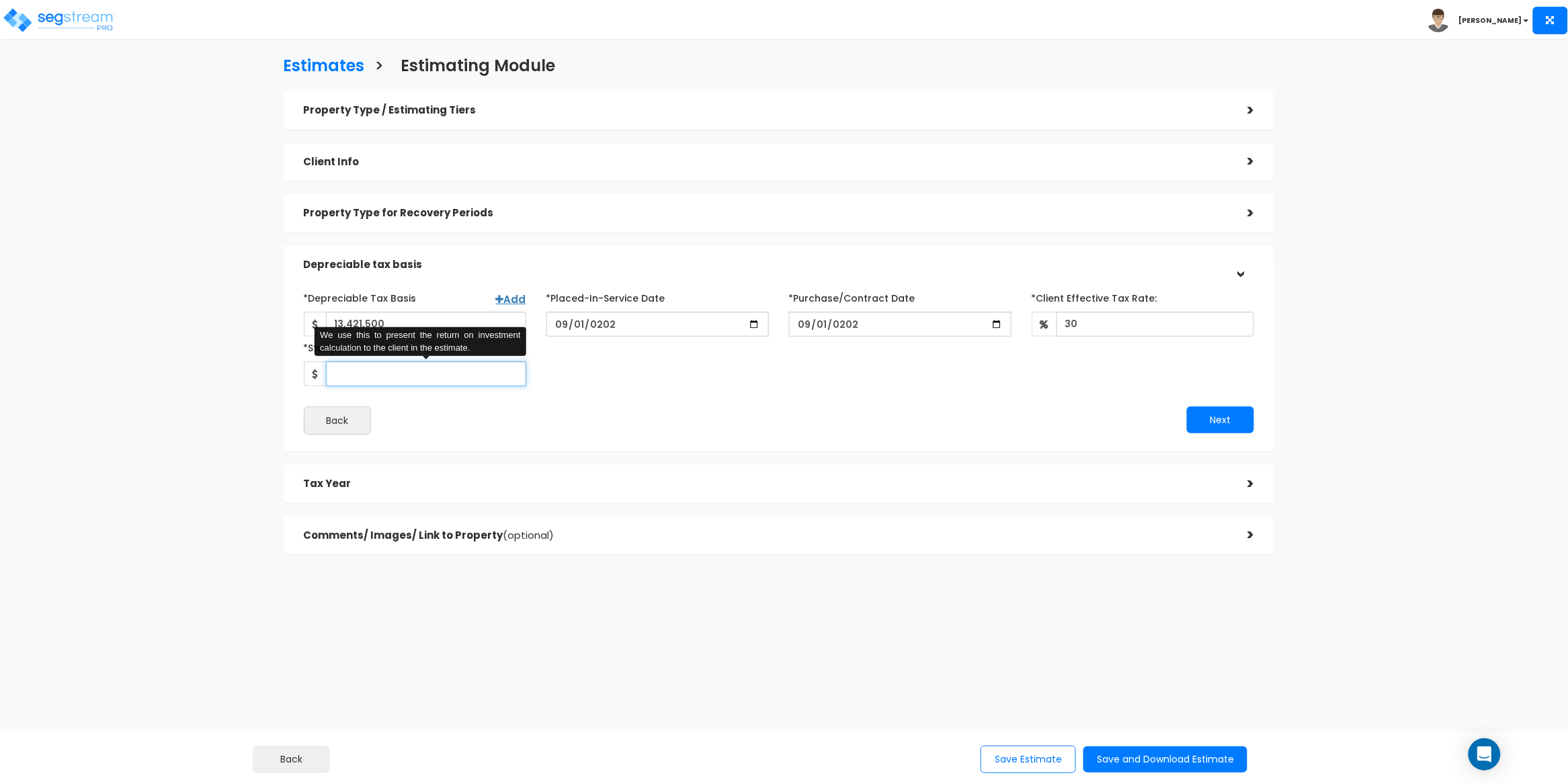
click at [428, 369] on input "*Study Fee" at bounding box center [426, 374] width 200 height 25
type input "3,500"
click at [713, 437] on div "*Depreciable Tax Basis Add 13,421,500 *Placed-In-Service Date 2025-09-01 2025-0…" at bounding box center [779, 360] width 972 height 161
click at [709, 420] on div "Back" at bounding box center [536, 420] width 485 height 28
click at [761, 410] on div "Back" at bounding box center [536, 420] width 485 height 28
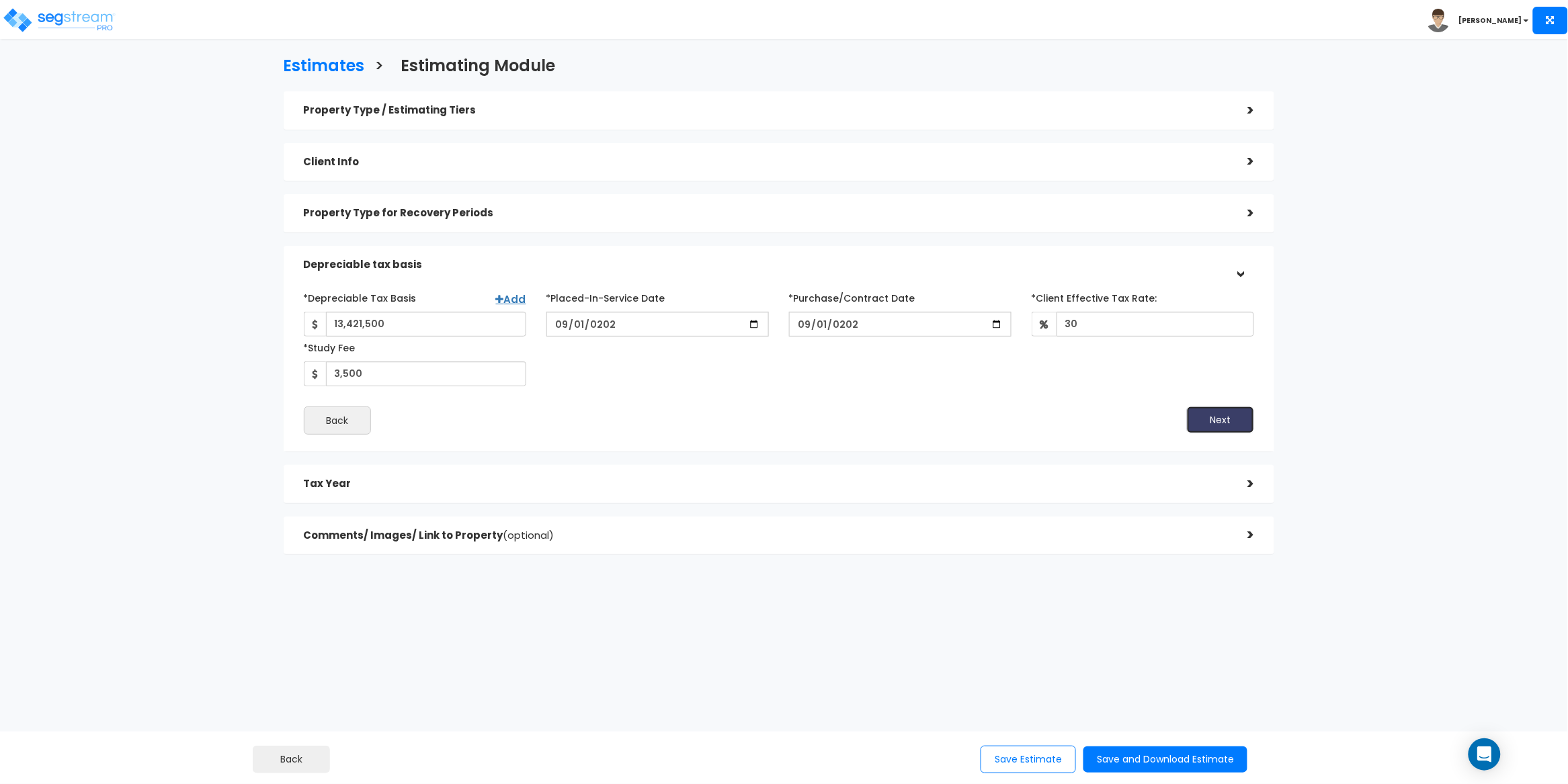
click at [1217, 415] on button "Next" at bounding box center [1221, 420] width 67 height 27
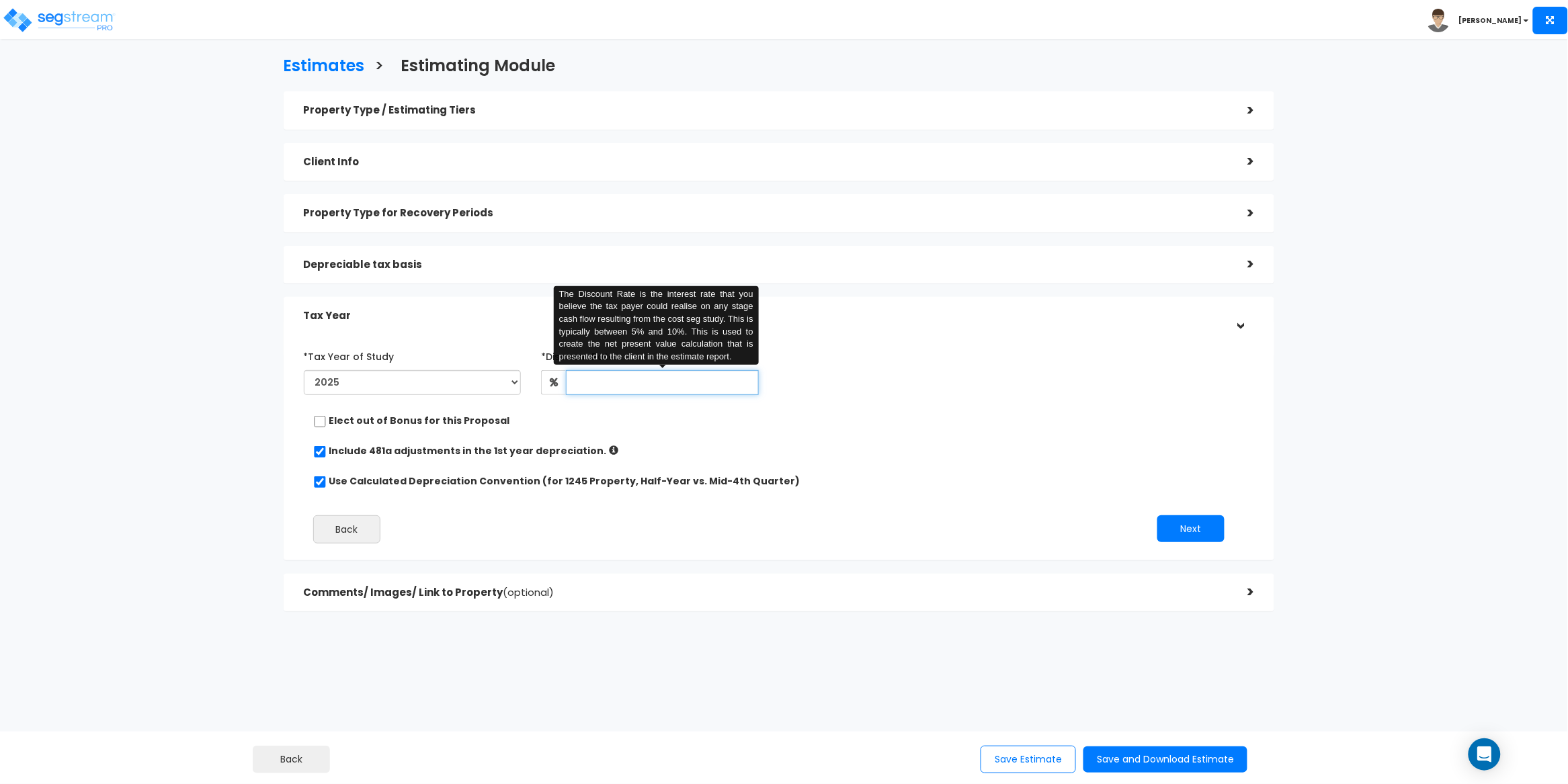
click at [646, 376] on input "text" at bounding box center [662, 383] width 193 height 25
type input "5"
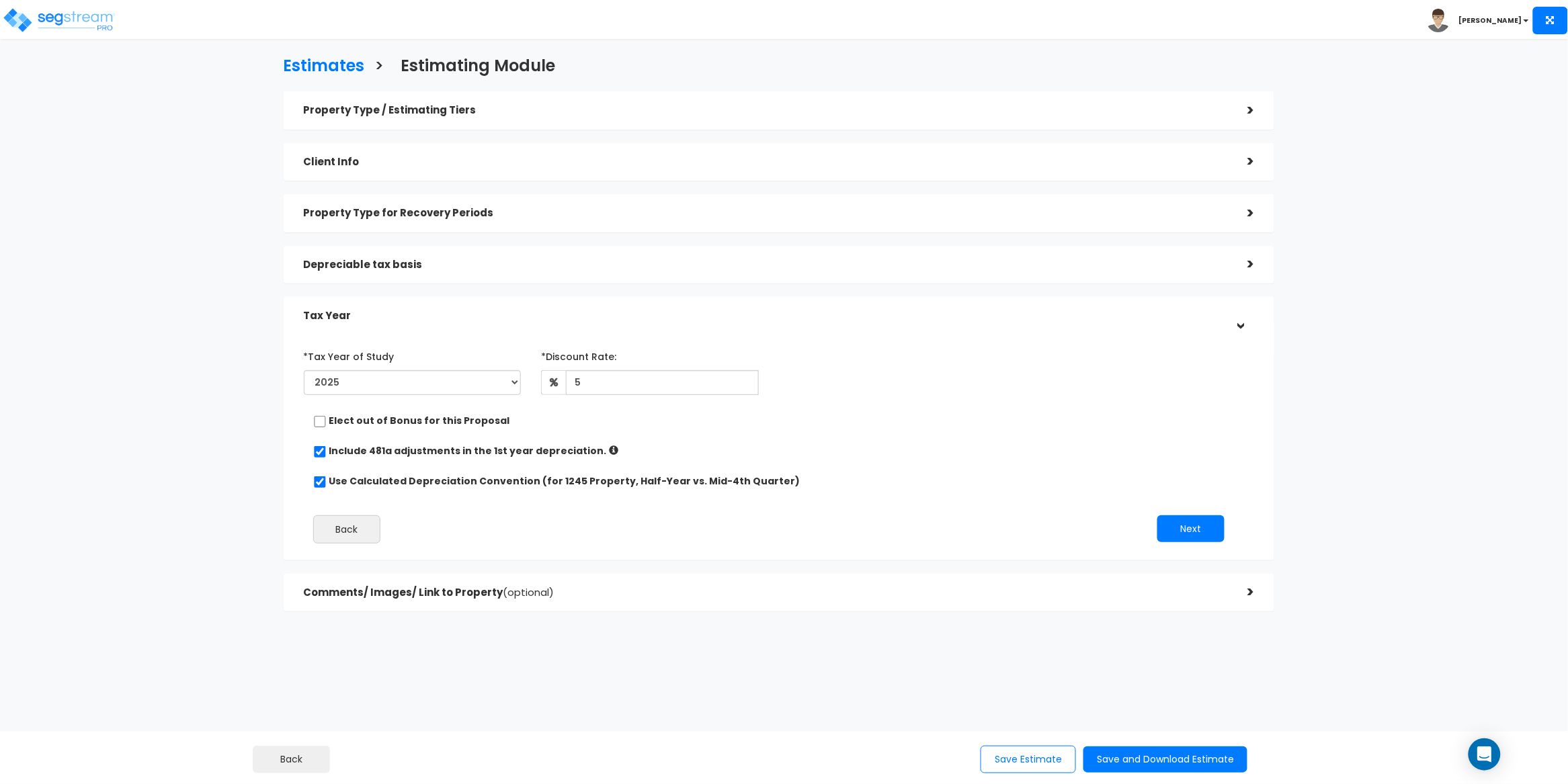
click at [945, 456] on div "Include 481a adjustments in the 1st year depreciation." at bounding box center [774, 452] width 922 height 16
click at [1193, 522] on button "Next" at bounding box center [1191, 529] width 67 height 27
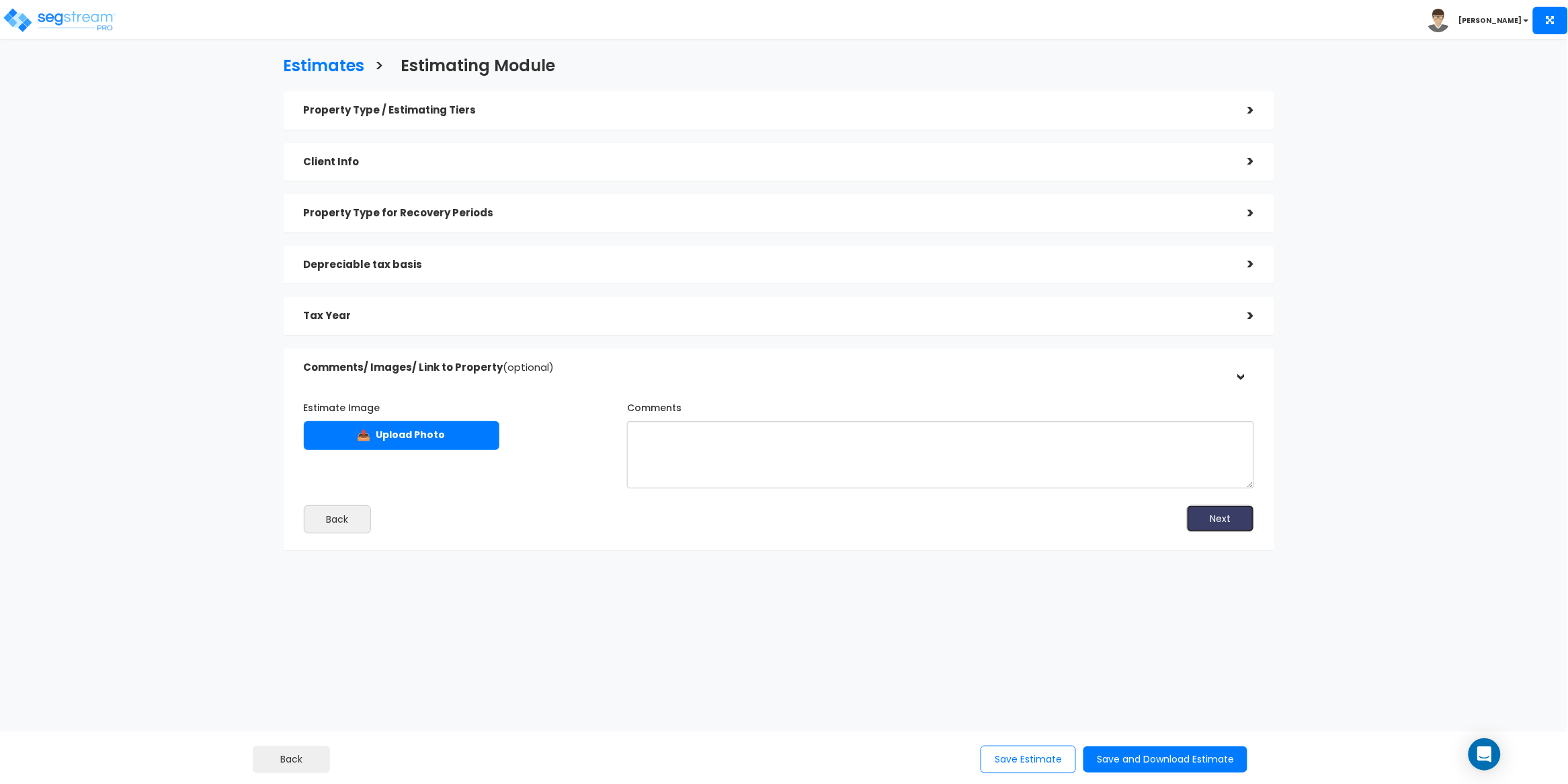
click at [1233, 520] on button "Next" at bounding box center [1221, 518] width 67 height 27
click at [1138, 767] on button "Save and Download Estimate" at bounding box center [1166, 759] width 164 height 26
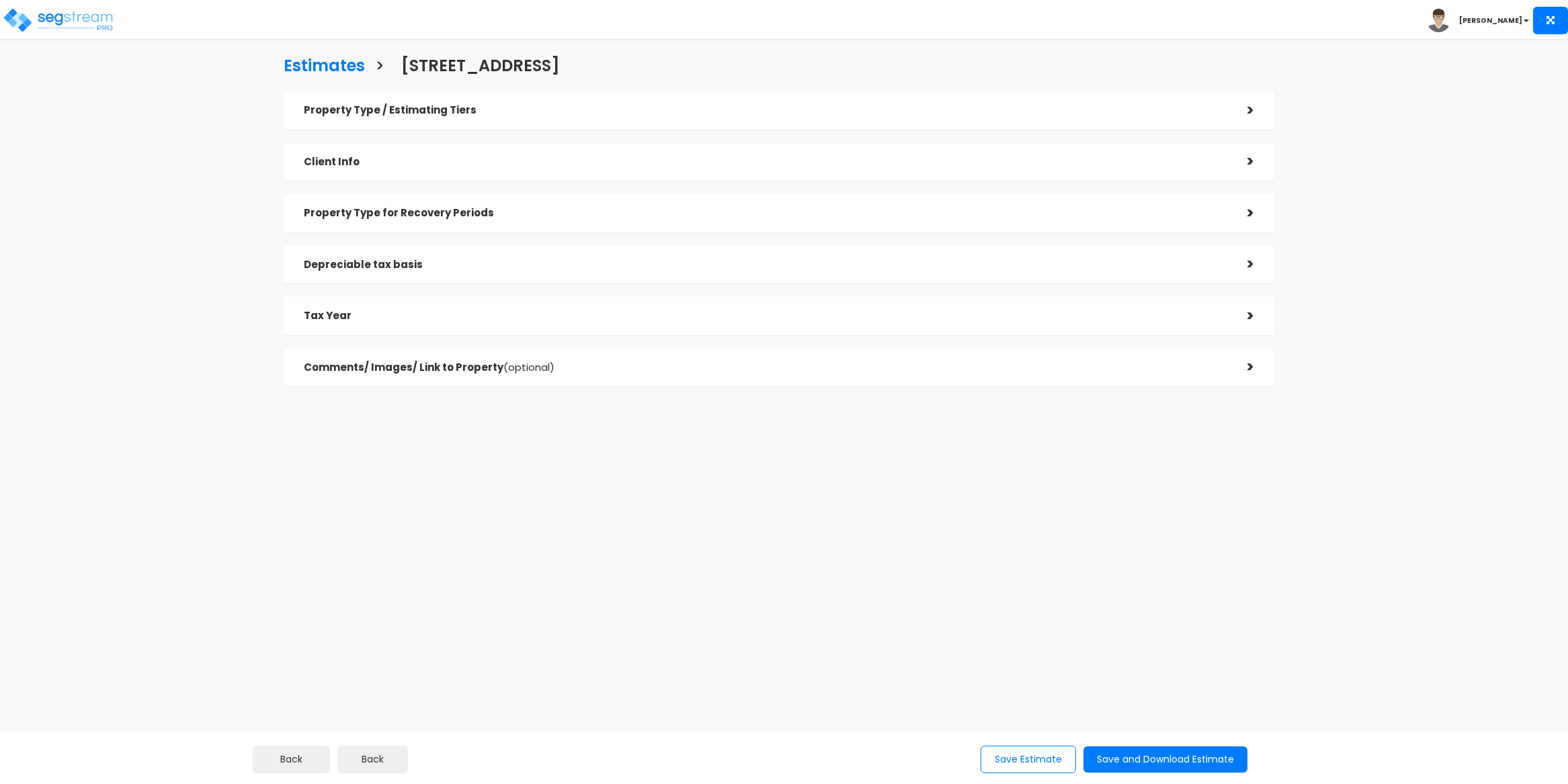
select select "[GEOGRAPHIC_DATA]"
checkbox input "true"
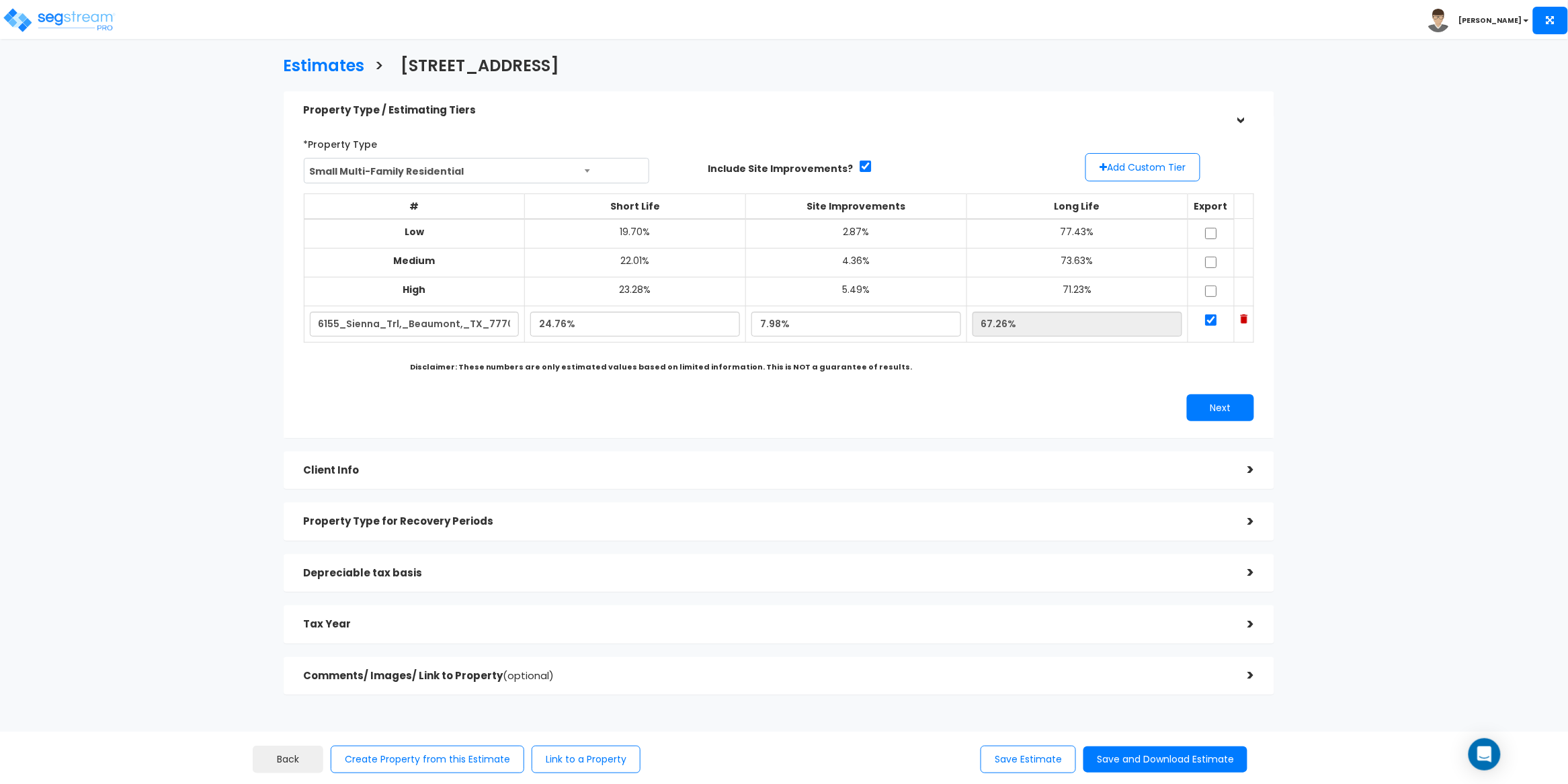
click at [720, 471] on h5 "Client Info" at bounding box center [766, 470] width 924 height 11
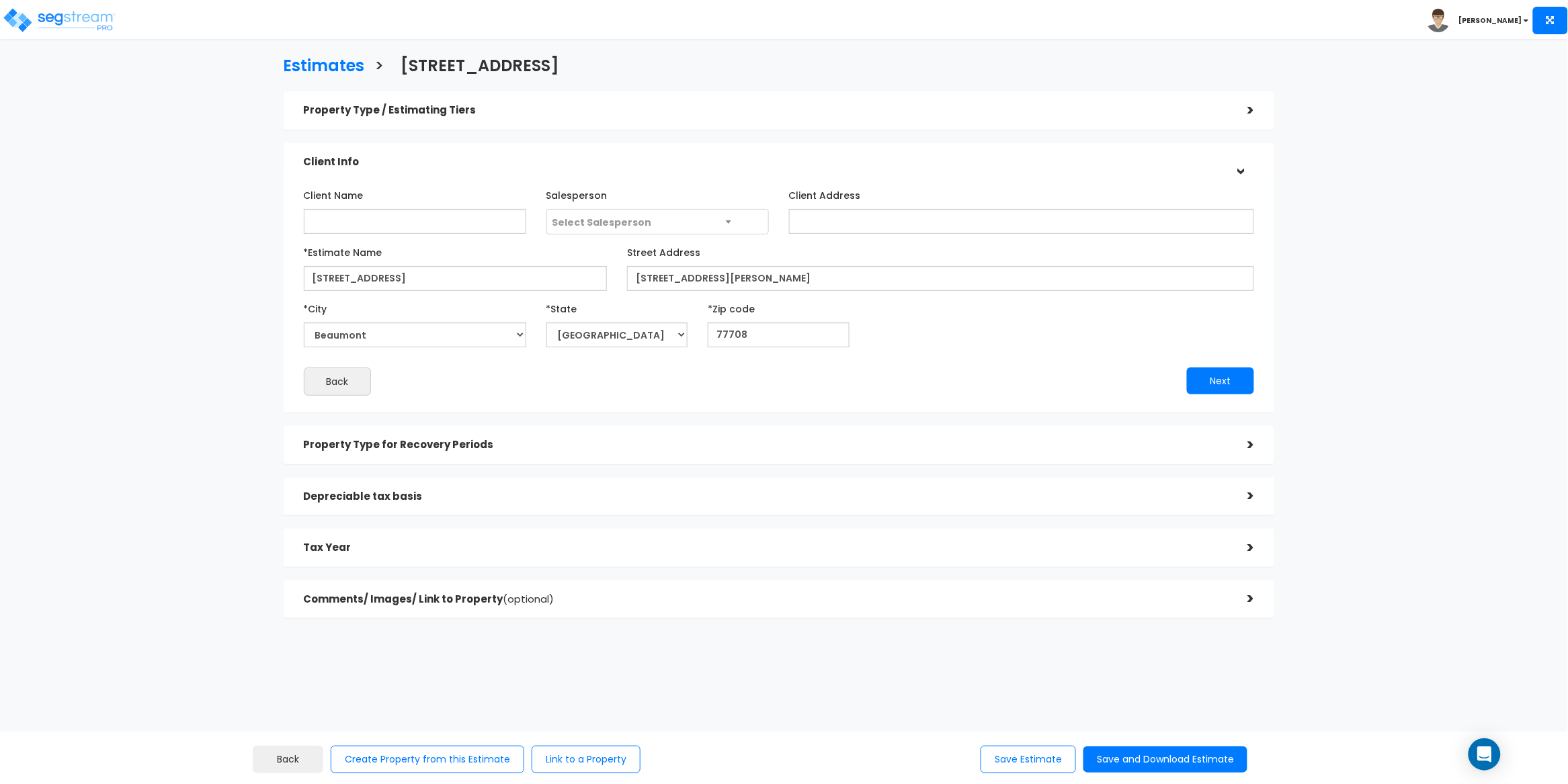
click at [633, 438] on div "Property Type for Recovery Periods" at bounding box center [766, 445] width 924 height 25
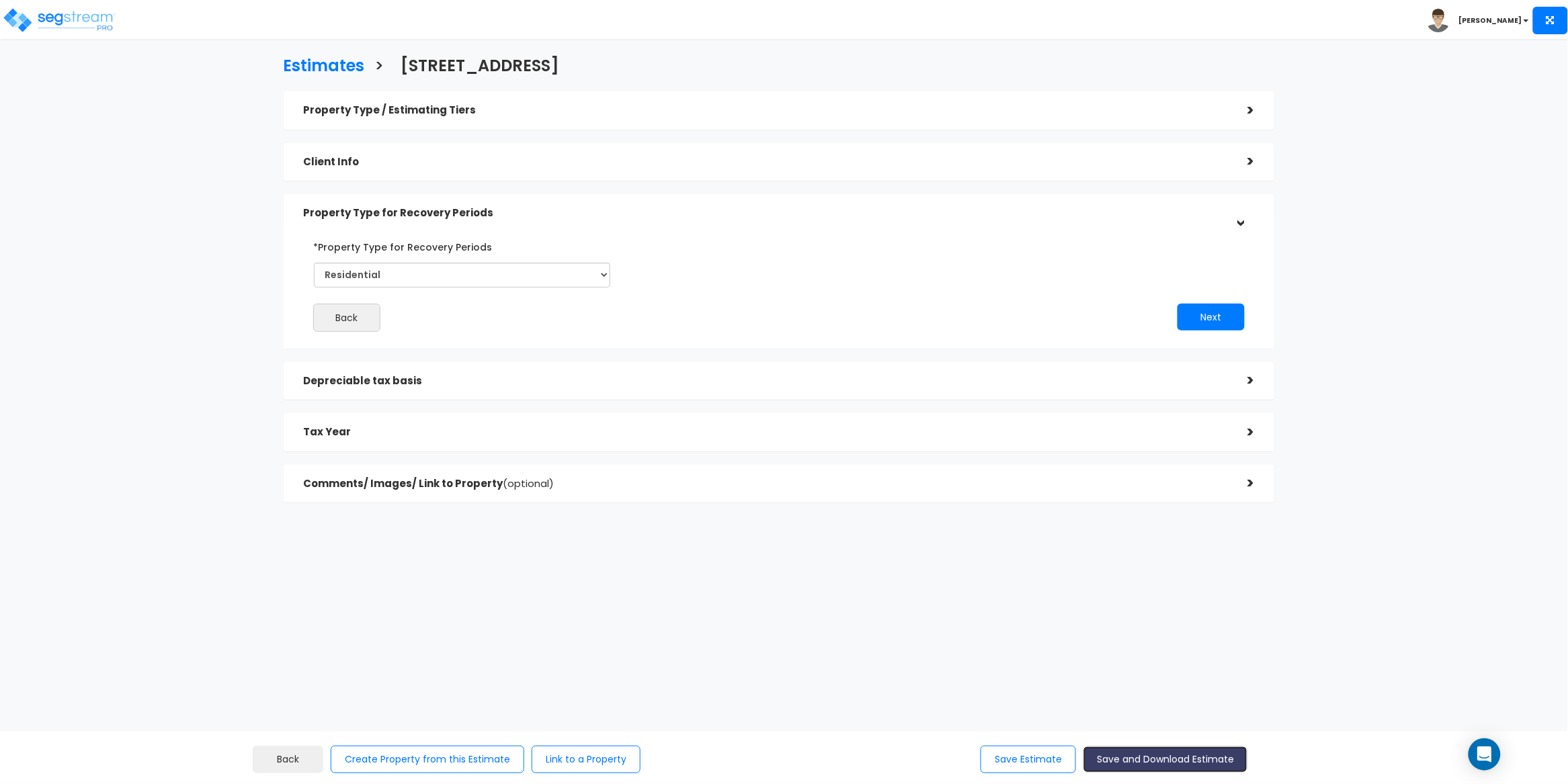
click at [1173, 754] on button "Save and Download Estimate" at bounding box center [1166, 759] width 164 height 26
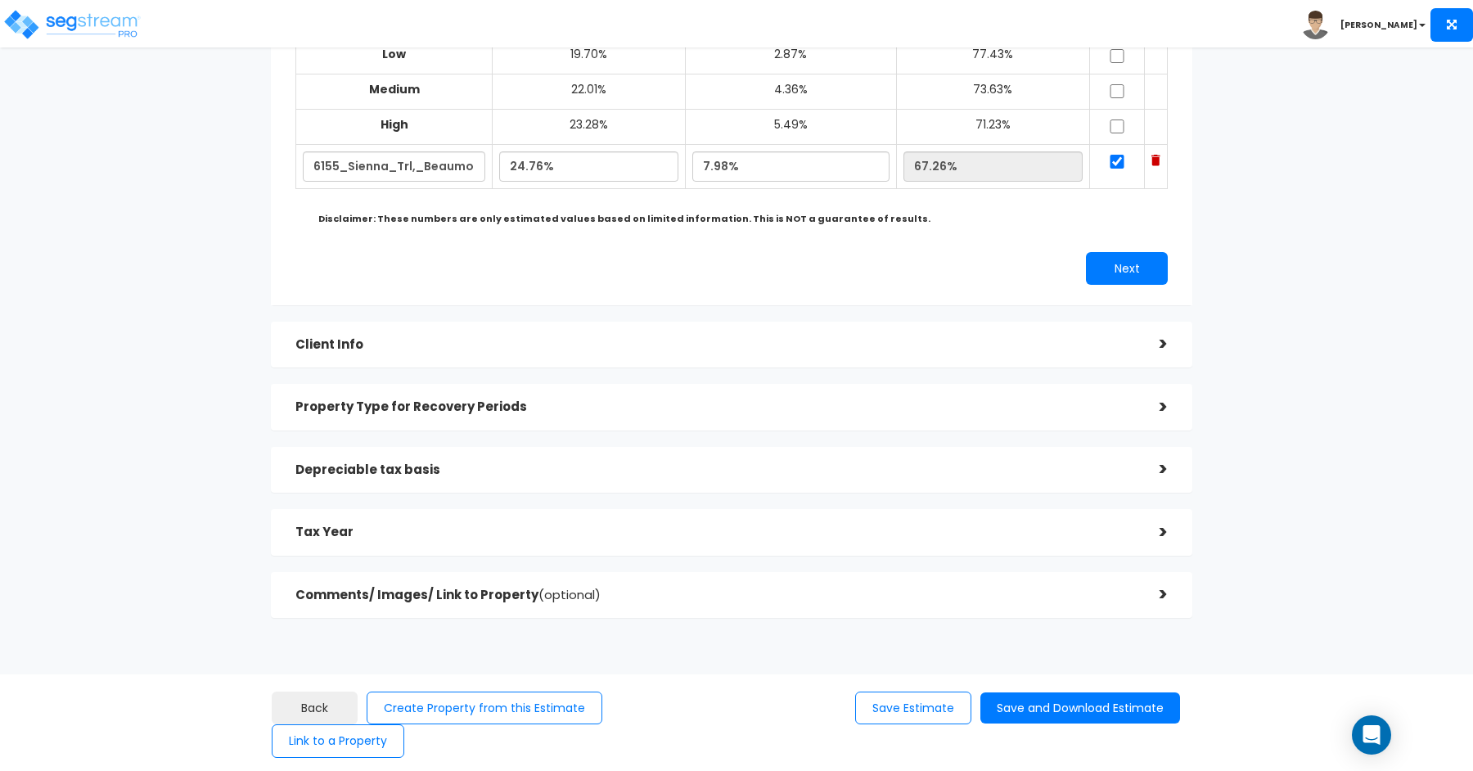
click at [822, 347] on h5 "Client Info" at bounding box center [715, 345] width 840 height 14
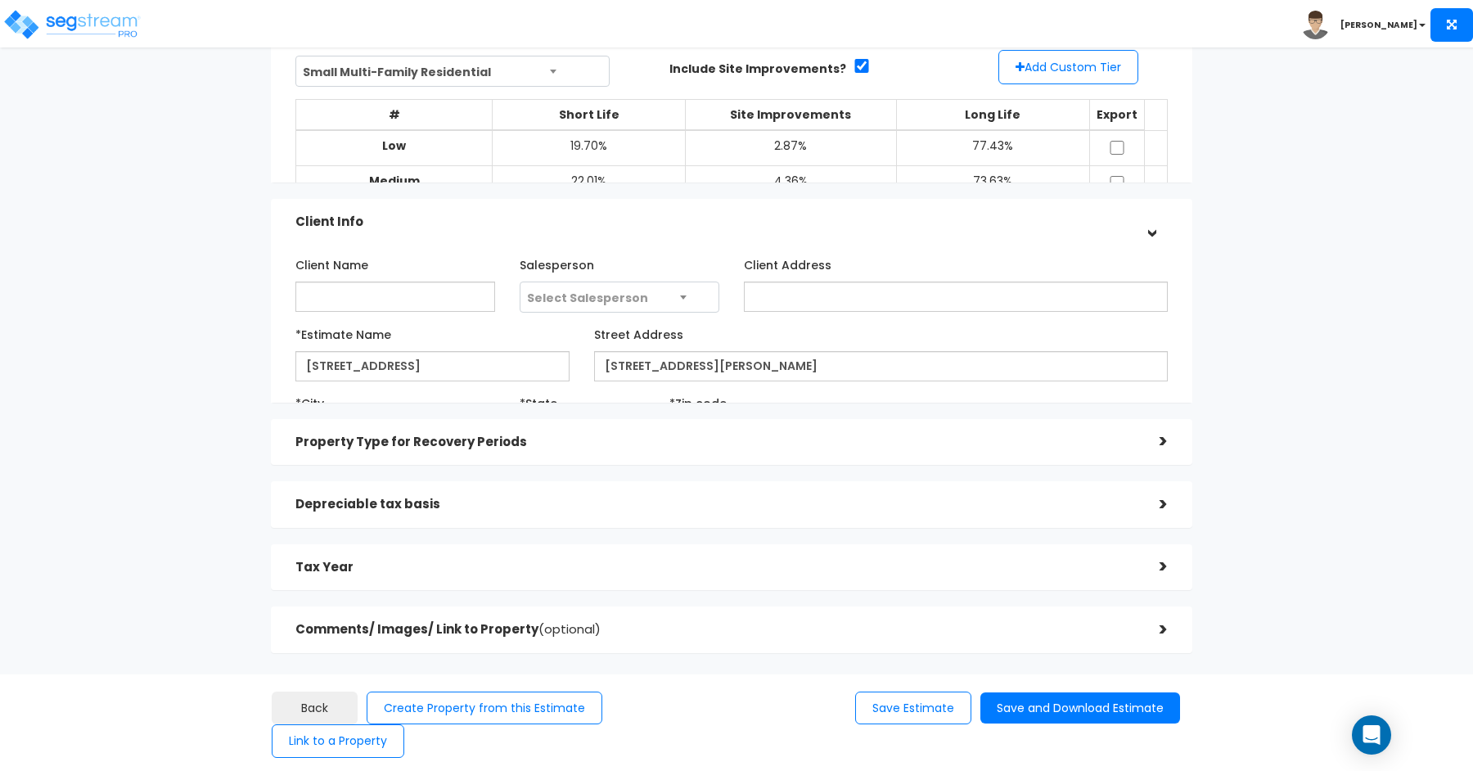
scroll to position [140, 0]
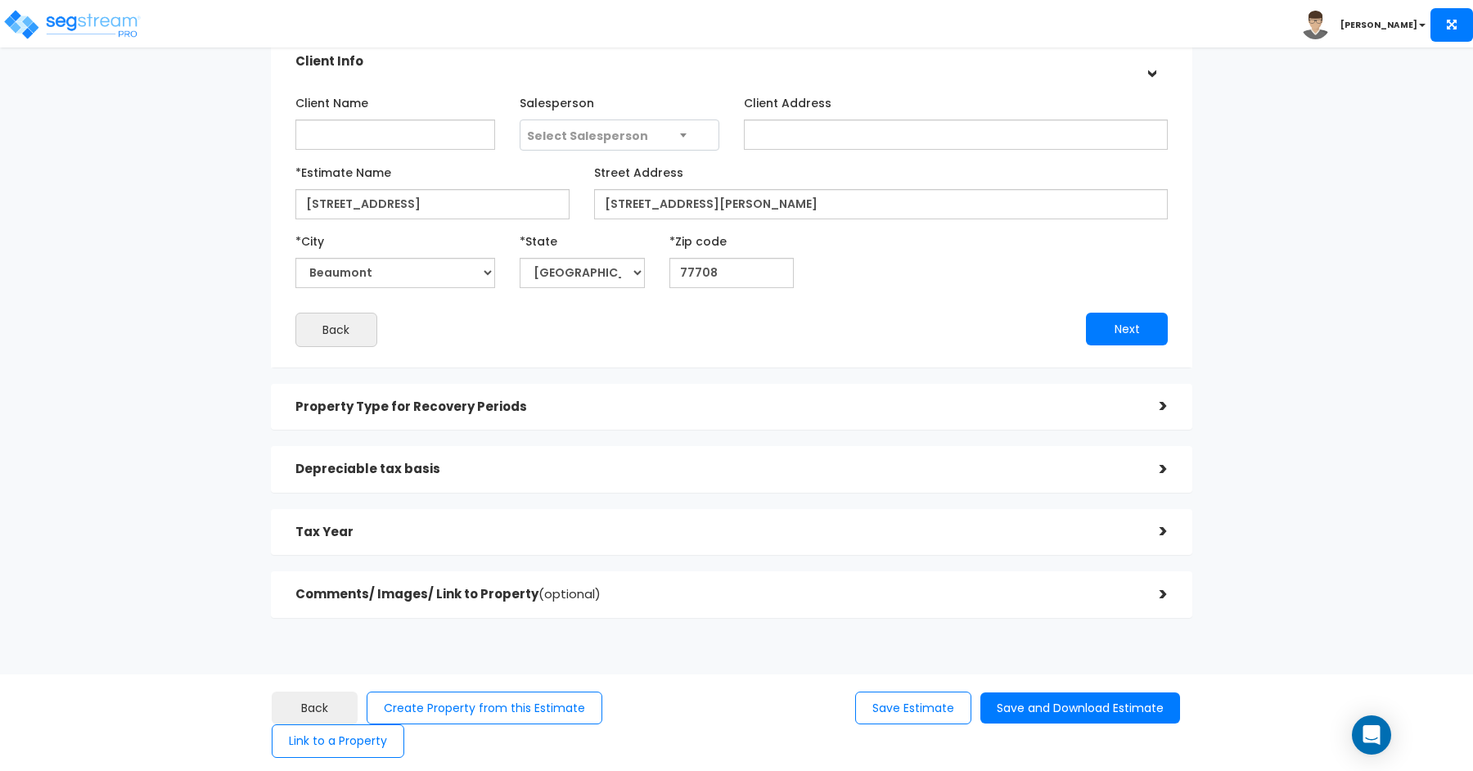
click at [845, 421] on div "Property Type for Recovery Periods >" at bounding box center [731, 407] width 921 height 47
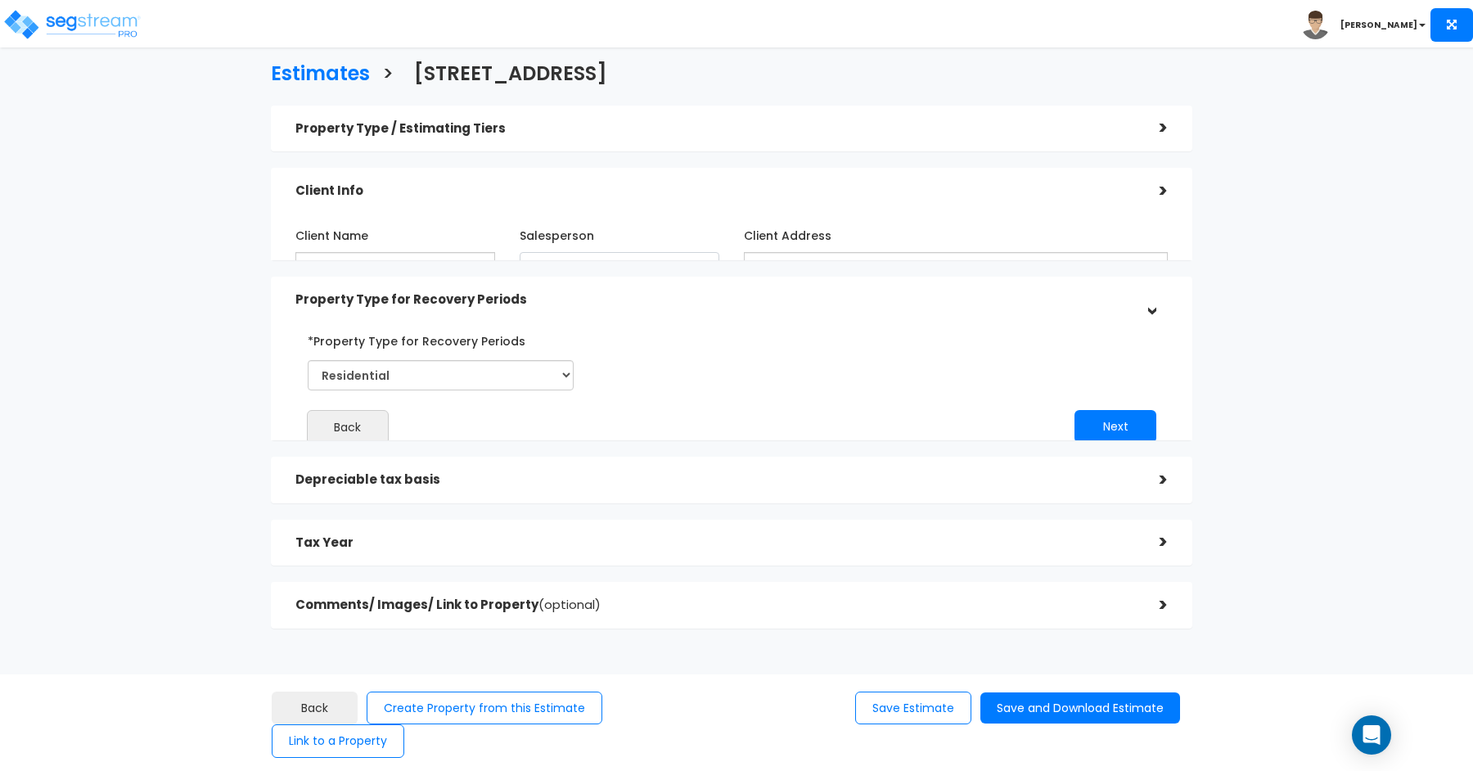
scroll to position [0, 0]
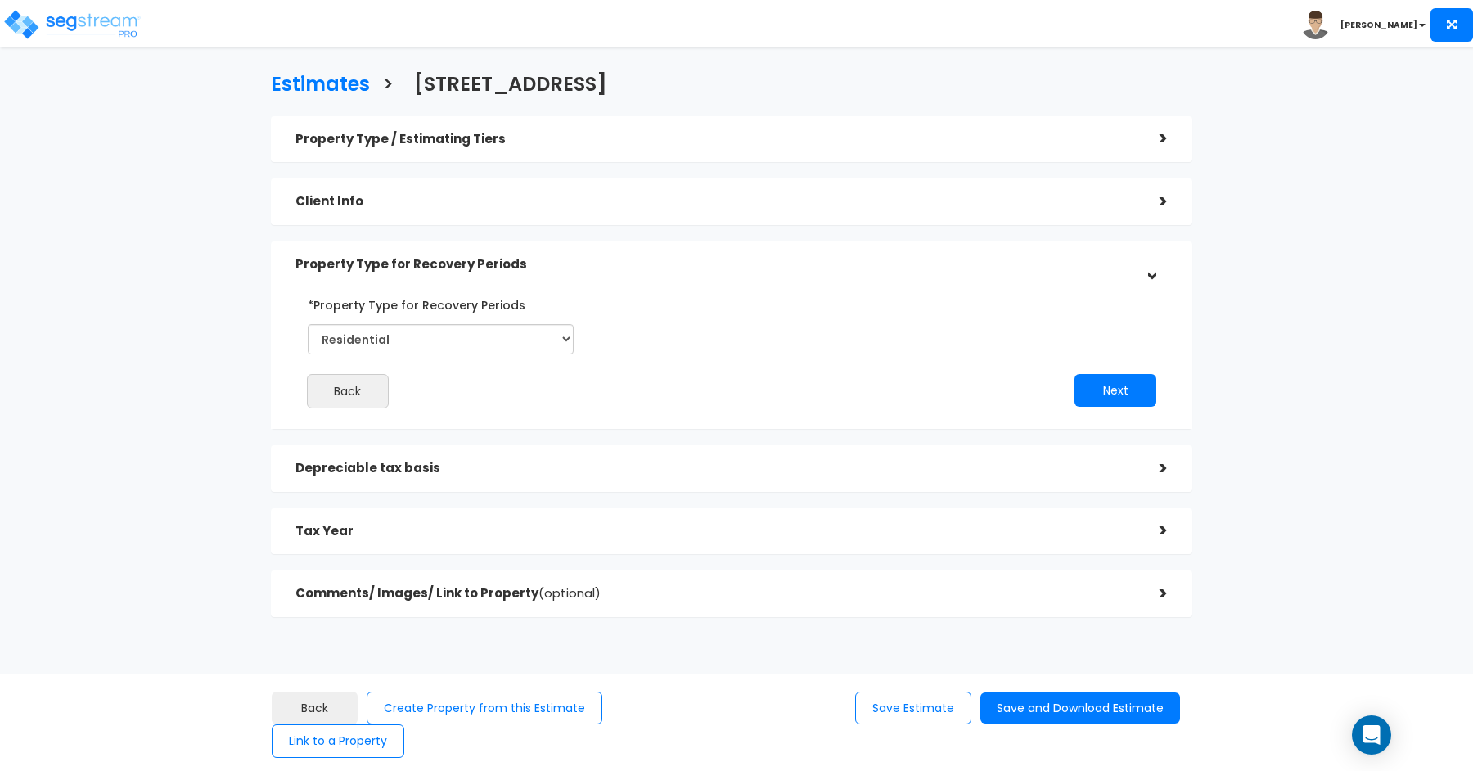
click at [827, 475] on div "Depreciable tax basis" at bounding box center [715, 468] width 840 height 30
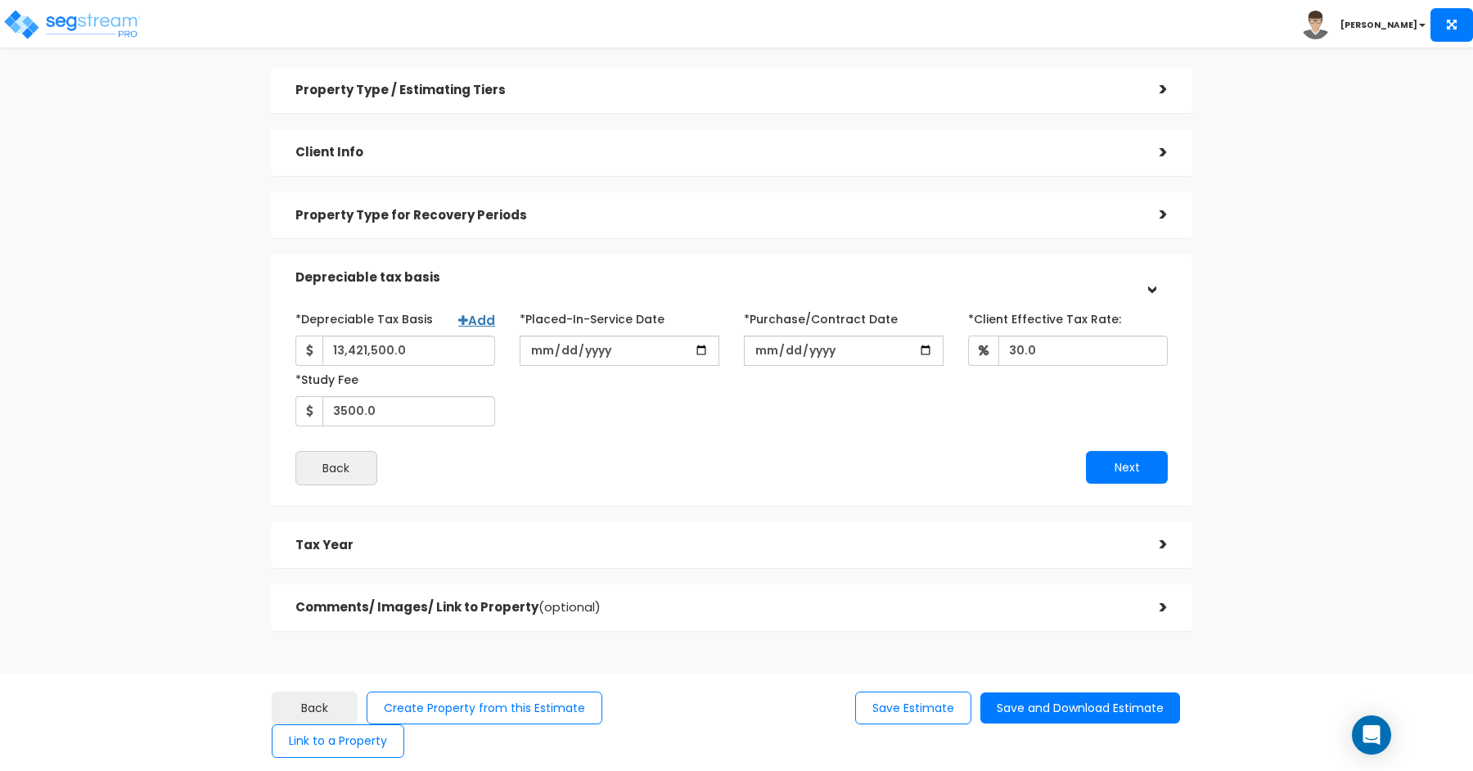
scroll to position [62, 0]
